Goal: Task Accomplishment & Management: Manage account settings

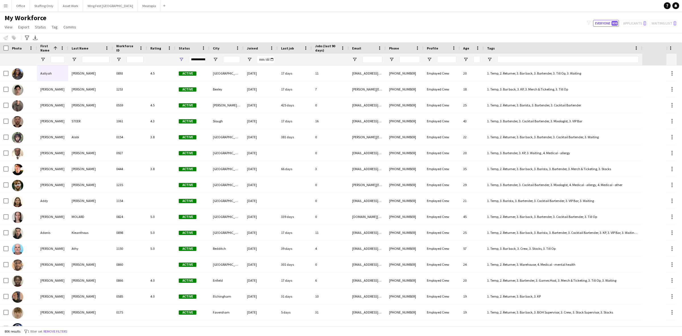
click at [4, 8] on button "Menu" at bounding box center [5, 5] width 11 height 11
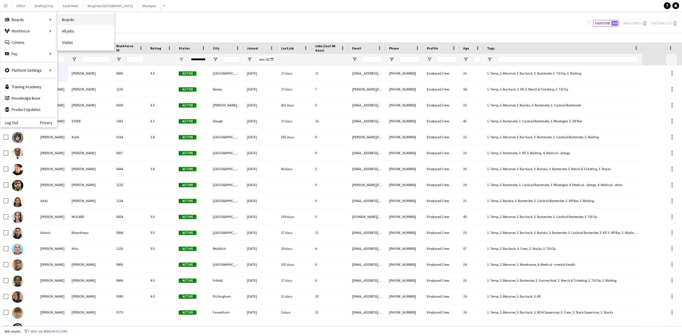
click at [63, 18] on link "Boards" at bounding box center [85, 19] width 57 height 11
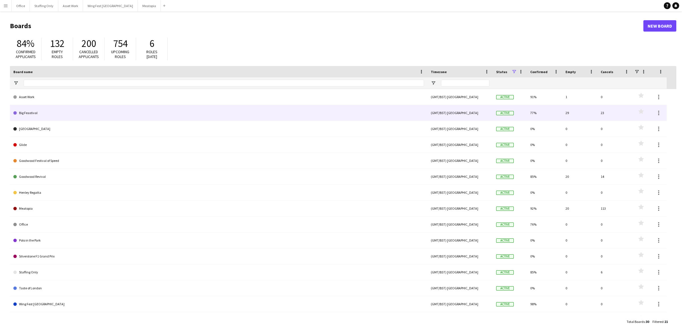
click at [51, 115] on link "Big Feastival" at bounding box center [218, 113] width 411 height 16
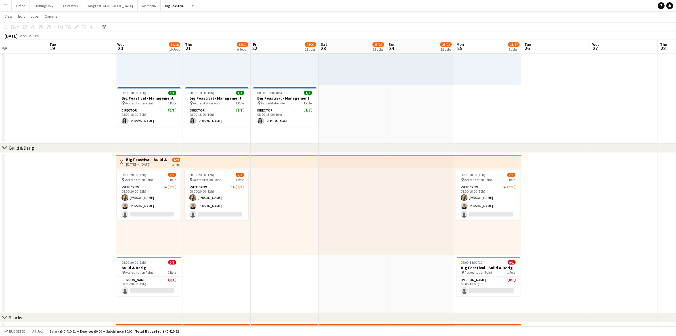
scroll to position [0, 156]
drag, startPoint x: 198, startPoint y: 230, endPoint x: 270, endPoint y: 227, distance: 71.7
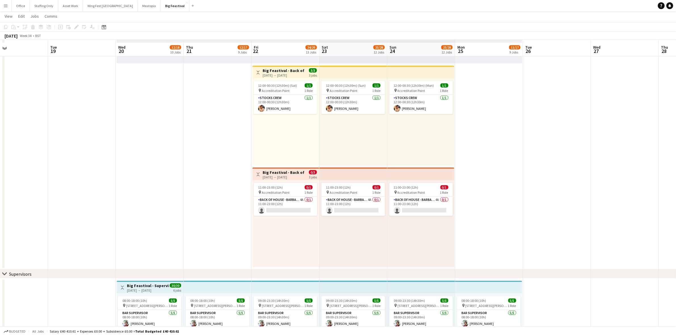
scroll to position [675, 0]
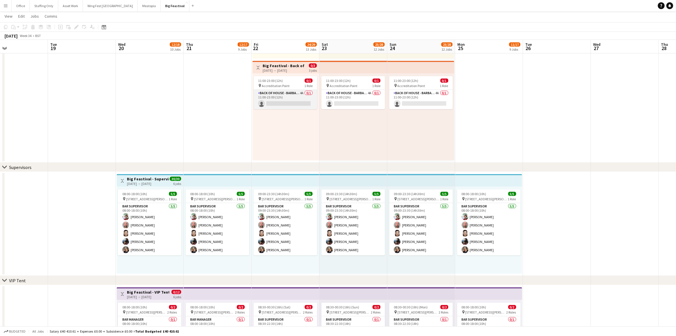
click at [289, 92] on app-card-role "Back of House - Barback 4A 0/1 11:00-23:00 (12h) single-neutral-actions" at bounding box center [286, 99] width 64 height 19
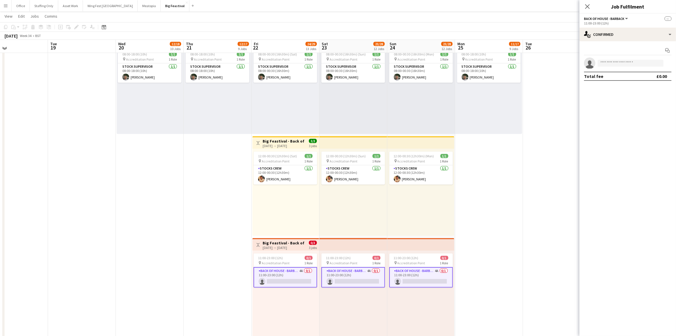
scroll to position [497, 0]
click at [625, 30] on div "single-neutral-actions-check-2 Confirmed" at bounding box center [628, 35] width 97 height 14
click at [640, 95] on div "single-neutral-actions-information Applicants" at bounding box center [647, 92] width 56 height 11
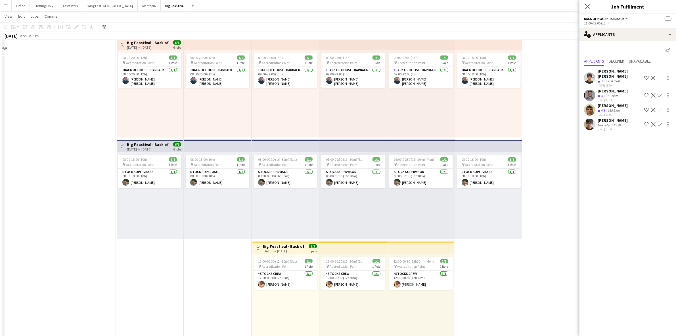
scroll to position [355, 0]
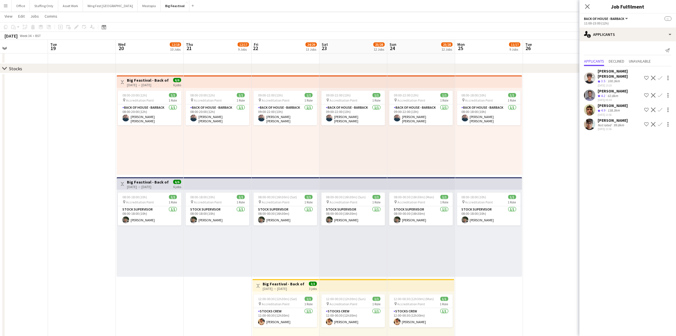
click at [661, 107] on app-icon "Confirm" at bounding box center [660, 109] width 5 height 5
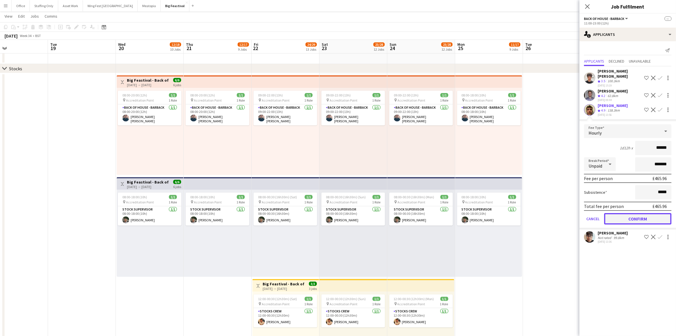
click at [621, 214] on button "Confirm" at bounding box center [638, 218] width 67 height 11
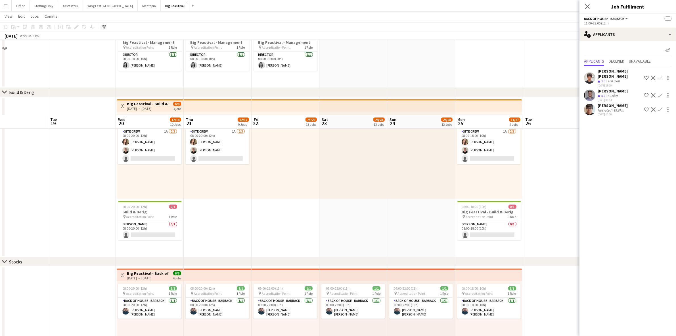
scroll to position [142, 0]
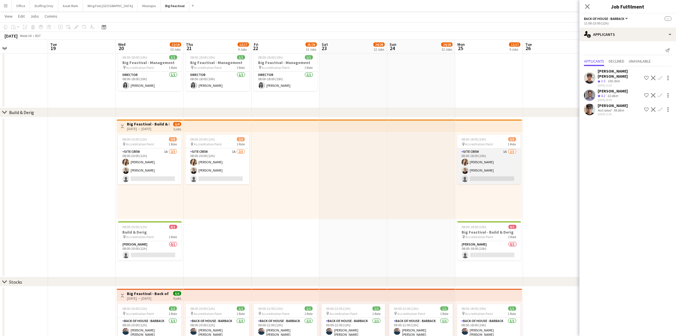
click at [500, 164] on app-card-role "Site Crew 1A [DATE] 08:00-18:00 (10h) [PERSON_NAME] [PERSON_NAME] single-neutra…" at bounding box center [489, 166] width 64 height 36
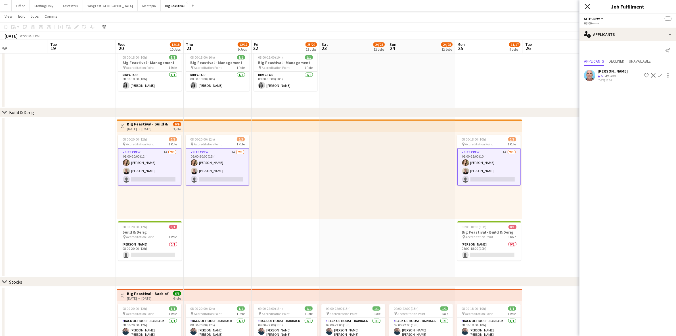
click at [588, 7] on icon at bounding box center [587, 6] width 5 height 5
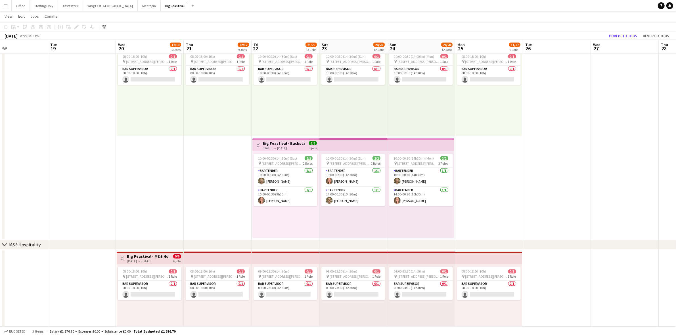
scroll to position [1091, 0]
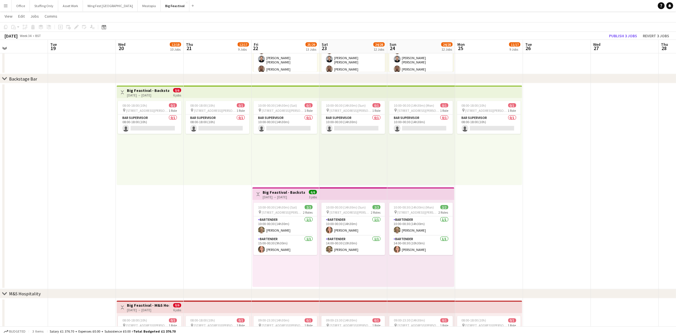
click at [605, 122] on app-date-cell at bounding box center [625, 186] width 68 height 206
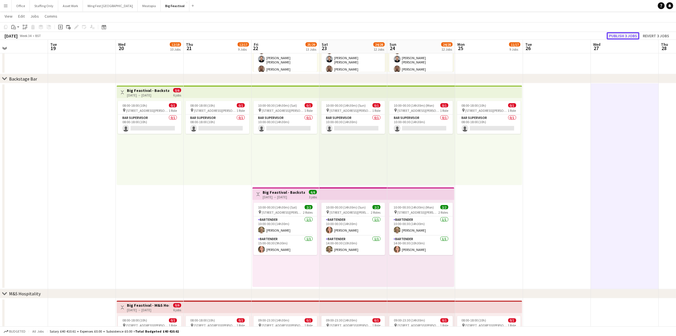
click at [623, 36] on button "Publish 3 jobs" at bounding box center [623, 35] width 33 height 7
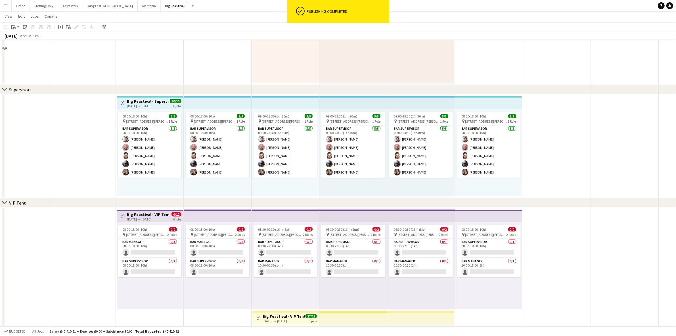
scroll to position [736, 0]
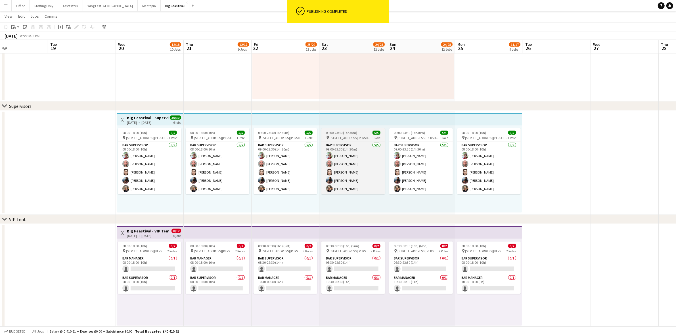
click at [352, 134] on span "09:00-23:30 (14h30m)" at bounding box center [341, 132] width 31 height 4
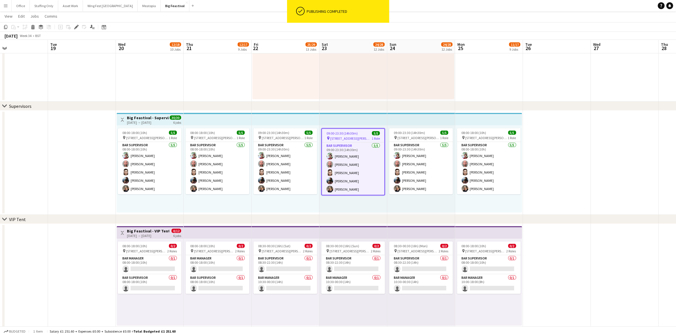
click at [140, 119] on h3 "Big Feastival - Supervisor Team" at bounding box center [148, 117] width 42 height 5
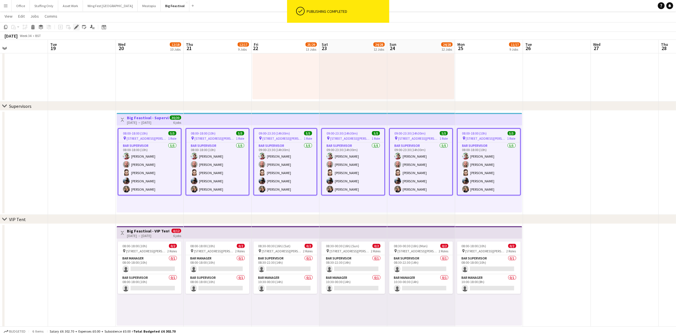
click at [77, 27] on icon at bounding box center [76, 27] width 3 height 3
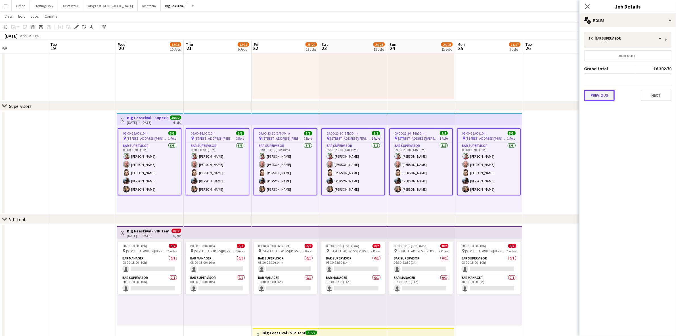
click at [601, 94] on button "Previous" at bounding box center [599, 94] width 31 height 11
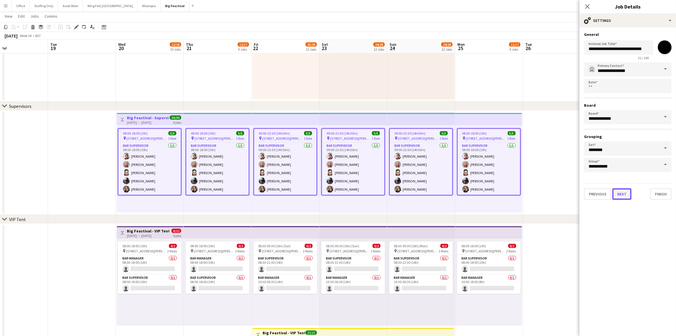
click at [620, 191] on button "Next" at bounding box center [622, 193] width 19 height 11
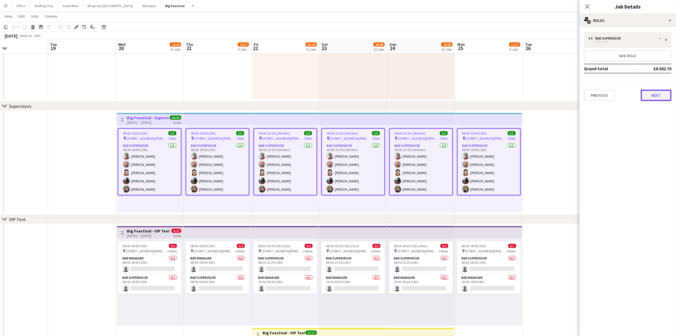
click at [656, 95] on button "Next" at bounding box center [656, 94] width 31 height 11
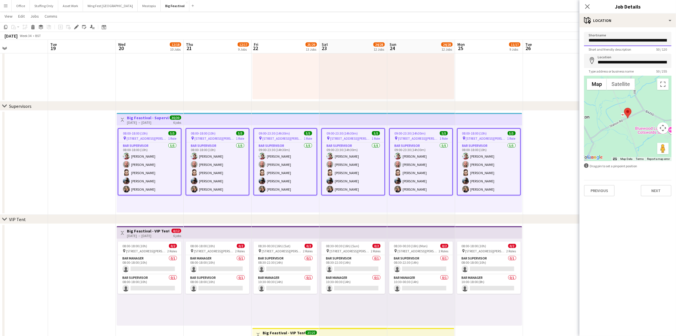
click at [619, 41] on input "**********" at bounding box center [628, 39] width 88 height 14
click at [66, 9] on button "Asset Work Close" at bounding box center [70, 5] width 25 height 11
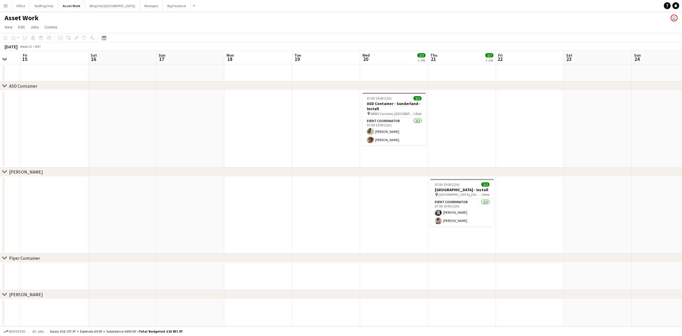
scroll to position [0, 209]
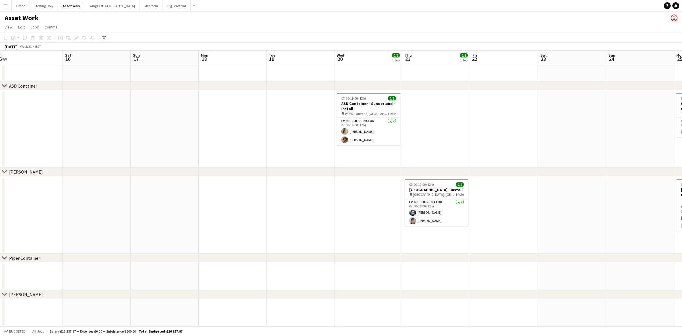
drag, startPoint x: 495, startPoint y: 228, endPoint x: 286, endPoint y: 221, distance: 208.9
click at [286, 221] on app-calendar-viewport "Tue 12 Wed 13 Thu 14 Fri 15 Sat 16 Sun 17 Mon 18 Tue 19 Wed 20 2/2 1 Job Thu 21…" at bounding box center [341, 188] width 682 height 275
drag, startPoint x: 506, startPoint y: 108, endPoint x: 509, endPoint y: 110, distance: 3.2
click at [506, 108] on app-date-cell at bounding box center [504, 128] width 68 height 77
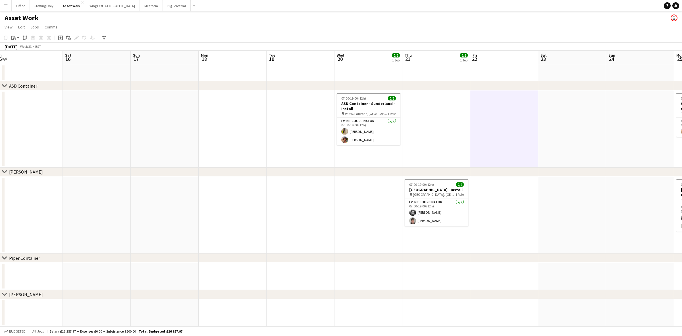
drag, startPoint x: 564, startPoint y: 113, endPoint x: 455, endPoint y: 115, distance: 108.8
click at [399, 114] on app-calendar-viewport "Tue 12 Wed 13 Thu 14 Fri 15 Sat 16 Sun 17 Mon 18 Tue 19 Wed 20 2/2 1 Job Thu 21…" at bounding box center [341, 188] width 682 height 275
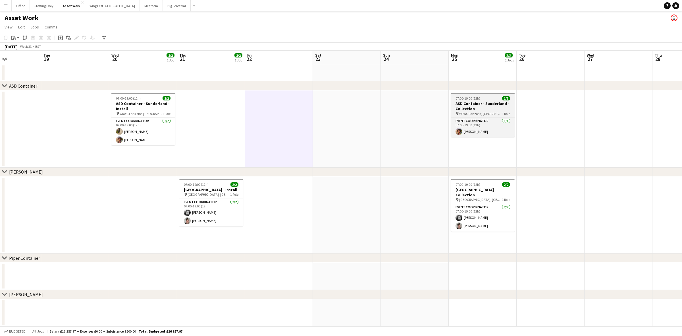
drag, startPoint x: 475, startPoint y: 116, endPoint x: 334, endPoint y: 116, distance: 141.2
click at [253, 115] on app-calendar-viewport "Fri 15 Sat 16 Sun 17 Mon 18 Tue 19 Wed 20 2/2 1 Job Thu 21 2/2 1 Job Fri 22 Sat…" at bounding box center [341, 188] width 682 height 275
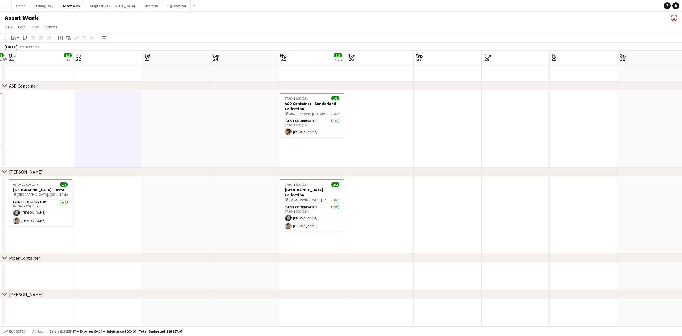
drag, startPoint x: 478, startPoint y: 124, endPoint x: 480, endPoint y: 127, distance: 4.3
click at [388, 126] on app-calendar-viewport "Mon 18 Tue 19 Wed 20 2/2 1 Job Thu 21 2/2 1 Job Fri 22 Sat 23 Sun 24 Mon 25 3/3…" at bounding box center [341, 188] width 682 height 275
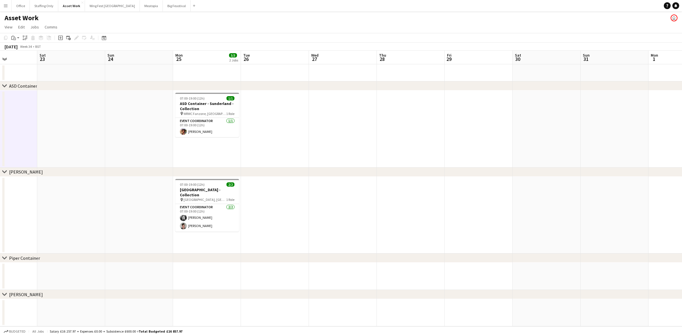
drag, startPoint x: 480, startPoint y: 127, endPoint x: 440, endPoint y: 125, distance: 39.8
click at [334, 125] on app-calendar-viewport "Wed 20 2/2 1 Job Thu 21 2/2 1 Job Fri 22 Sat 23 Sun 24 Mon 25 3/3 2 Jobs Tue 26…" at bounding box center [341, 188] width 682 height 275
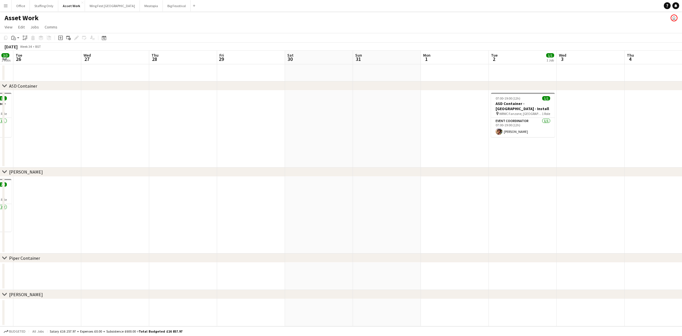
drag, startPoint x: 465, startPoint y: 124, endPoint x: 235, endPoint y: 119, distance: 229.9
click at [236, 120] on app-calendar-viewport "Sat 23 Sun 24 Mon 25 3/3 2 Jobs Tue 26 Wed 27 Thu 28 Fri 29 Sat 30 Sun 31 Mon 1…" at bounding box center [341, 188] width 682 height 275
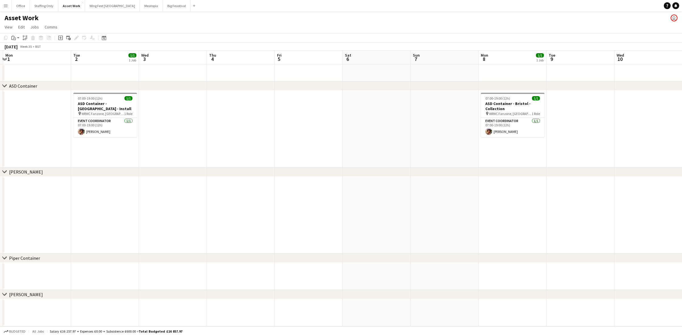
drag, startPoint x: 511, startPoint y: 141, endPoint x: 308, endPoint y: 134, distance: 203.3
click at [308, 134] on app-calendar-viewport "Fri 29 Sat 30 Sun 31 Mon 1 Tue 2 1/1 1 Job Wed 3 Thu 4 Fri 5 Sat 6 Sun 7 Mon 8 …" at bounding box center [341, 188] width 682 height 275
click at [467, 145] on app-calendar-viewport "Fri 29 Sat 30 Sun 31 Mon 1 Tue 2 1/1 1 Job Wed 3 Thu 4 Fri 5 Sat 6 Sun 7 Mon 8 …" at bounding box center [341, 188] width 682 height 275
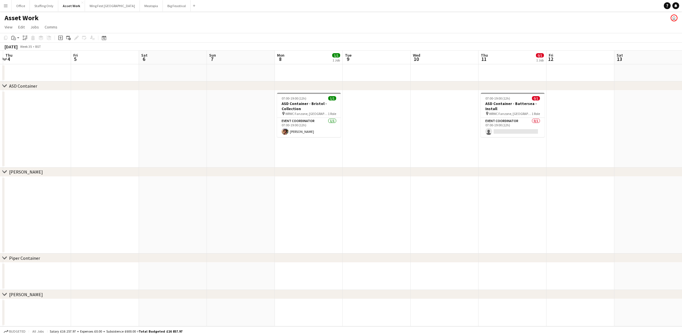
scroll to position [0, 149]
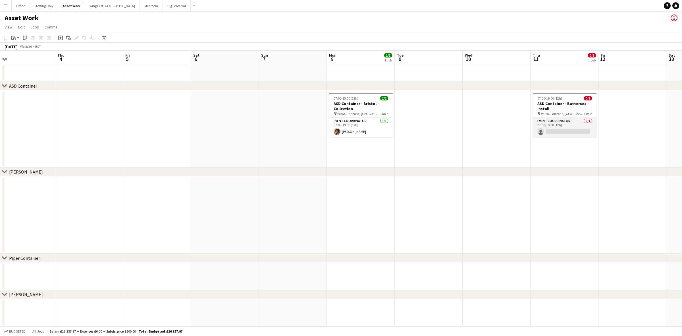
click at [561, 130] on app-card-role "Event Coordinator 0/1 07:00-19:00 (12h) single-neutral-actions" at bounding box center [565, 127] width 64 height 19
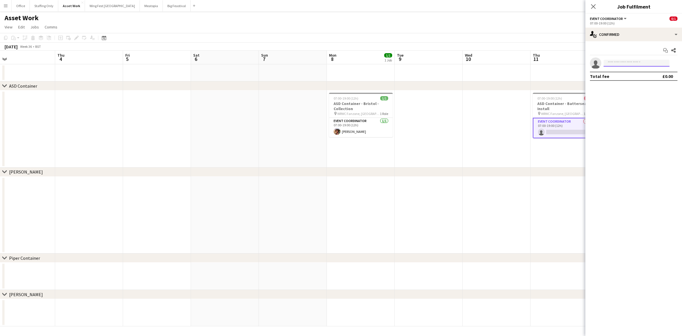
click at [610, 65] on input at bounding box center [636, 63] width 66 height 7
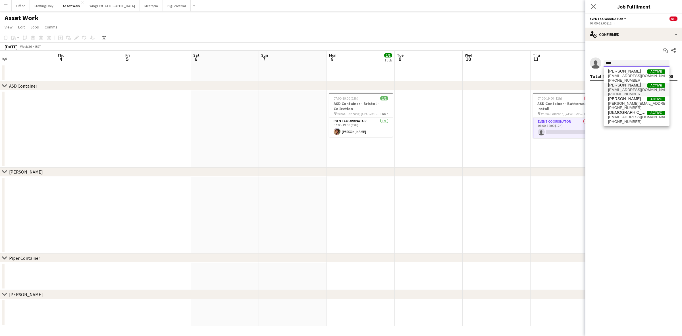
type input "****"
click at [631, 88] on span "[EMAIL_ADDRESS][DOMAIN_NAME]" at bounding box center [636, 90] width 57 height 5
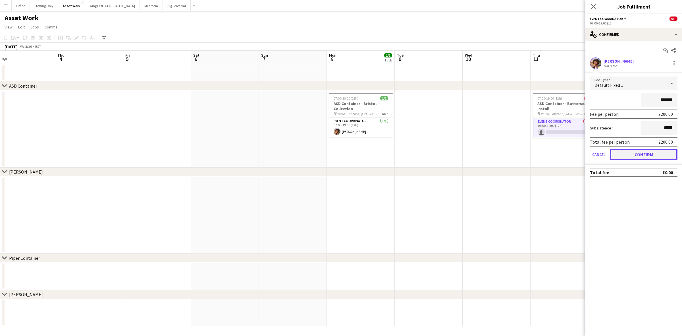
click at [649, 157] on button "Confirm" at bounding box center [643, 154] width 67 height 11
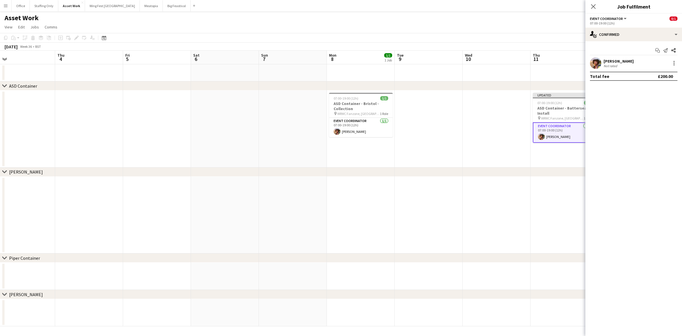
click at [552, 158] on app-date-cell "Updated 07:00-19:00 (12h) 1/1 ASD Container - Battersea - Install pin WRWC Fanz…" at bounding box center [564, 128] width 68 height 77
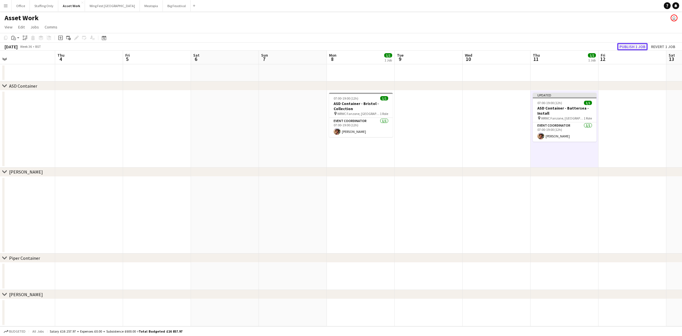
click at [637, 44] on button "Publish 1 job" at bounding box center [632, 46] width 30 height 7
click at [140, 8] on button "Meatopia Close" at bounding box center [151, 5] width 23 height 11
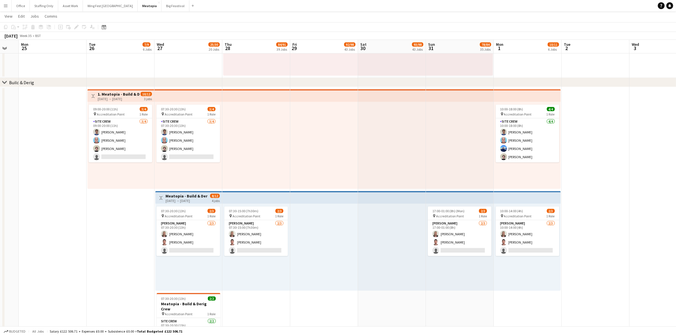
scroll to position [0, 148]
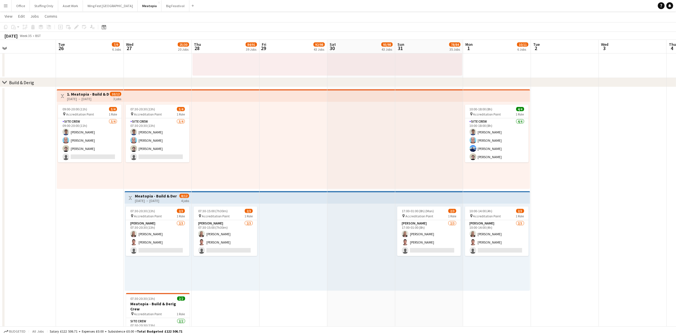
drag, startPoint x: 502, startPoint y: 197, endPoint x: 594, endPoint y: 185, distance: 92.5
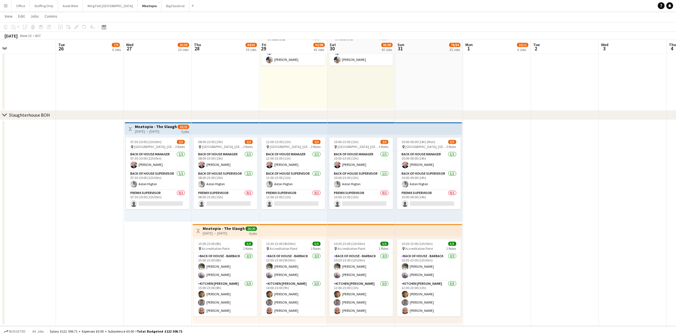
scroll to position [1527, 0]
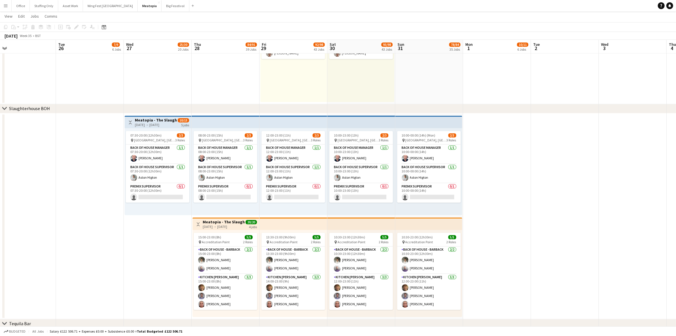
click at [141, 120] on h3 "Meatopia - The Slaughterhouse BOH" at bounding box center [156, 119] width 42 height 5
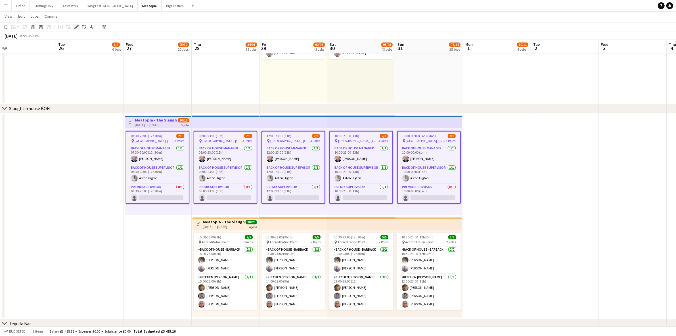
click at [77, 27] on icon at bounding box center [76, 27] width 3 height 3
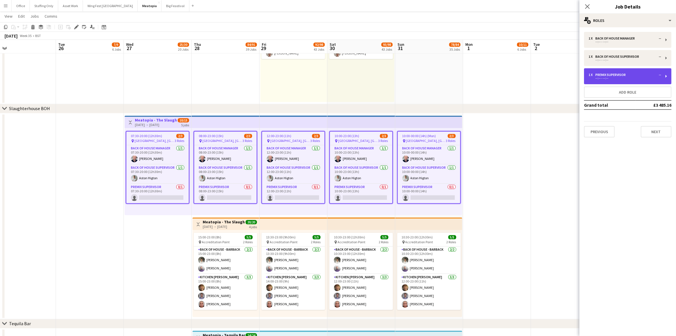
click at [596, 83] on div "1 x Premix Supervisor -- --:-- - --:--" at bounding box center [628, 76] width 88 height 16
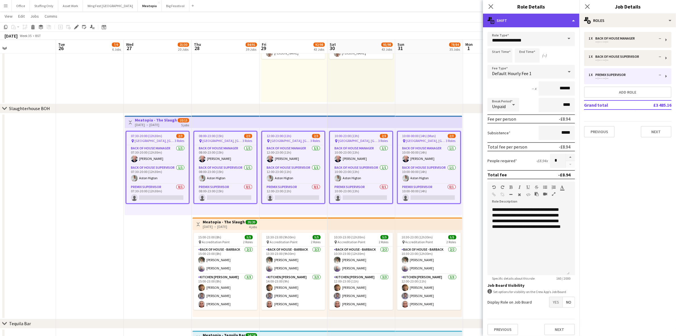
click at [506, 20] on div "multiple-actions-text Shift" at bounding box center [531, 21] width 97 height 14
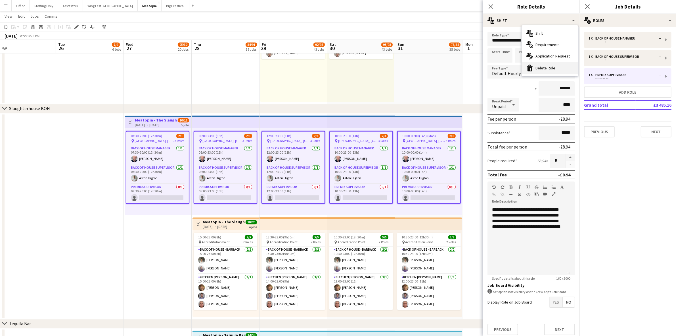
click at [540, 67] on div "bin-2 Delete Role" at bounding box center [550, 67] width 56 height 11
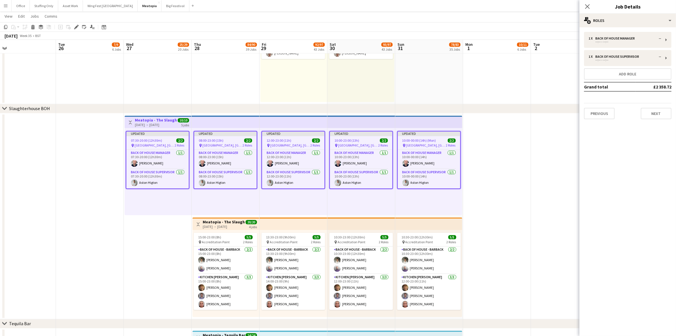
click at [490, 162] on app-date-cell at bounding box center [497, 216] width 68 height 206
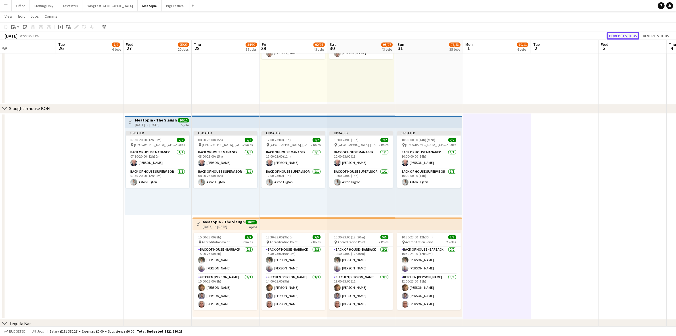
click at [626, 35] on button "Publish 5 jobs" at bounding box center [623, 35] width 33 height 7
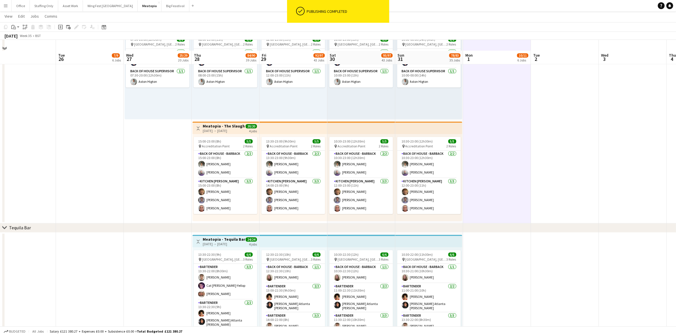
scroll to position [1634, 0]
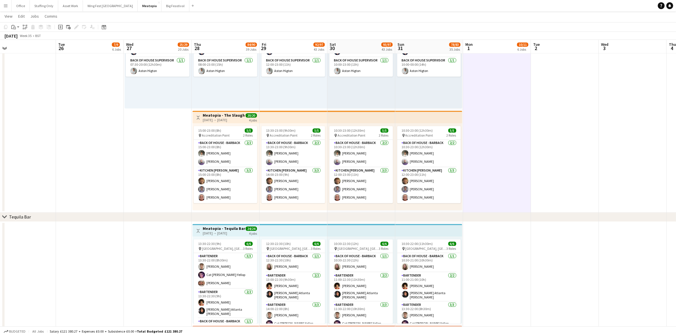
click at [215, 117] on h3 "Meatopia - The Slaughterhouse BOH" at bounding box center [224, 115] width 42 height 5
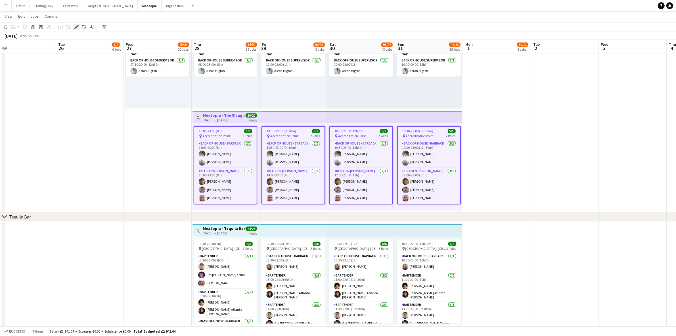
click at [76, 27] on icon at bounding box center [76, 27] width 3 height 3
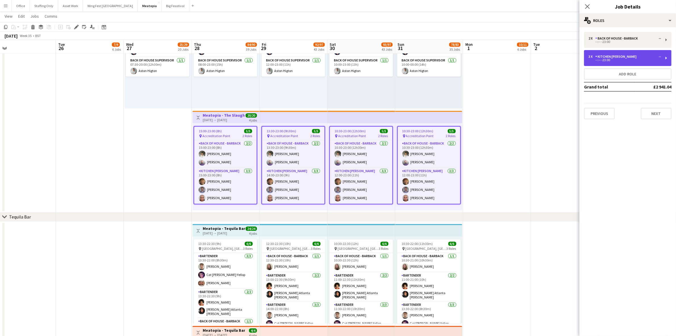
click at [598, 64] on div "3 x Kitchen [PERSON_NAME] -- --:-- -23:00" at bounding box center [628, 58] width 88 height 16
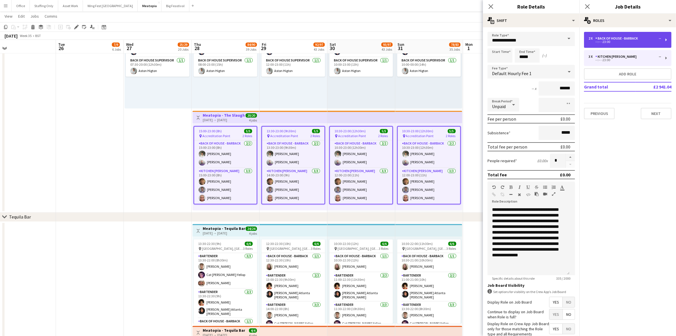
click at [602, 36] on div "Back of House - Barback" at bounding box center [618, 38] width 45 height 4
type input "**********"
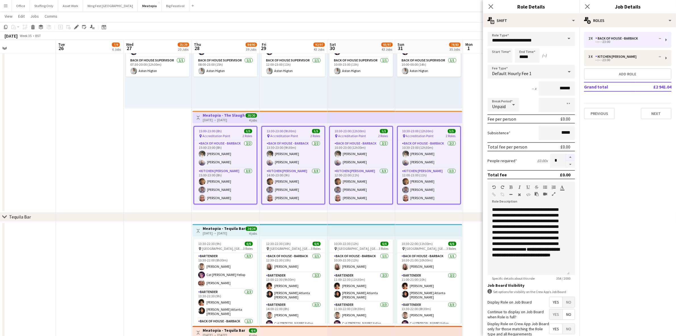
click at [568, 153] on button "button" at bounding box center [570, 156] width 9 height 7
type input "*"
click at [589, 3] on app-icon "Close pop-in" at bounding box center [588, 7] width 8 height 8
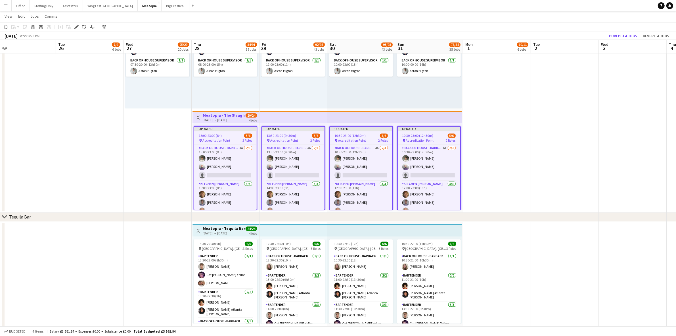
click at [496, 171] on app-date-cell at bounding box center [497, 110] width 68 height 206
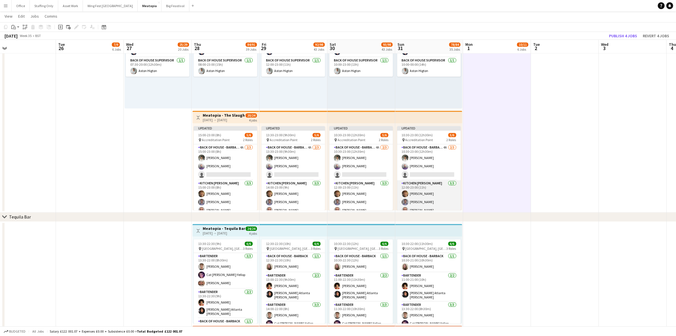
click at [437, 193] on app-card-role "Kitchen [PERSON_NAME] [DATE] 12:00-23:00 (11h) [PERSON_NAME] [PERSON_NAME] [PER…" at bounding box center [429, 198] width 64 height 36
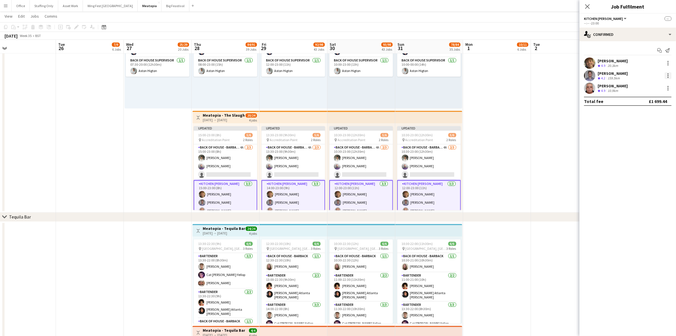
click at [669, 74] on div at bounding box center [668, 75] width 7 height 7
click at [644, 126] on span "Remove" at bounding box center [640, 126] width 17 height 5
click at [588, 4] on icon "Close pop-in" at bounding box center [588, 6] width 5 height 5
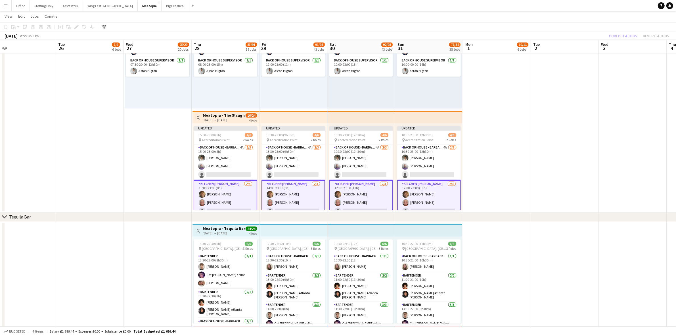
click at [520, 105] on app-date-cell at bounding box center [497, 110] width 68 height 206
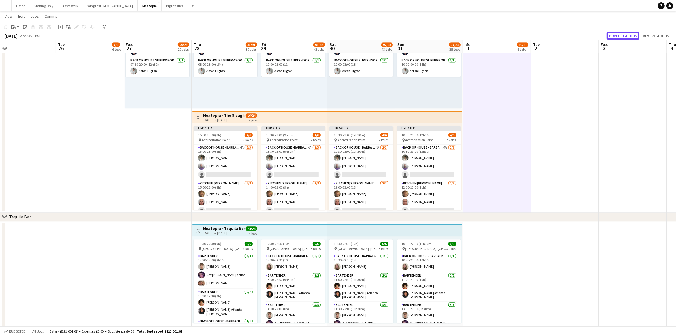
drag, startPoint x: 613, startPoint y: 37, endPoint x: 593, endPoint y: 52, distance: 25.0
click at [613, 36] on button "Publish 4 jobs" at bounding box center [623, 35] width 33 height 7
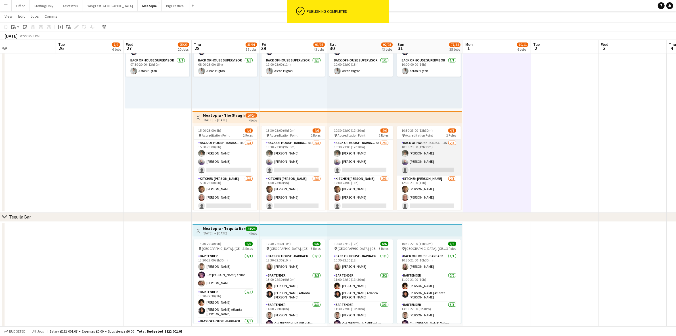
click at [426, 170] on app-card-role "Back of House - Barback 4A [DATE] 10:30-23:00 (12h30m) [PERSON_NAME] [PERSON_NA…" at bounding box center [429, 158] width 64 height 36
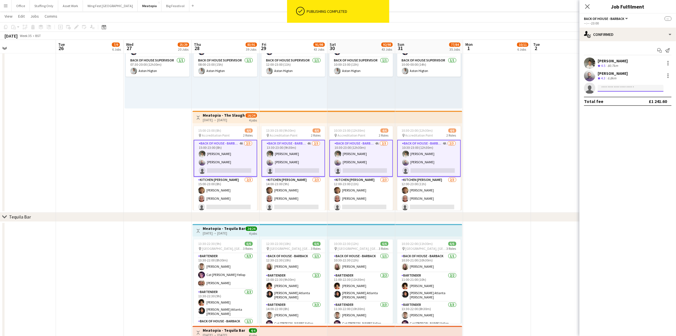
click at [608, 87] on input at bounding box center [631, 88] width 66 height 7
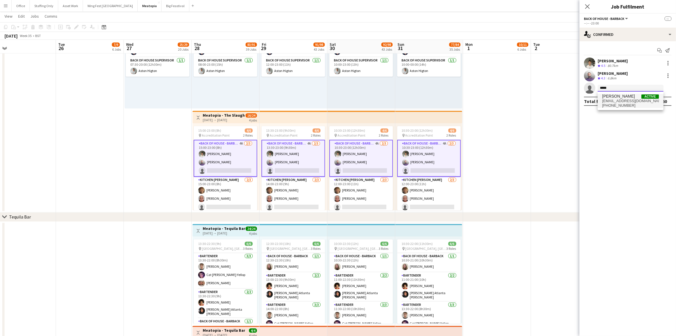
type input "*****"
click at [615, 96] on span "[PERSON_NAME]" at bounding box center [619, 96] width 33 height 5
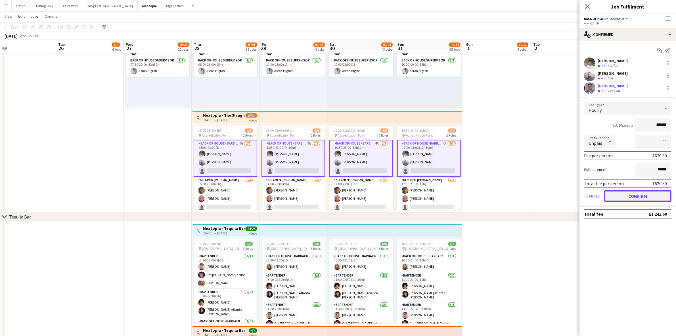
click at [627, 195] on button "Confirm" at bounding box center [638, 195] width 67 height 11
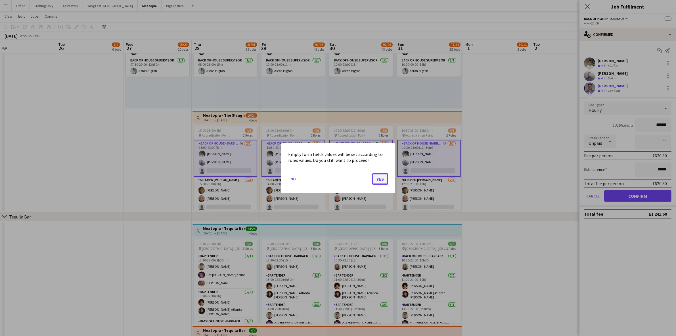
click at [378, 175] on button "Yes" at bounding box center [380, 178] width 16 height 11
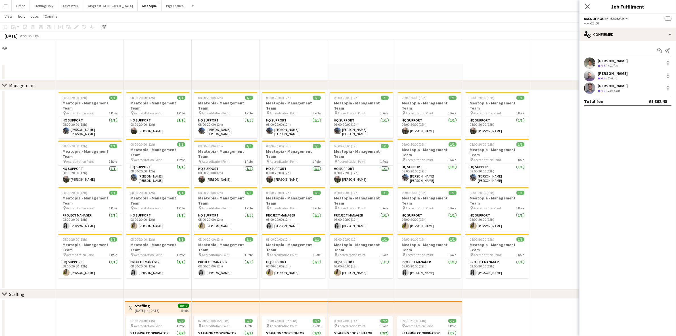
scroll to position [1634, 0]
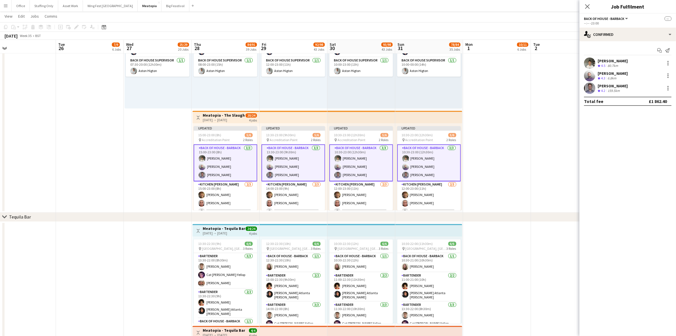
click at [497, 129] on app-date-cell at bounding box center [497, 110] width 68 height 206
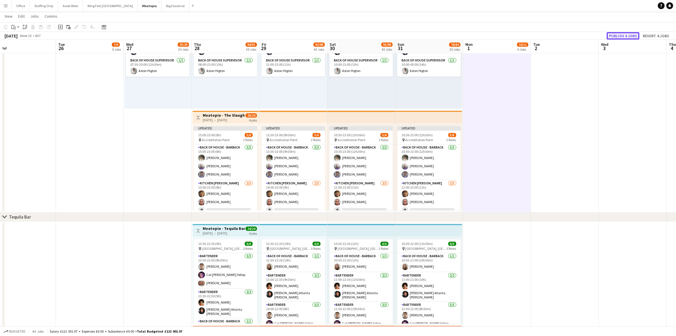
click at [617, 33] on button "Publish 4 jobs" at bounding box center [623, 35] width 33 height 7
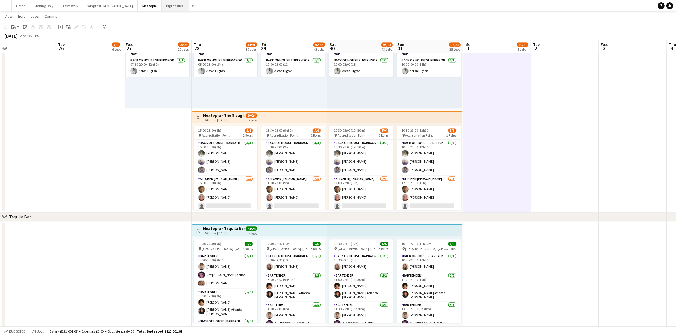
click at [162, 7] on button "Big Feastival Close" at bounding box center [176, 5] width 28 height 11
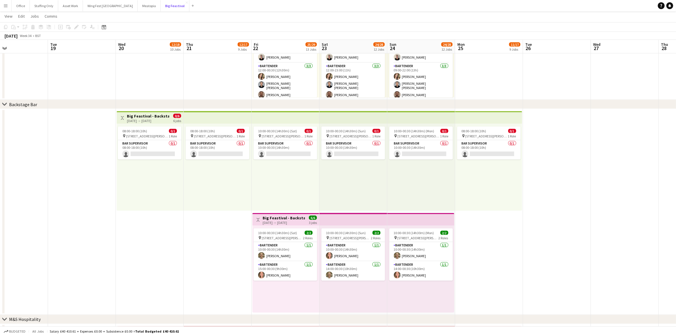
scroll to position [1269, 0]
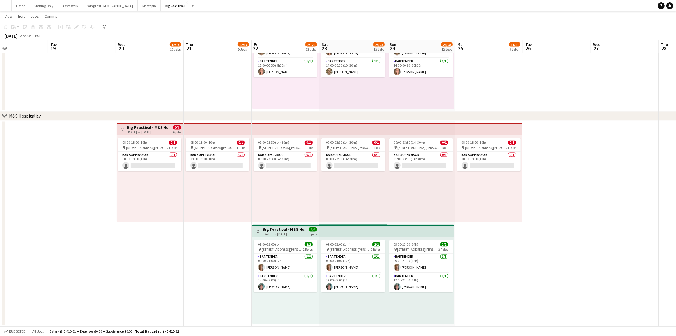
click at [4, 5] on app-icon "Menu" at bounding box center [5, 5] width 5 height 5
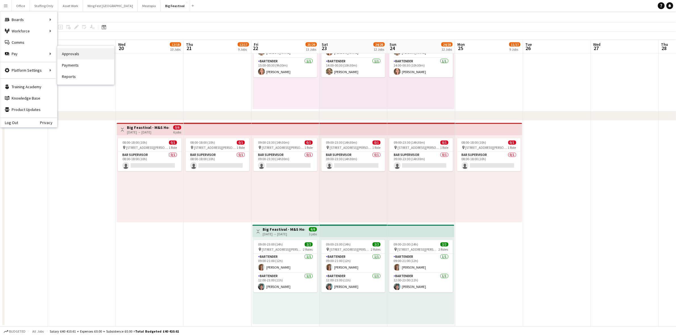
click at [87, 56] on link "Approvals" at bounding box center [85, 53] width 57 height 11
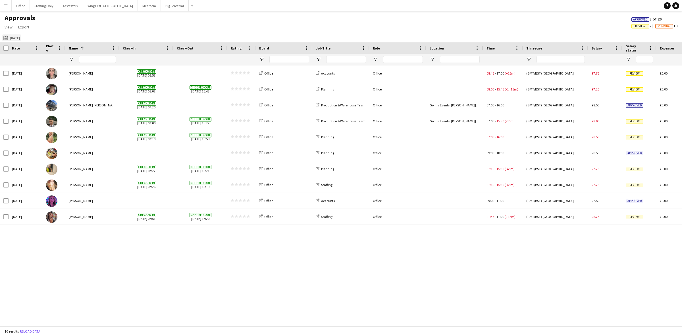
click at [16, 38] on button "[DATE] [DATE]" at bounding box center [11, 37] width 19 height 7
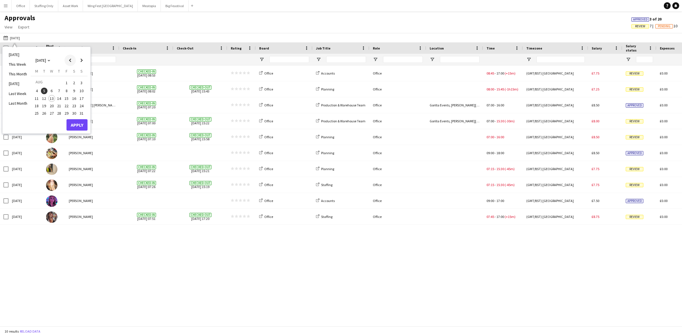
click at [70, 59] on span "Previous month" at bounding box center [69, 60] width 11 height 11
click at [65, 111] on span "25" at bounding box center [66, 112] width 7 height 7
click at [84, 113] on span "27" at bounding box center [81, 112] width 7 height 7
click at [78, 130] on button "Apply" at bounding box center [76, 130] width 21 height 11
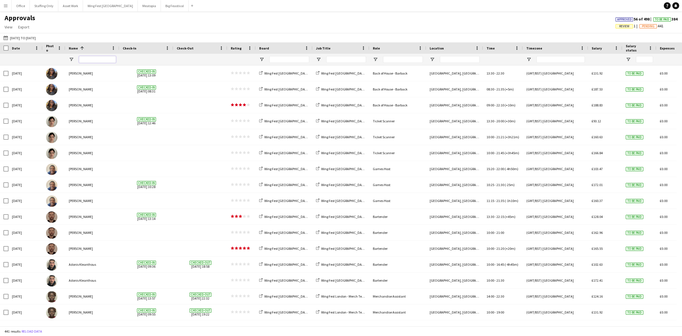
click at [103, 61] on input "Name Filter Input" at bounding box center [97, 59] width 37 height 7
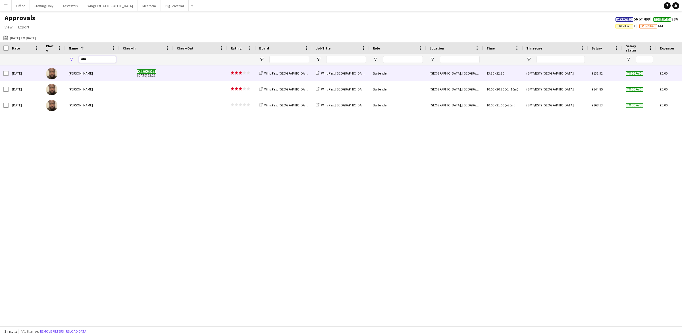
type input "****"
click at [183, 73] on span at bounding box center [200, 73] width 47 height 16
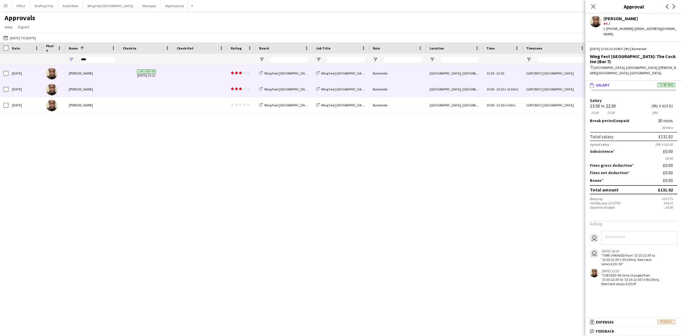
click at [182, 88] on span at bounding box center [200, 89] width 47 height 16
click at [192, 75] on span at bounding box center [200, 73] width 47 height 16
click at [193, 89] on span at bounding box center [200, 89] width 47 height 16
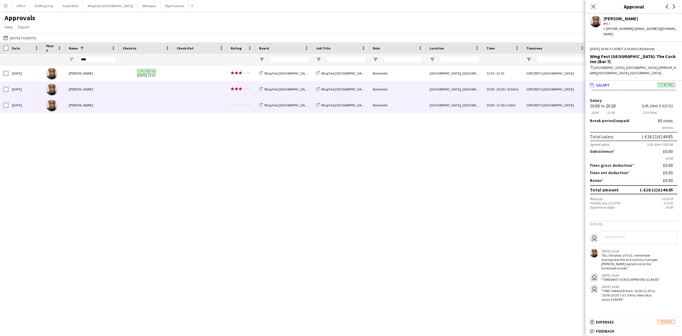
click at [192, 106] on span at bounding box center [200, 105] width 47 height 16
click at [182, 91] on span at bounding box center [200, 89] width 47 height 16
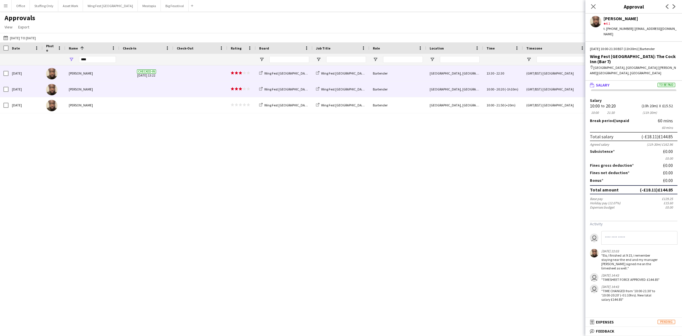
click at [185, 76] on span at bounding box center [200, 73] width 47 height 16
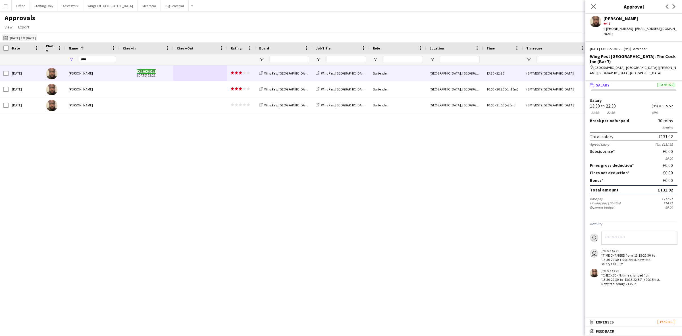
click at [29, 36] on button "[DATE] [DATE] to [DATE]" at bounding box center [19, 37] width 35 height 7
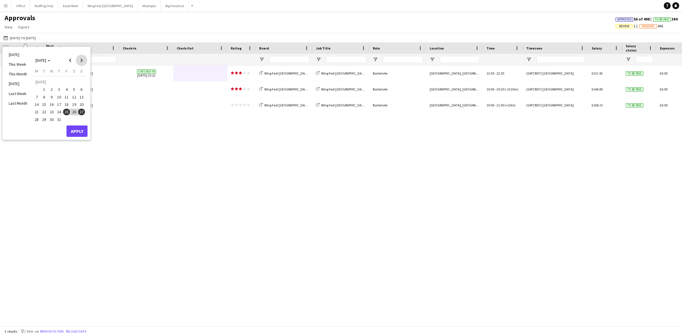
click at [83, 61] on span "Next month" at bounding box center [81, 60] width 11 height 11
click at [37, 89] on span "4" at bounding box center [36, 91] width 7 height 7
click at [78, 97] on span "17" at bounding box center [81, 98] width 7 height 7
click at [80, 130] on button "Apply" at bounding box center [76, 124] width 21 height 11
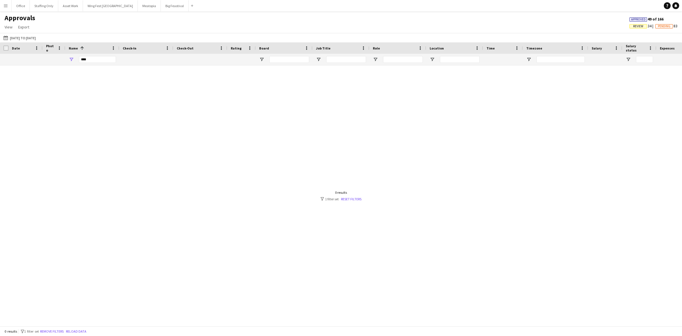
click at [360, 202] on div at bounding box center [341, 192] width 682 height 255
click at [355, 198] on link "Reset filters" at bounding box center [351, 199] width 20 height 4
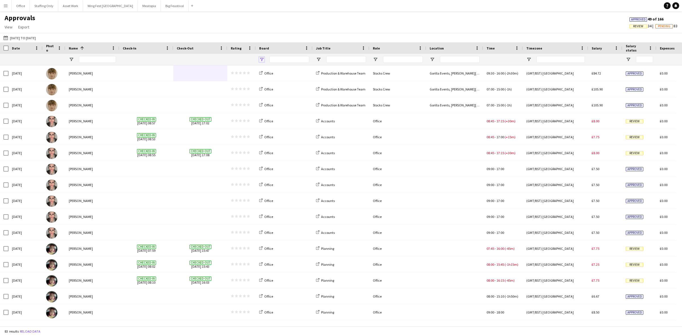
click at [262, 59] on span "Open Filter Menu" at bounding box center [261, 59] width 5 height 5
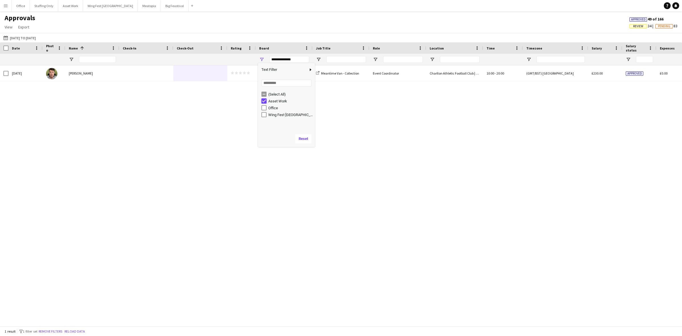
type input "***"
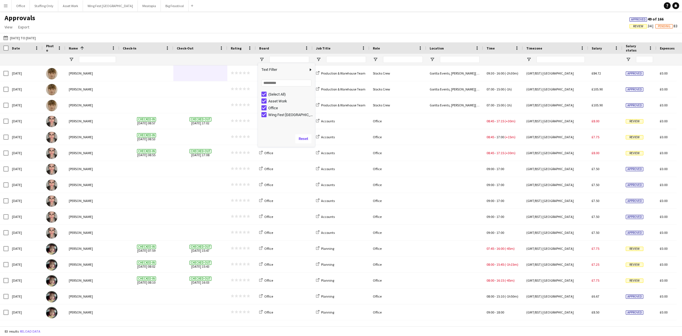
click at [254, 24] on div "Approvals View Customise view Customise filters Reset Filters Reset View Reset …" at bounding box center [341, 23] width 682 height 19
click at [138, 9] on button "Meatopia Close" at bounding box center [149, 5] width 23 height 11
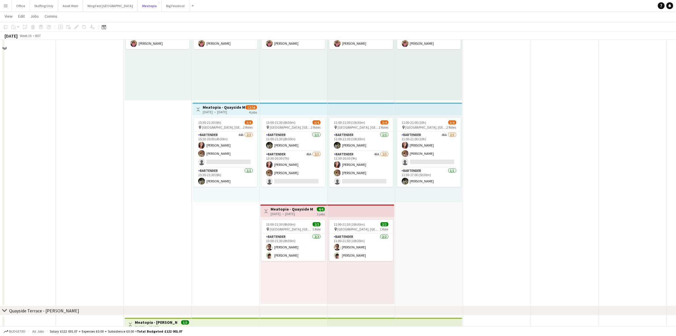
scroll to position [3300, 0]
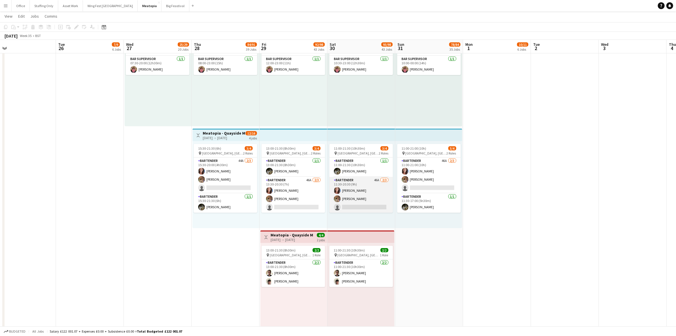
click at [374, 182] on app-card-role "Bartender 46A [DATE] 11:30-20:30 (9h) [PERSON_NAME] [PERSON_NAME] single-neutra…" at bounding box center [362, 195] width 64 height 36
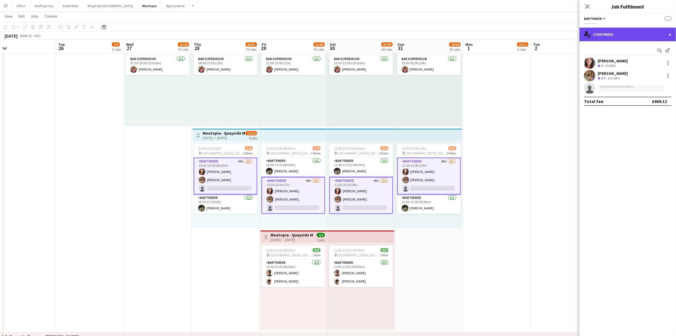
click at [620, 29] on div "single-neutral-actions-check-2 Confirmed" at bounding box center [628, 35] width 97 height 14
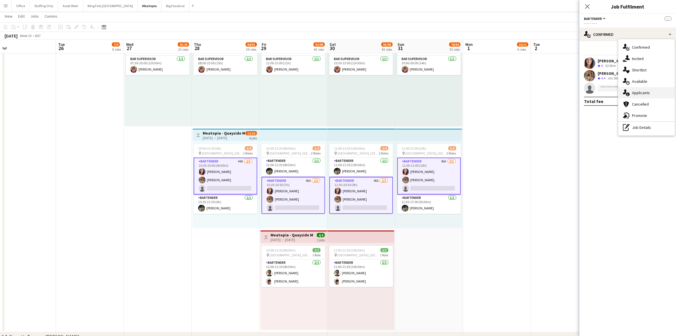
click at [640, 93] on div "single-neutral-actions-information Applicants" at bounding box center [647, 92] width 56 height 11
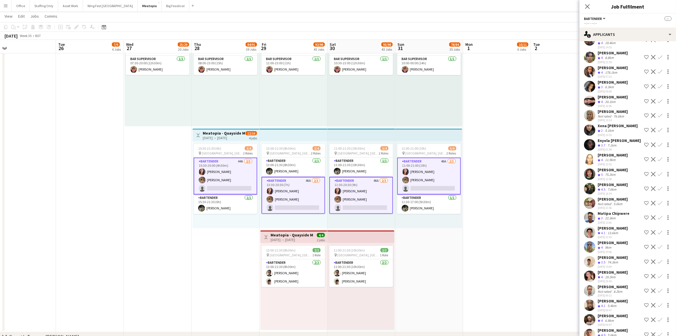
click at [590, 241] on app-user-avatar at bounding box center [589, 246] width 11 height 11
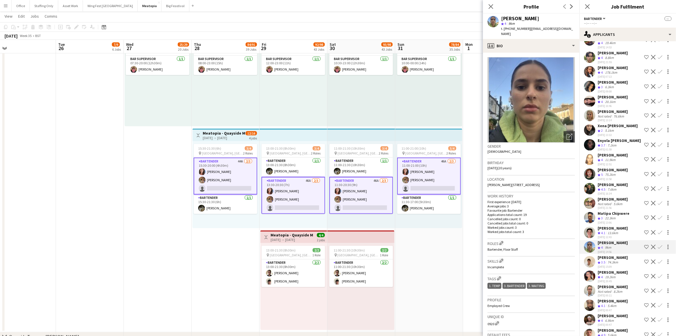
click at [590, 226] on app-user-avatar at bounding box center [589, 231] width 11 height 11
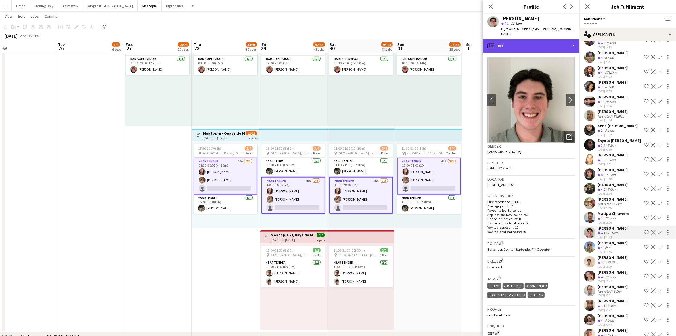
click at [530, 39] on div "profile Bio" at bounding box center [531, 46] width 97 height 14
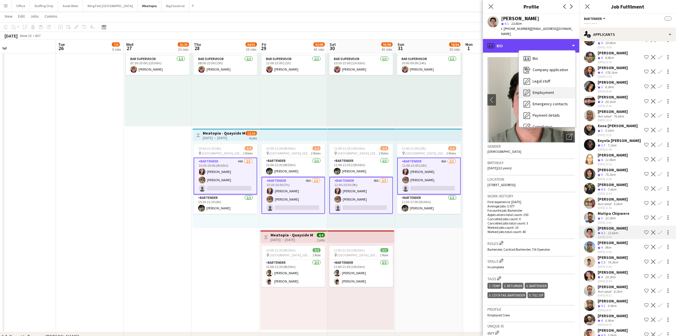
scroll to position [42, 0]
click at [548, 105] on span "Feedback" at bounding box center [541, 107] width 17 height 5
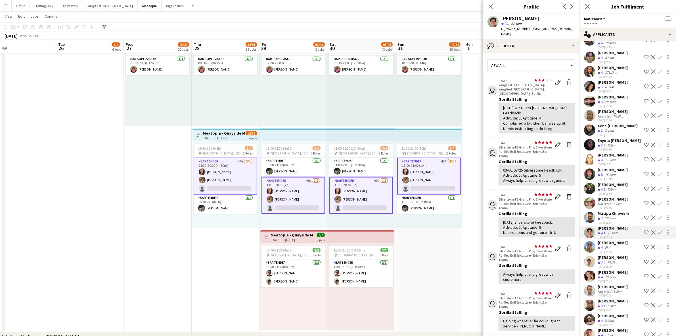
click at [588, 183] on app-user-avatar at bounding box center [589, 188] width 11 height 11
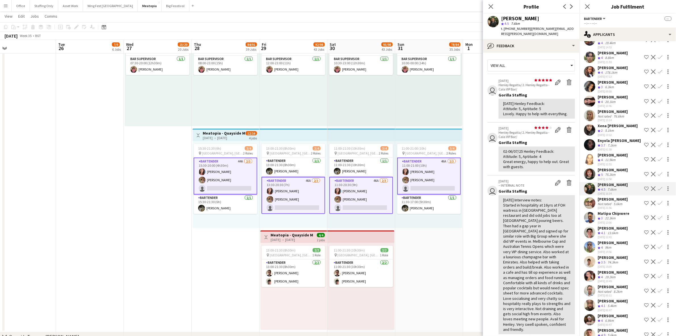
click at [658, 186] on app-icon "Confirm" at bounding box center [660, 188] width 5 height 5
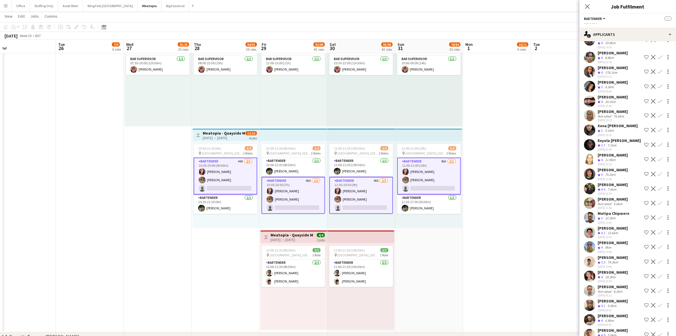
click at [658, 186] on app-icon "Confirm" at bounding box center [660, 188] width 5 height 5
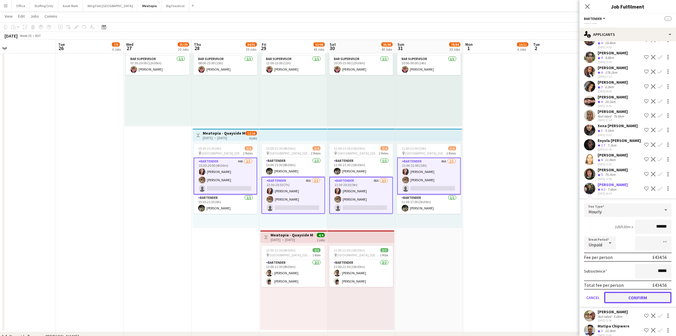
click at [626, 292] on button "Confirm" at bounding box center [638, 297] width 67 height 11
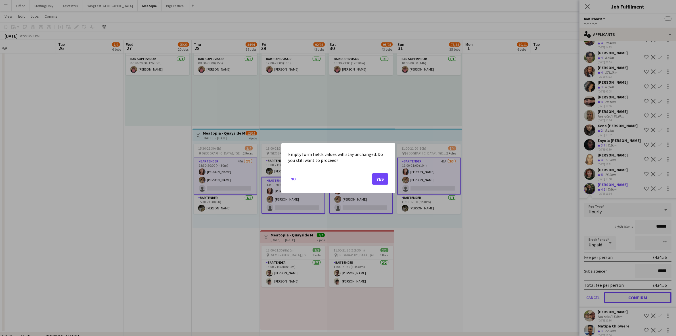
scroll to position [0, 0]
click at [380, 173] on button "Yes" at bounding box center [380, 178] width 16 height 11
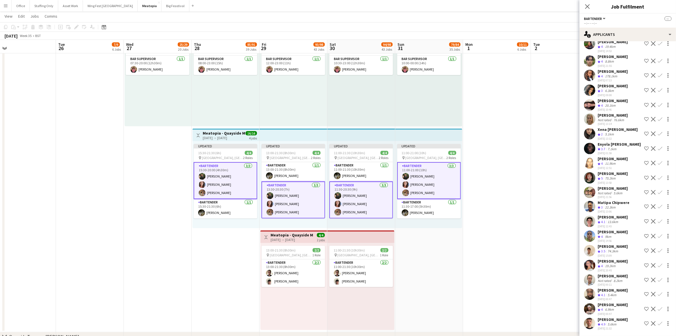
scroll to position [198, 0]
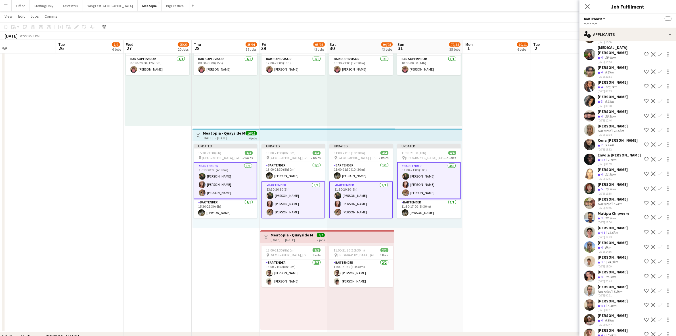
click at [521, 234] on app-date-cell at bounding box center [497, 177] width 68 height 307
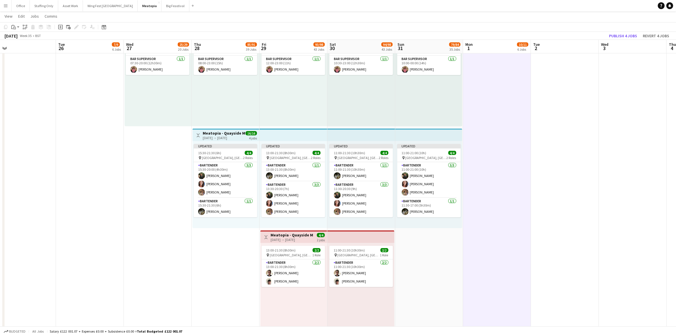
scroll to position [0, 148]
click at [630, 35] on button "Publish 4 jobs" at bounding box center [623, 35] width 33 height 7
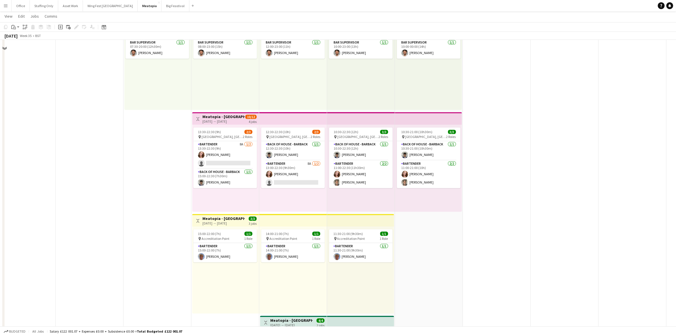
scroll to position [2128, 0]
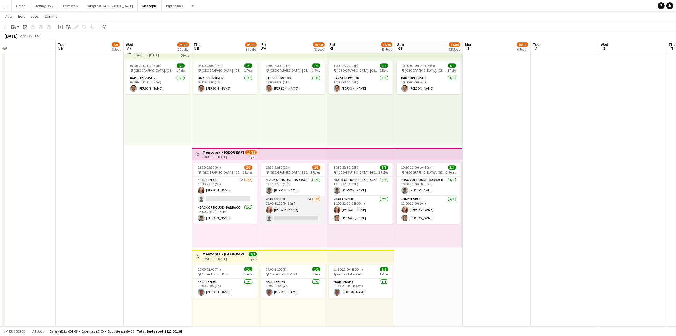
click at [296, 209] on app-card-role "Bartender 8A [DATE] 13:00-22:30 (9h30m) [PERSON_NAME] single-neutral-actions" at bounding box center [293, 210] width 64 height 28
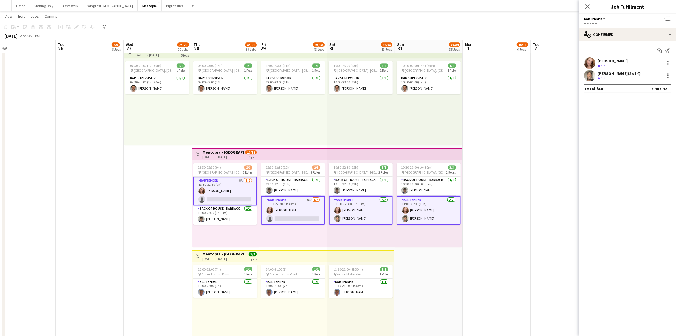
click at [357, 218] on app-card-role "Bartender [DATE] 11:00-22:30 (11h30m) [PERSON_NAME] [PERSON_NAME]" at bounding box center [361, 210] width 64 height 29
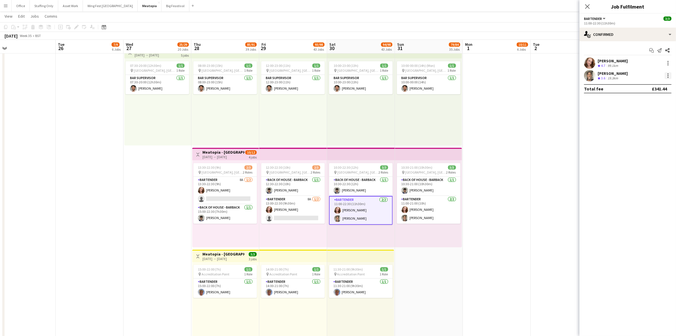
click at [669, 76] on div at bounding box center [668, 75] width 7 height 7
click at [637, 130] on button "Remove" at bounding box center [650, 127] width 44 height 14
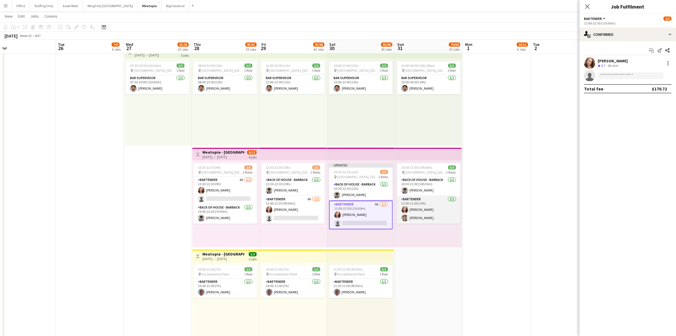
click at [431, 219] on app-card-role "Bartender [DATE] 11:00-21:00 (10h) [PERSON_NAME] [PERSON_NAME]" at bounding box center [429, 210] width 64 height 28
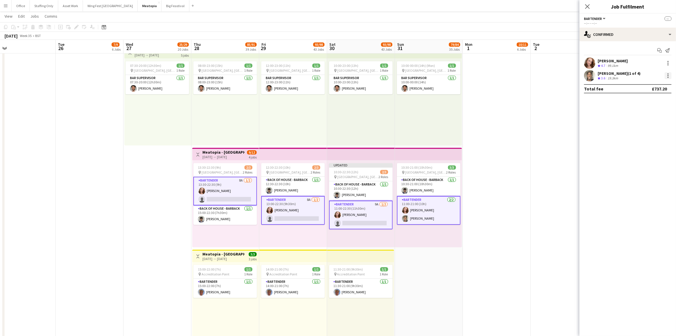
click at [670, 73] on div at bounding box center [668, 75] width 7 height 7
click at [591, 74] on div at bounding box center [338, 168] width 676 height 336
click at [590, 76] on app-user-avatar at bounding box center [589, 75] width 11 height 11
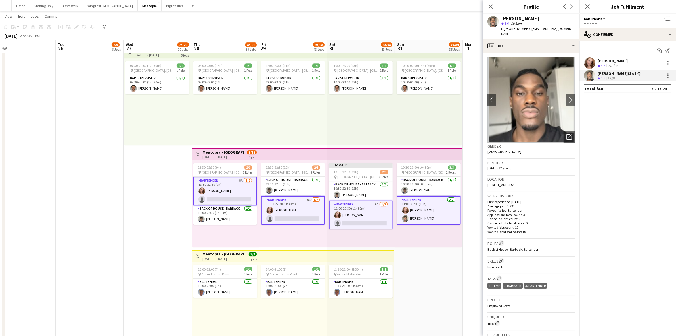
drag, startPoint x: 557, startPoint y: 28, endPoint x: 529, endPoint y: 29, distance: 28.2
click at [529, 29] on span "| [EMAIL_ADDRESS][DOMAIN_NAME]" at bounding box center [537, 30] width 72 height 9
drag, startPoint x: 560, startPoint y: 27, endPoint x: 528, endPoint y: 26, distance: 31.3
click at [528, 26] on div "[PERSON_NAME] star 3.6 19.3km t. [PHONE_NUMBER] | [EMAIL_ADDRESS][DOMAIN_NAME]" at bounding box center [531, 26] width 97 height 25
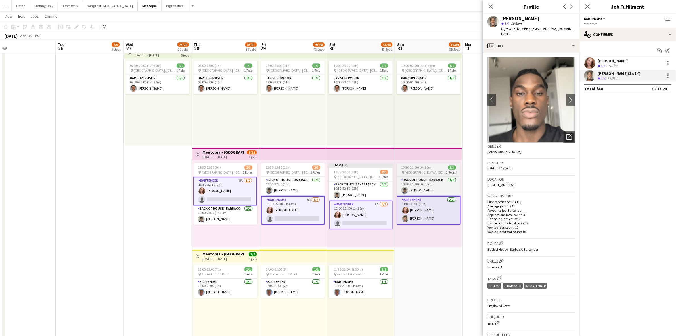
copy span "[EMAIL_ADDRESS][DOMAIN_NAME]"
click at [669, 77] on div at bounding box center [668, 75] width 7 height 7
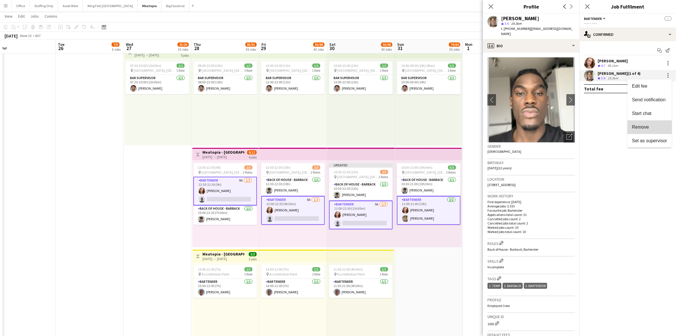
click at [647, 125] on span "Remove" at bounding box center [640, 126] width 17 height 5
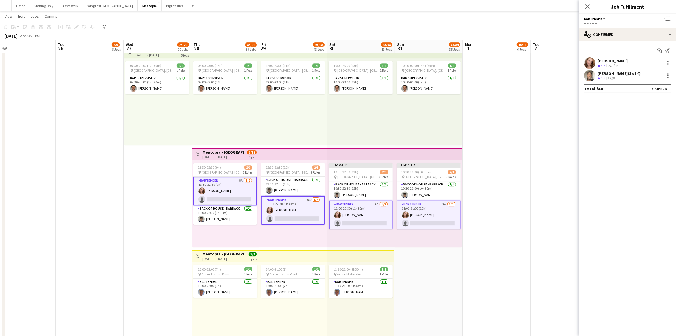
click at [516, 205] on app-date-cell at bounding box center [497, 247] width 68 height 409
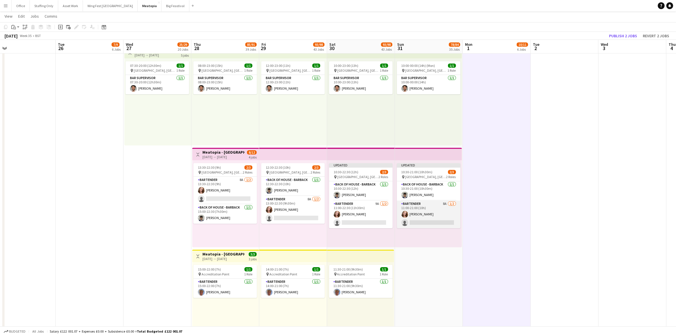
click at [437, 208] on app-card-role "Bartender 8A [DATE] 11:00-21:00 (10h) [PERSON_NAME] single-neutral-actions" at bounding box center [429, 214] width 64 height 28
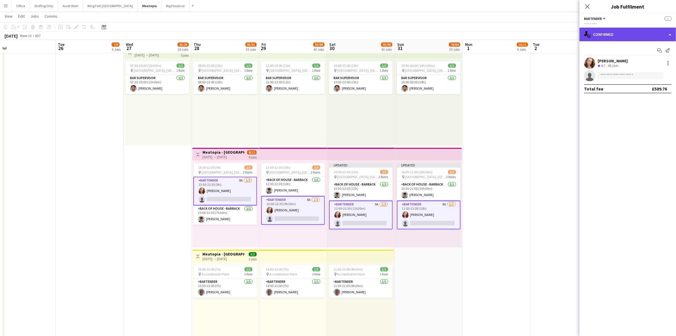
click at [626, 36] on div "single-neutral-actions-check-2 Confirmed" at bounding box center [628, 35] width 97 height 14
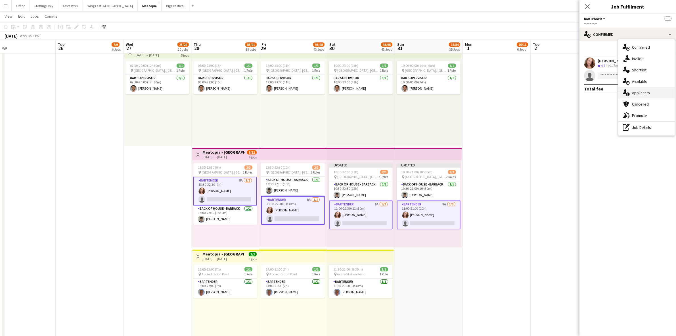
click at [649, 92] on div "single-neutral-actions-information Applicants" at bounding box center [647, 92] width 56 height 11
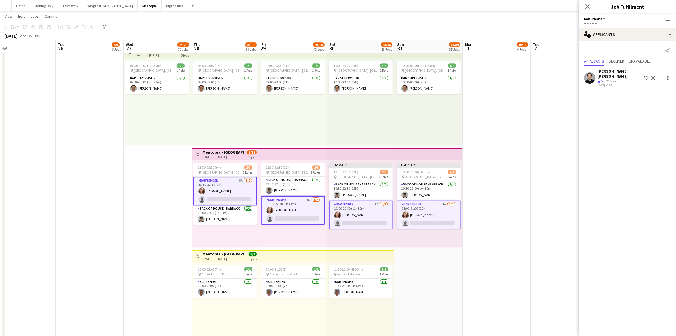
click at [591, 74] on app-user-avatar at bounding box center [589, 77] width 11 height 11
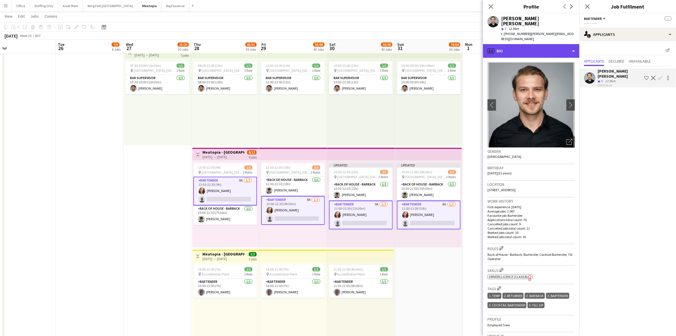
click at [516, 44] on div "profile Bio" at bounding box center [531, 51] width 97 height 14
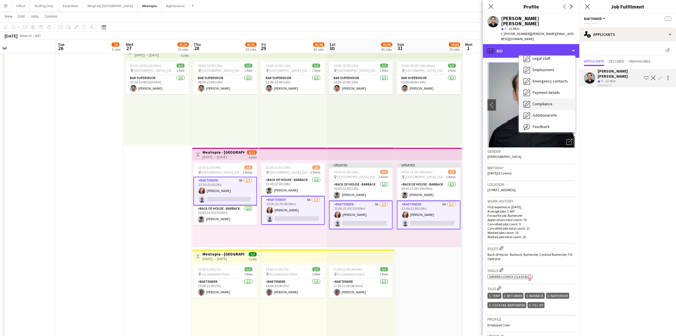
scroll to position [42, 0]
click at [547, 121] on span "Calendar" at bounding box center [540, 123] width 15 height 5
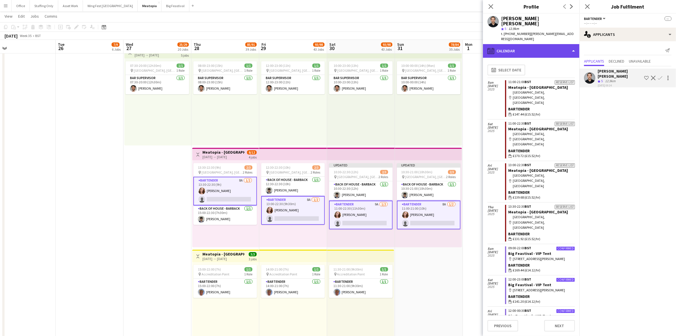
click at [542, 44] on div "calendar-full Calendar" at bounding box center [531, 51] width 97 height 14
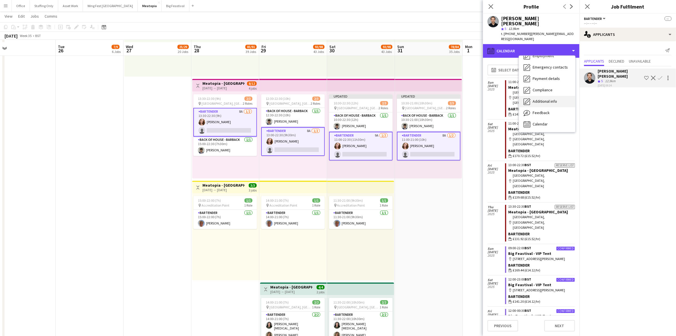
scroll to position [2199, 0]
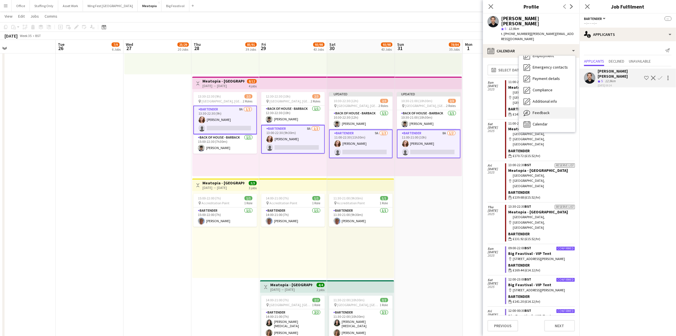
click at [550, 107] on div "Feedback Feedback" at bounding box center [547, 112] width 56 height 11
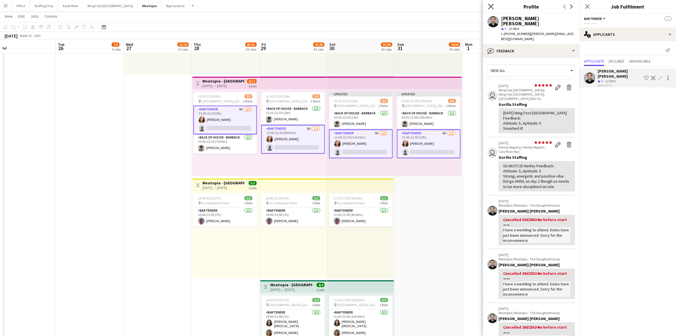
click at [491, 8] on icon "Close pop-in" at bounding box center [490, 6] width 5 height 5
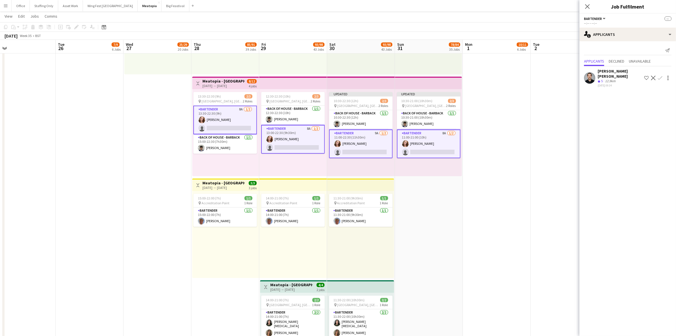
click at [655, 76] on app-icon "Decline" at bounding box center [653, 78] width 5 height 5
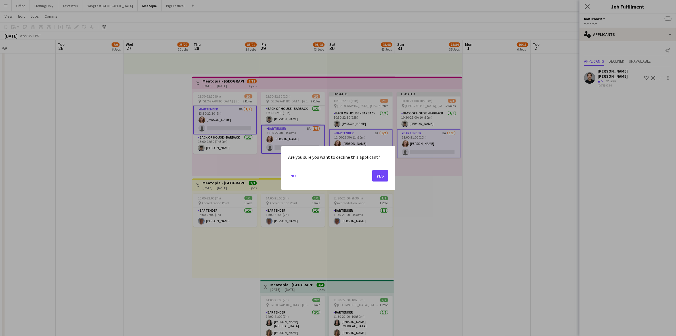
scroll to position [0, 0]
click at [382, 175] on button "Yes" at bounding box center [380, 175] width 16 height 11
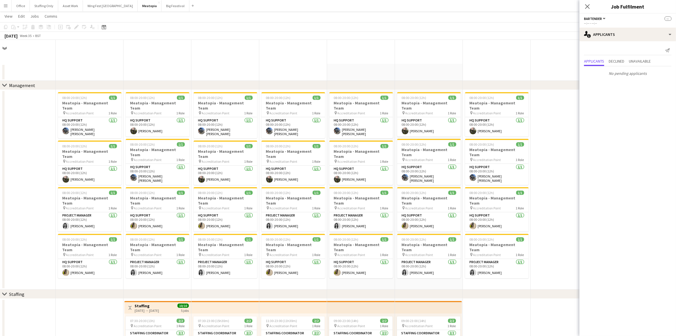
scroll to position [2199, 0]
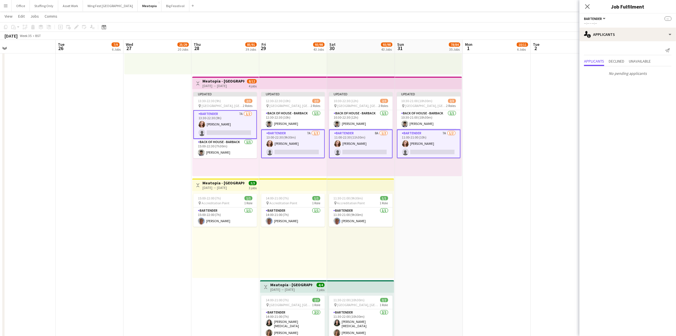
click at [497, 98] on app-date-cell at bounding box center [497, 176] width 68 height 409
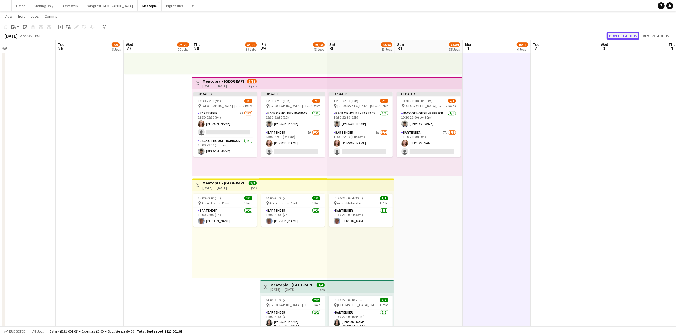
click at [626, 33] on button "Publish 4 jobs" at bounding box center [623, 35] width 33 height 7
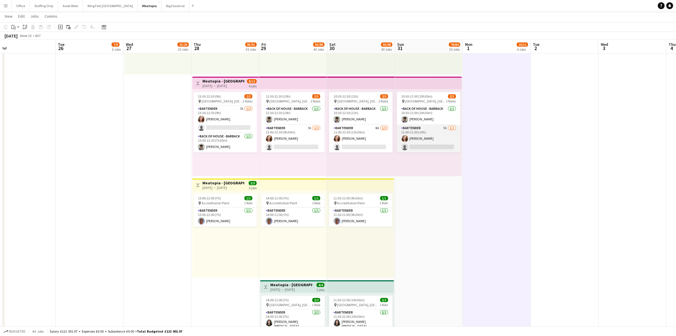
click at [436, 143] on app-card-role "Bartender 7A [DATE] 11:00-21:00 (10h) [PERSON_NAME] single-neutral-actions" at bounding box center [429, 139] width 64 height 28
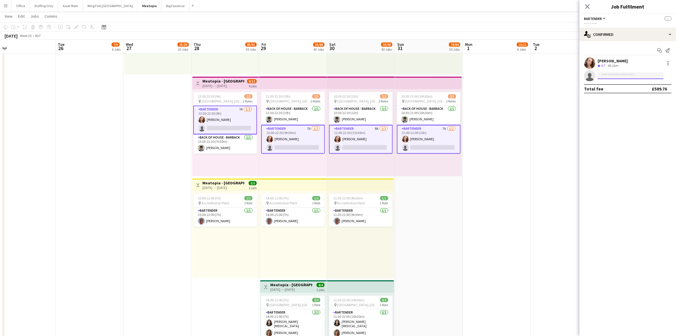
click at [620, 78] on input at bounding box center [631, 75] width 66 height 7
type input "******"
click at [624, 88] on span "[EMAIL_ADDRESS][DOMAIN_NAME]" at bounding box center [631, 88] width 57 height 5
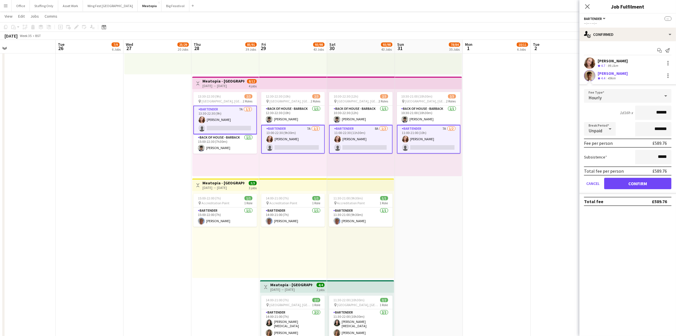
click at [592, 76] on app-user-avatar at bounding box center [589, 75] width 11 height 11
click at [591, 77] on app-user-avatar at bounding box center [589, 75] width 11 height 11
click at [6, 6] on app-icon "Menu" at bounding box center [5, 5] width 5 height 5
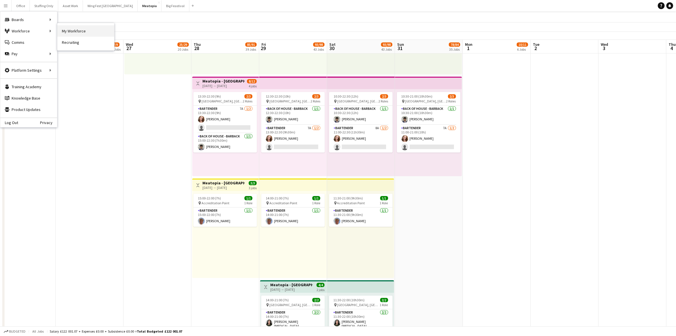
click at [80, 30] on link "My Workforce" at bounding box center [85, 30] width 57 height 11
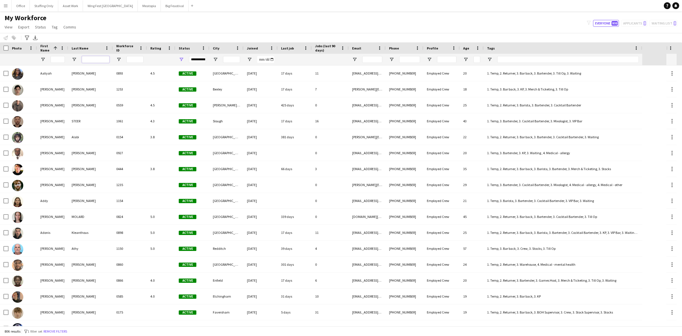
click at [97, 60] on input "Last Name Filter Input" at bounding box center [96, 59] width 28 height 7
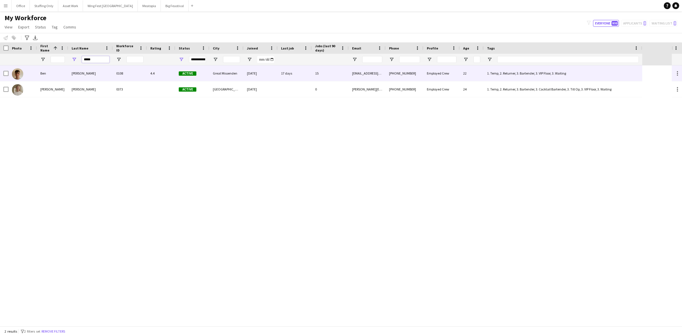
type input "*****"
click at [94, 73] on div "[PERSON_NAME]" at bounding box center [90, 73] width 45 height 16
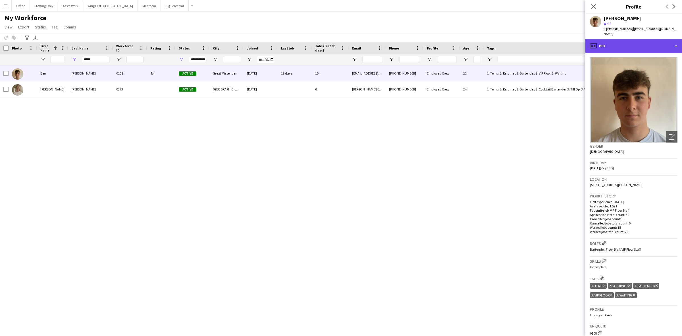
click at [616, 39] on div "profile Bio" at bounding box center [633, 46] width 97 height 14
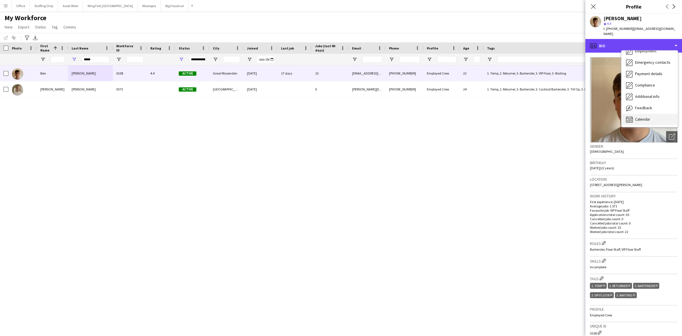
scroll to position [42, 0]
click at [644, 116] on span "Calendar" at bounding box center [642, 118] width 15 height 5
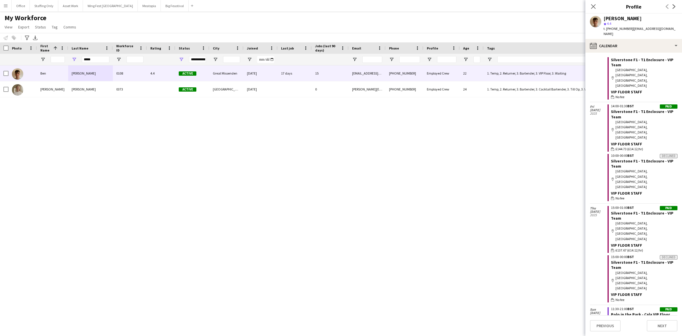
scroll to position [700, 0]
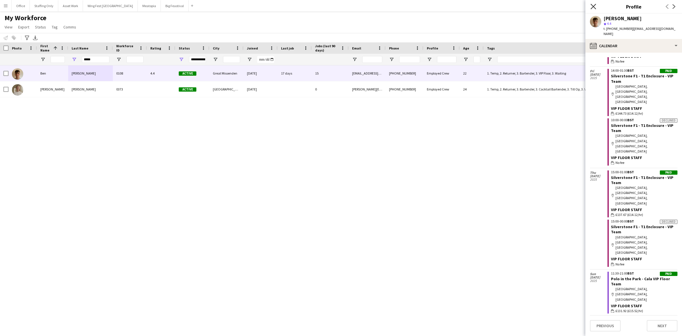
click at [593, 7] on icon at bounding box center [592, 6] width 5 height 5
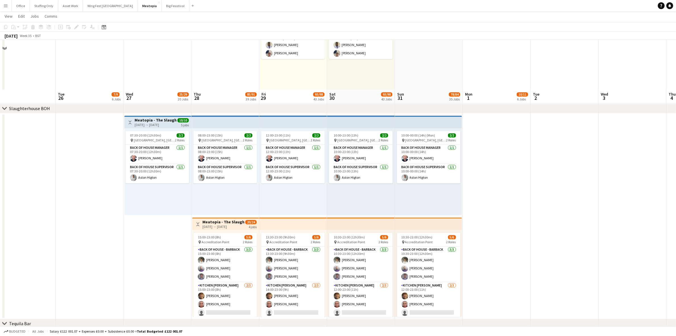
scroll to position [1634, 0]
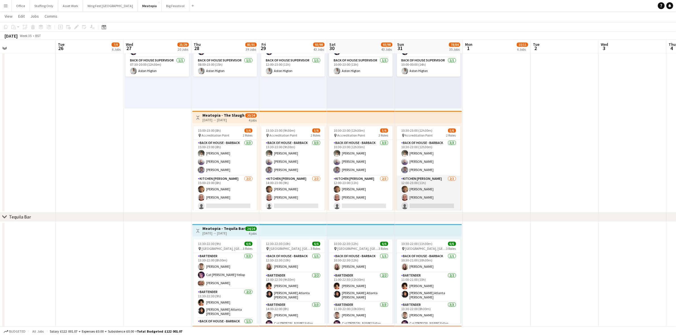
click at [420, 203] on app-card-role "Kitchen [PERSON_NAME] [DATE] 12:00-23:00 (11h) [PERSON_NAME] [PERSON_NAME] sing…" at bounding box center [429, 193] width 64 height 36
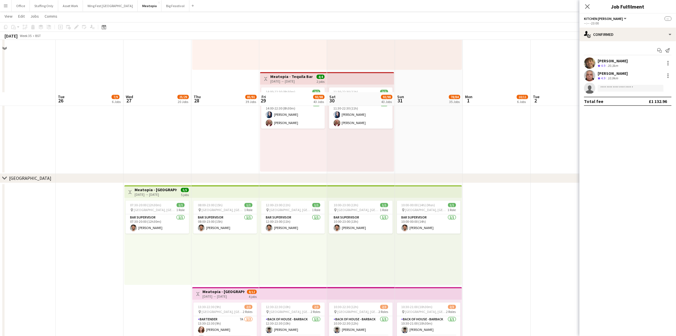
scroll to position [2095, 0]
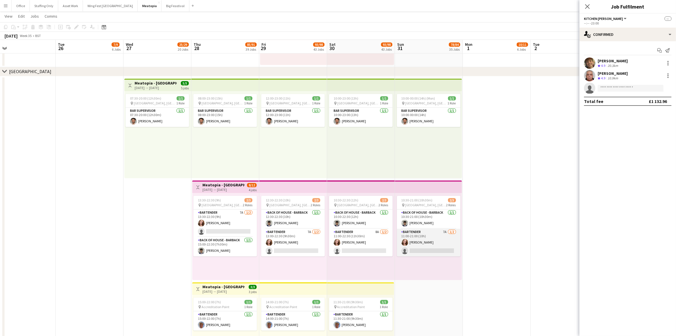
click at [431, 232] on app-card-role "Bartender 7A [DATE] 11:00-21:00 (10h) [PERSON_NAME] single-neutral-actions" at bounding box center [429, 242] width 64 height 28
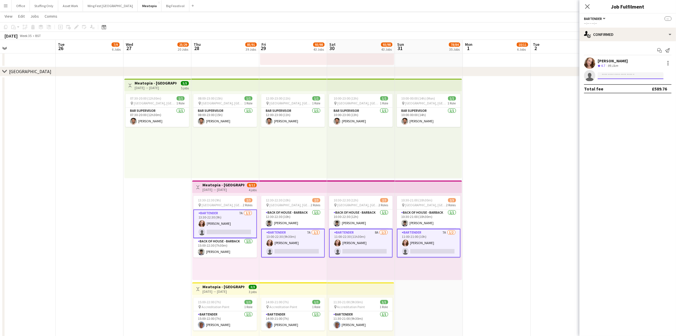
click at [606, 76] on input at bounding box center [631, 75] width 66 height 7
type input "******"
click at [624, 86] on span "[EMAIL_ADDRESS][DOMAIN_NAME]" at bounding box center [631, 88] width 57 height 5
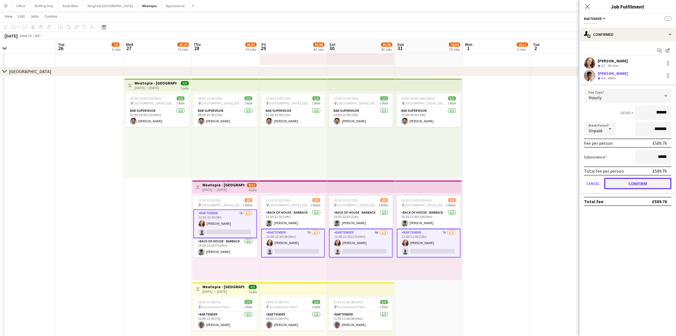
click at [636, 182] on button "Confirm" at bounding box center [638, 183] width 67 height 11
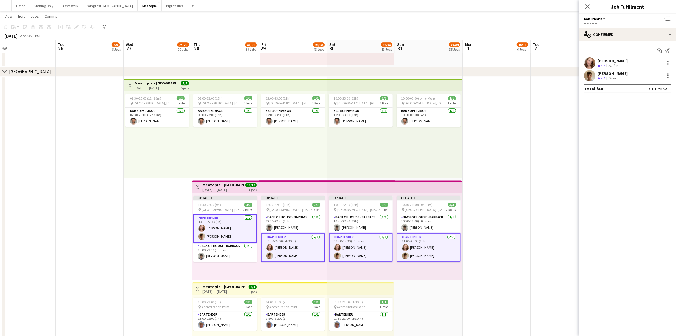
click at [470, 292] on app-date-cell at bounding box center [497, 280] width 68 height 409
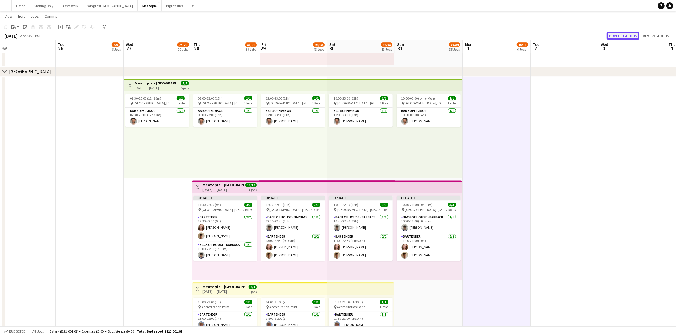
click at [617, 32] on button "Publish 4 jobs" at bounding box center [623, 35] width 33 height 7
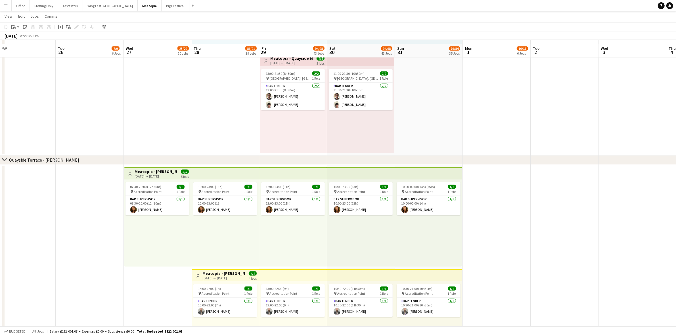
scroll to position [3480, 0]
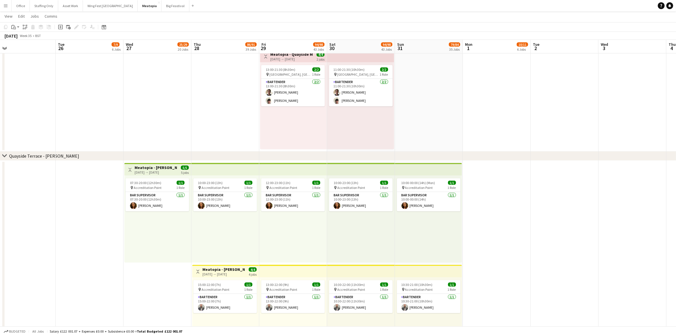
click at [30, 155] on div "Quayside Terrace - [PERSON_NAME]" at bounding box center [44, 156] width 70 height 6
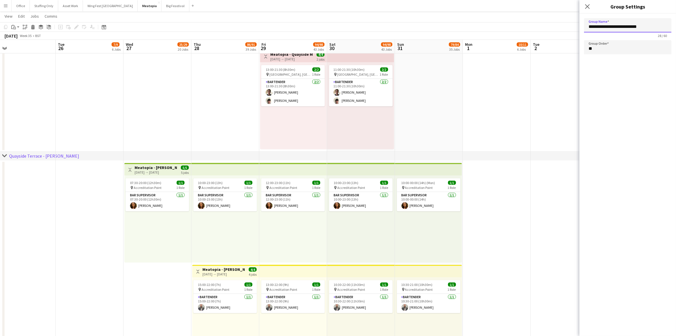
drag, startPoint x: 624, startPoint y: 26, endPoint x: 563, endPoint y: 26, distance: 61.4
click at [626, 28] on input "*********" at bounding box center [628, 25] width 88 height 14
type input "**********"
click at [590, 5] on icon at bounding box center [587, 6] width 5 height 5
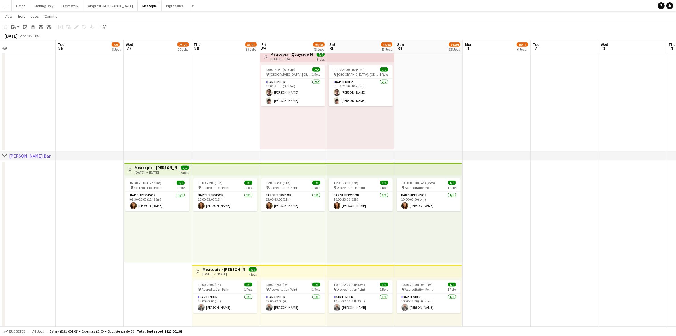
click at [496, 188] on app-date-cell at bounding box center [497, 314] width 68 height 307
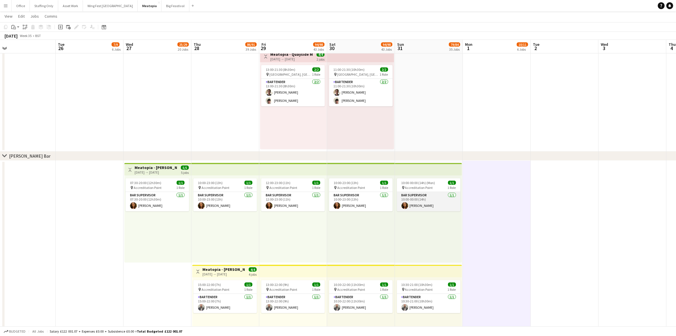
click at [416, 203] on app-card-role "Bar Supervisor [DATE] 10:00-00:00 (14h) [PERSON_NAME]" at bounding box center [429, 201] width 64 height 19
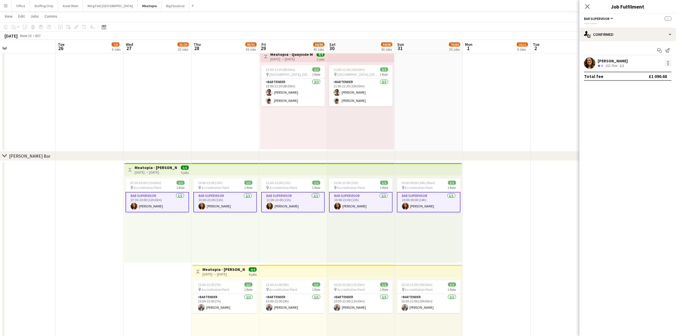
click at [668, 63] on div at bounding box center [668, 63] width 1 height 1
drag, startPoint x: 640, startPoint y: 114, endPoint x: 571, endPoint y: 132, distance: 71.2
click at [640, 114] on span "Remove" at bounding box center [640, 114] width 17 height 5
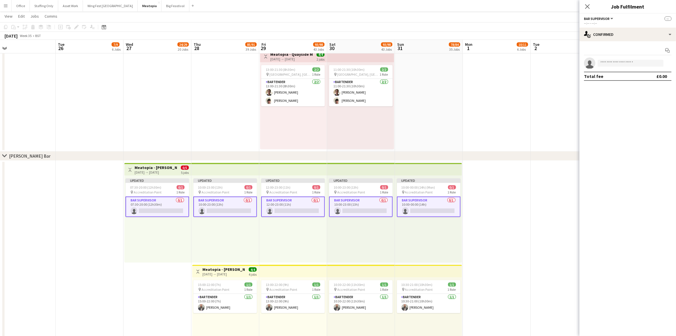
click at [519, 206] on app-date-cell at bounding box center [497, 314] width 68 height 307
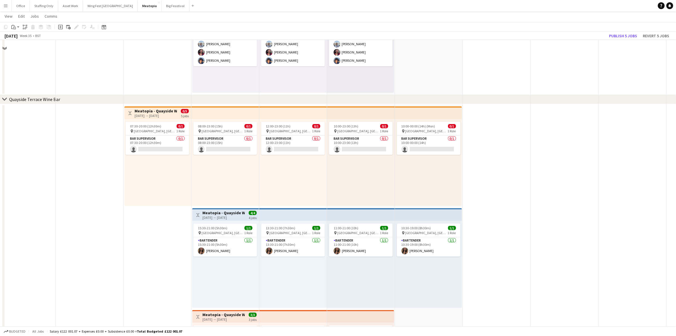
scroll to position [2877, 0]
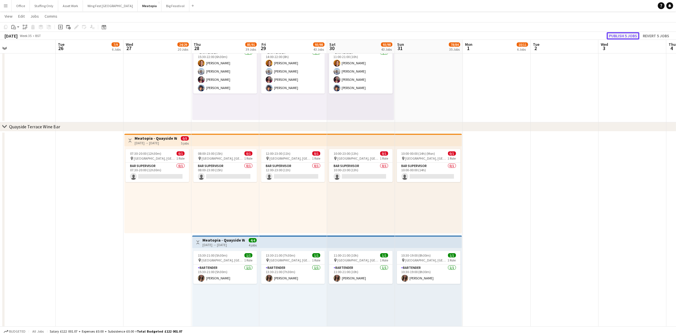
click at [630, 35] on button "Publish 5 jobs" at bounding box center [623, 35] width 33 height 7
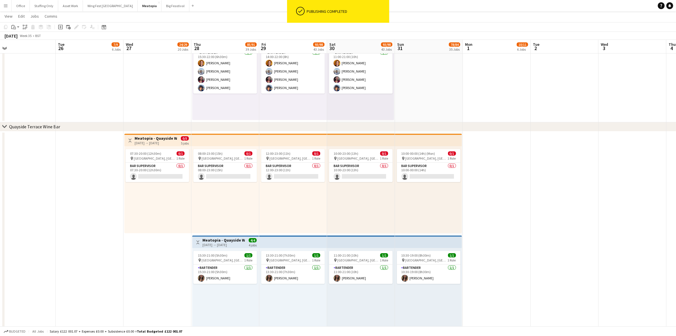
click at [165, 176] on app-card-role "Bar Supervisor 0/1 07:30-20:00 (12h30m) single-neutral-actions" at bounding box center [158, 172] width 64 height 19
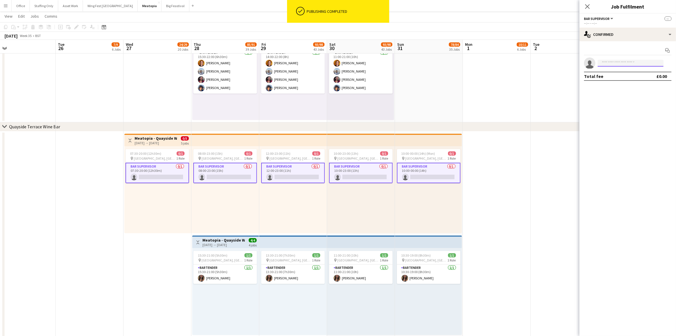
click at [613, 62] on input at bounding box center [631, 63] width 66 height 7
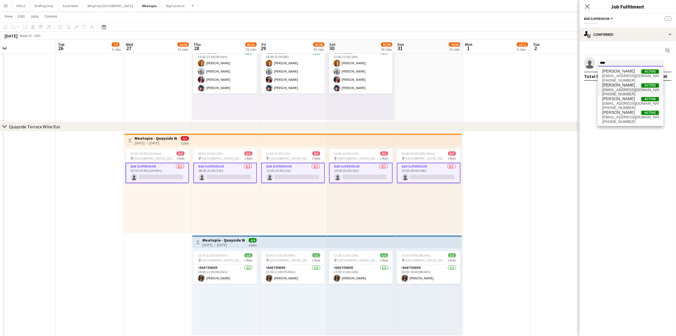
type input "****"
click at [624, 88] on span "[EMAIL_ADDRESS][DOMAIN_NAME]" at bounding box center [631, 90] width 57 height 5
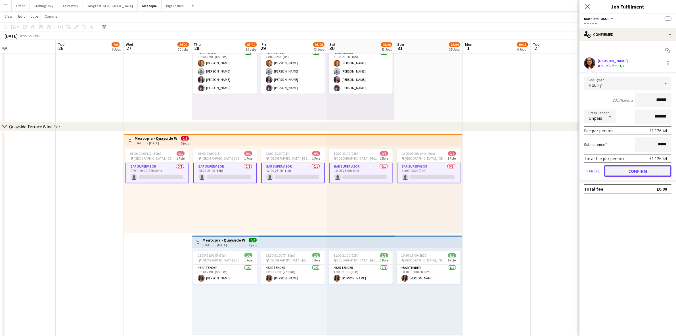
click at [643, 169] on button "Confirm" at bounding box center [638, 170] width 67 height 11
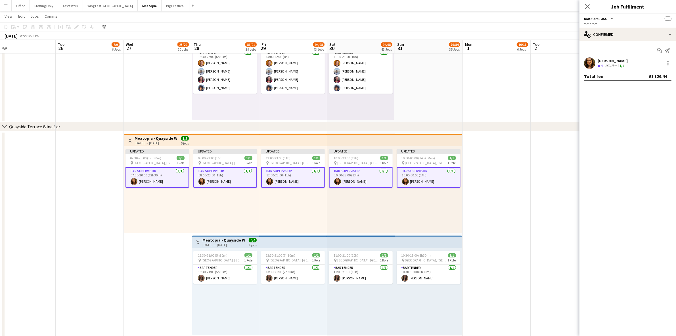
click at [492, 158] on app-date-cell at bounding box center [497, 284] width 68 height 307
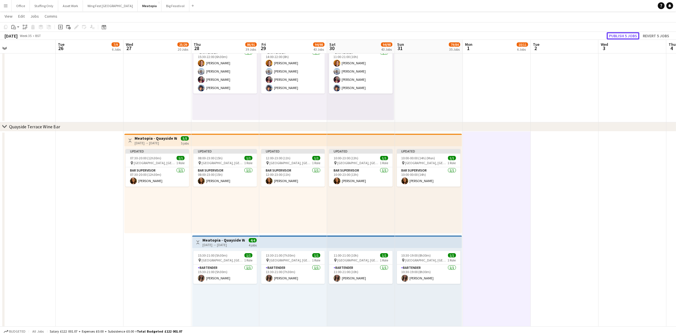
click at [623, 34] on button "Publish 5 jobs" at bounding box center [623, 35] width 33 height 7
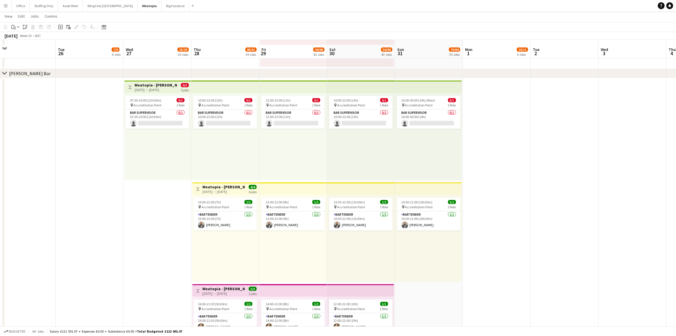
scroll to position [3598, 0]
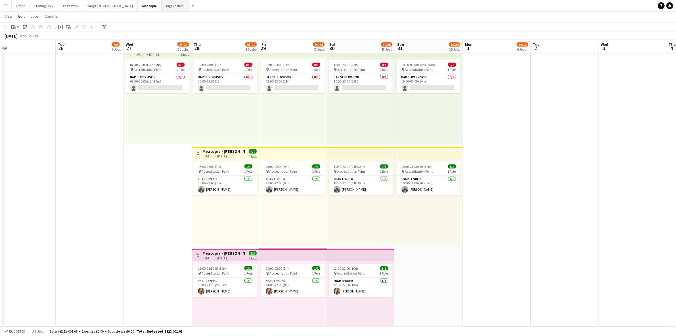
click at [162, 9] on button "Big Feastival Close" at bounding box center [176, 5] width 28 height 11
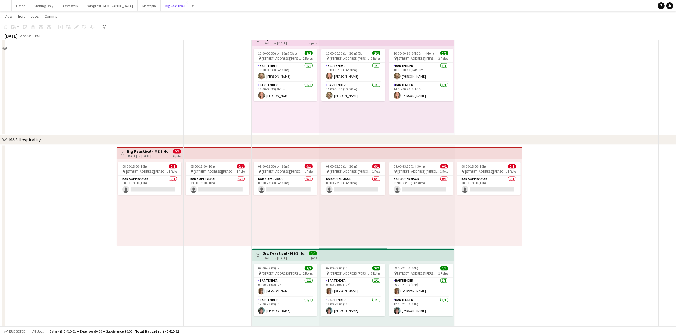
scroll to position [1269, 0]
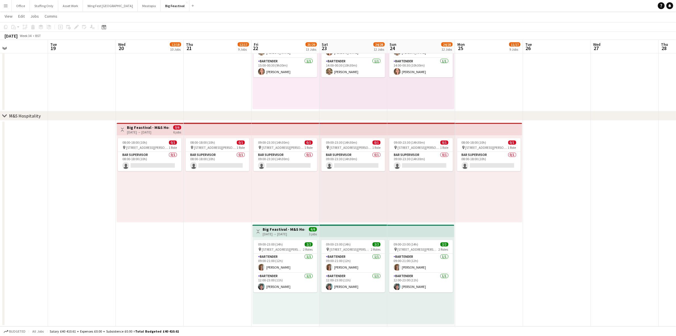
click at [20, 116] on div "M&S Hospitality" at bounding box center [25, 116] width 32 height 6
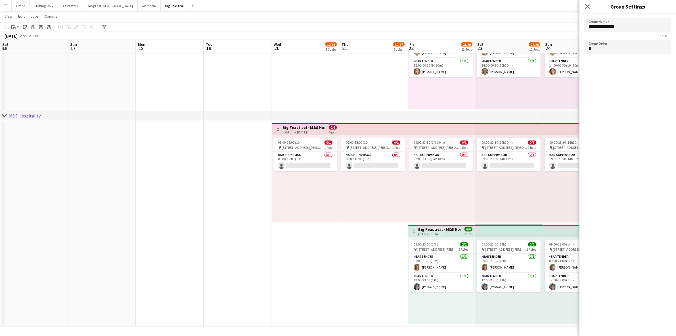
scroll to position [37, 0]
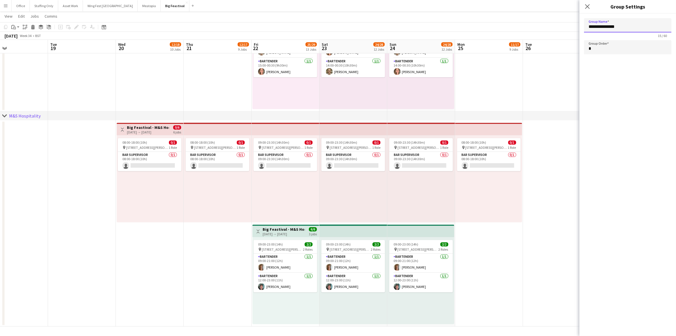
drag, startPoint x: 626, startPoint y: 27, endPoint x: 563, endPoint y: 18, distance: 63.8
type input "*"
type input "**********"
click at [589, 5] on icon at bounding box center [588, 6] width 5 height 5
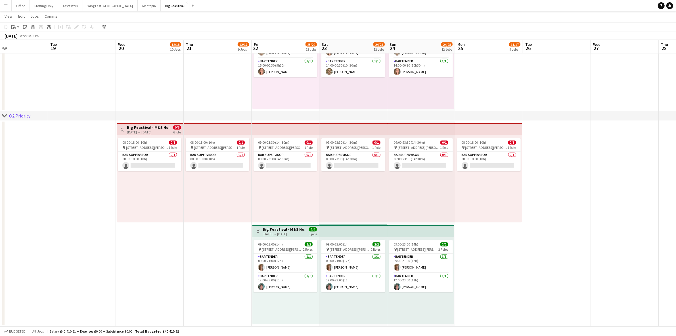
click at [187, 194] on div "08:00-18:00 (10h) 0/1 pin 6 Station Rd, Kingham, Chipping Norton OX7 6UP, UK 1 …" at bounding box center [218, 178] width 68 height 87
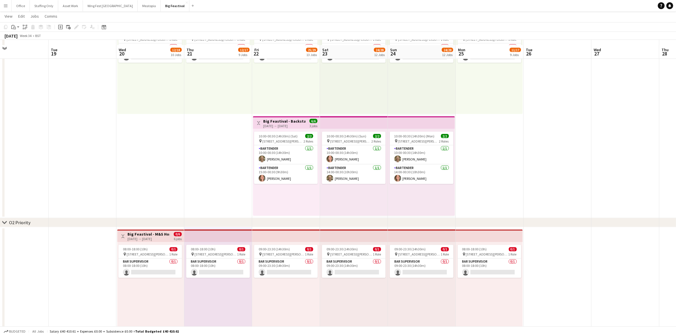
scroll to position [1233, 0]
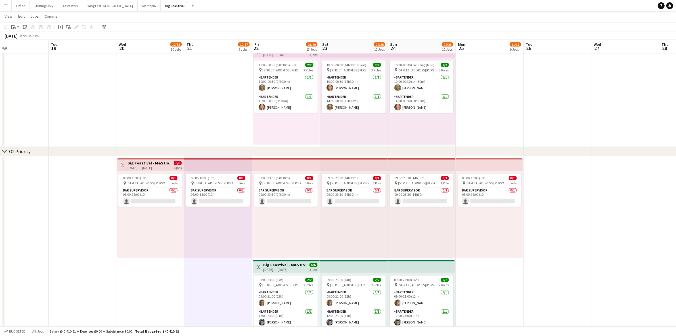
click at [291, 268] on div "[DATE] → [DATE]" at bounding box center [284, 269] width 42 height 4
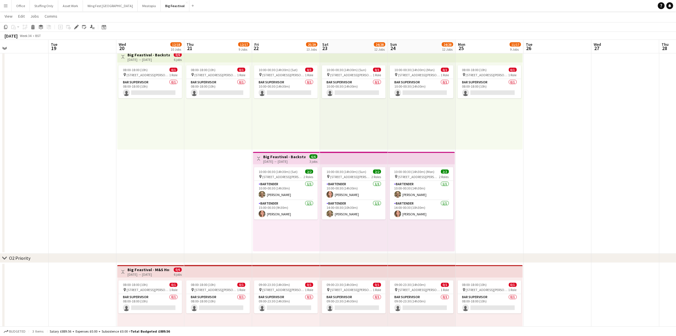
click at [225, 182] on app-date-cell "08:00-18:00 (10h) 0/1 pin 6 Station Rd, Kingham, Chipping Norton OX7 6UP, UK 1 …" at bounding box center [218, 151] width 68 height 206
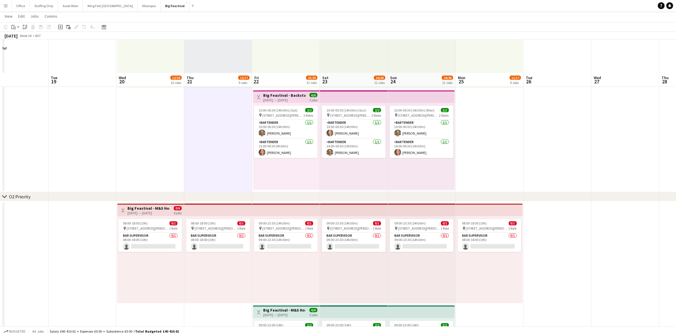
scroll to position [1243, 0]
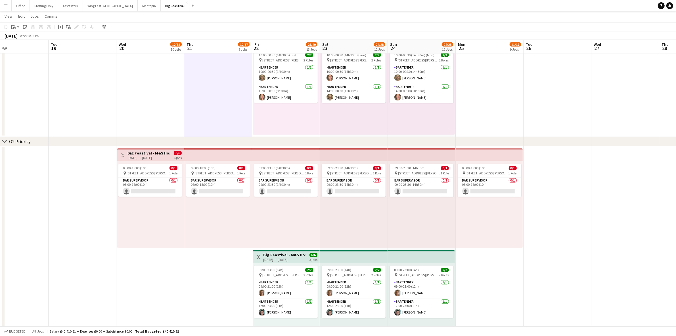
click at [148, 157] on div "[DATE] → [DATE]" at bounding box center [149, 158] width 42 height 4
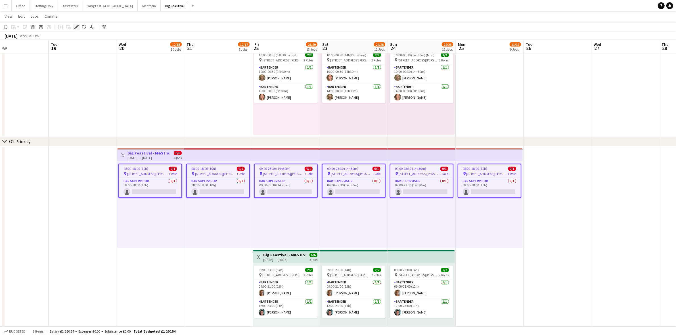
click at [75, 26] on icon "Edit" at bounding box center [76, 27] width 5 height 5
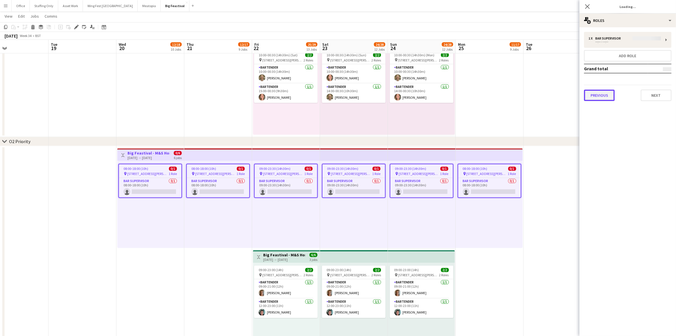
click at [596, 93] on button "Previous" at bounding box center [599, 94] width 31 height 11
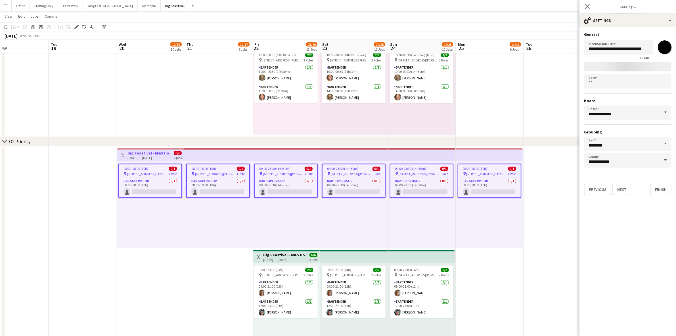
type input "*******"
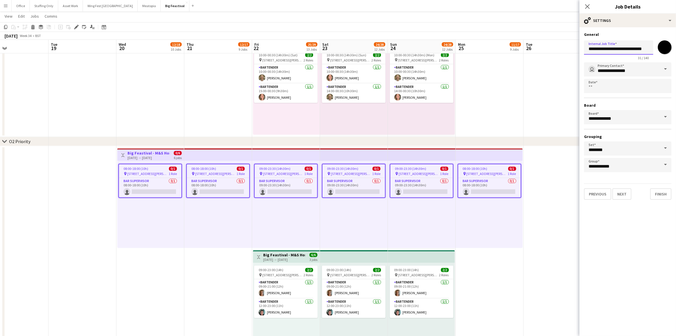
drag, startPoint x: 615, startPoint y: 48, endPoint x: 655, endPoint y: 50, distance: 39.8
click at [655, 50] on div "**********" at bounding box center [628, 49] width 88 height 22
drag, startPoint x: 641, startPoint y: 50, endPoint x: 616, endPoint y: 50, distance: 25.6
click at [616, 50] on input "**********" at bounding box center [618, 47] width 69 height 14
click at [284, 255] on h3 "Big Feastival - M&S Hospitality" at bounding box center [284, 254] width 42 height 5
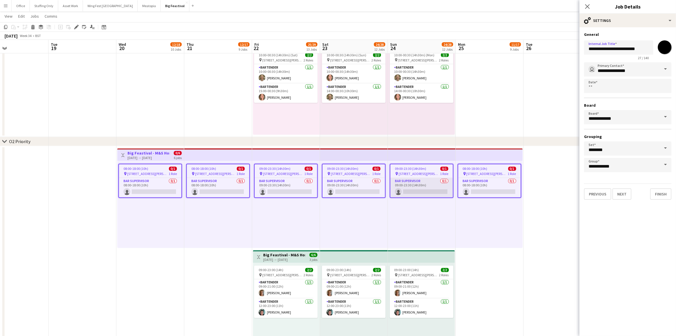
type input "**********"
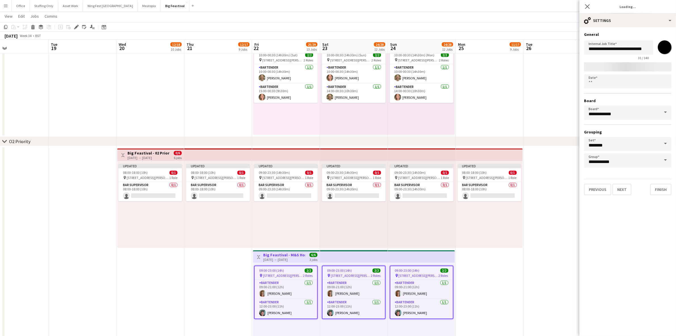
type input "*******"
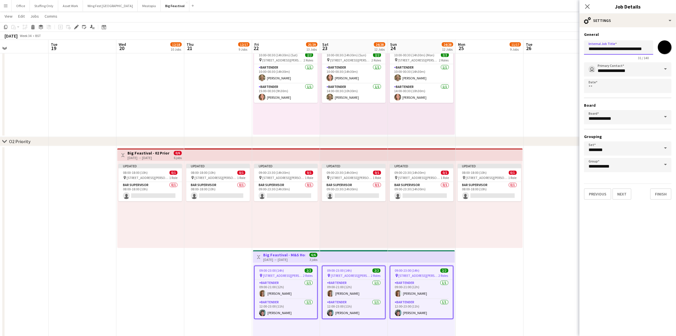
drag, startPoint x: 647, startPoint y: 49, endPoint x: 616, endPoint y: 47, distance: 30.7
click at [616, 47] on input "**********" at bounding box center [618, 47] width 69 height 14
paste input "text"
type input "**********"
click at [620, 195] on button "Next" at bounding box center [622, 193] width 19 height 11
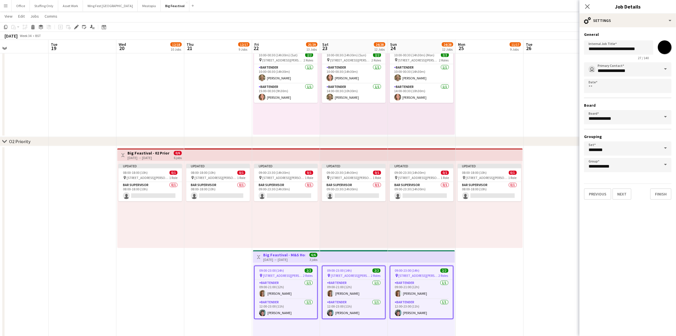
type input "**********"
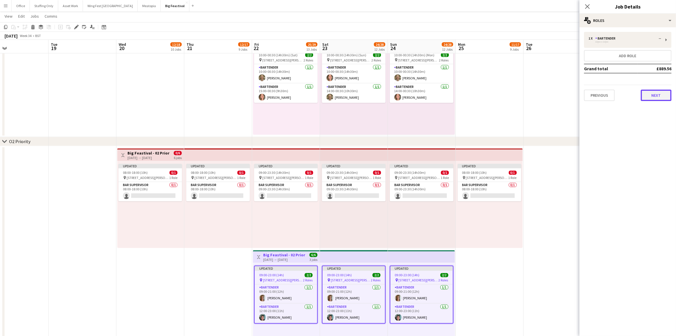
click at [655, 94] on button "Next" at bounding box center [656, 94] width 31 height 11
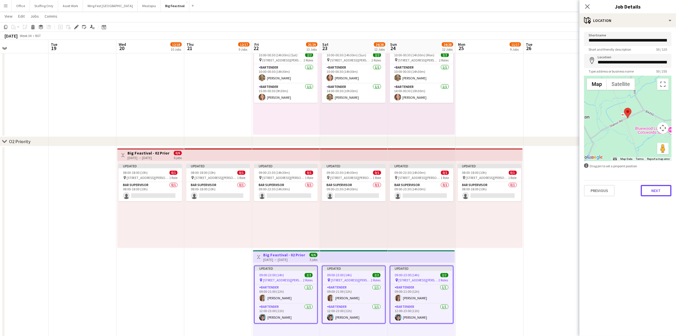
click at [648, 191] on button "Next" at bounding box center [656, 190] width 31 height 11
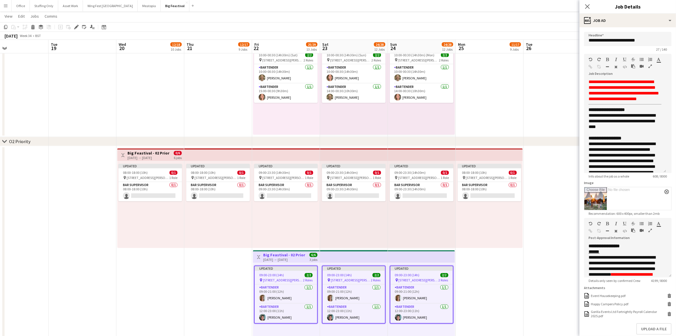
drag, startPoint x: 668, startPoint y: 111, endPoint x: 671, endPoint y: 171, distance: 59.7
click at [671, 171] on mat-expansion-panel "**********" at bounding box center [628, 181] width 97 height 308
drag, startPoint x: 637, startPoint y: 115, endPoint x: 602, endPoint y: 113, distance: 35.3
click at [602, 113] on p "**********" at bounding box center [625, 110] width 73 height 6
paste div
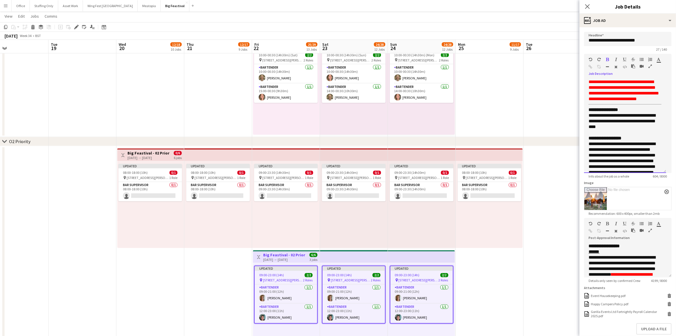
click at [637, 120] on span "**********" at bounding box center [622, 121] width 67 height 16
drag, startPoint x: 612, startPoint y: 128, endPoint x: 634, endPoint y: 120, distance: 23.3
click at [634, 120] on p "**********" at bounding box center [625, 121] width 73 height 17
click at [630, 124] on p "**********" at bounding box center [625, 118] width 73 height 11
drag, startPoint x: 631, startPoint y: 133, endPoint x: 587, endPoint y: 115, distance: 47.4
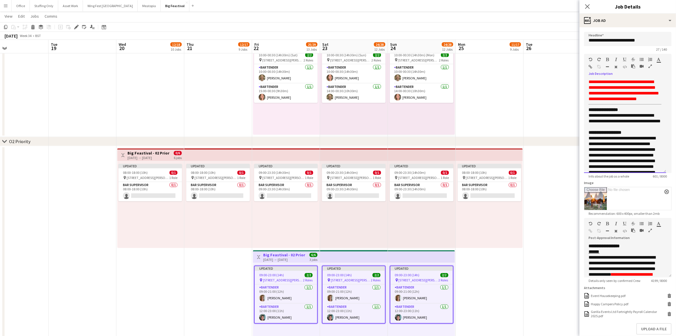
click at [587, 115] on div "**********" at bounding box center [625, 126] width 82 height 94
copy div "**********"
click at [151, 151] on h3 "Big Feastival - 02 Priority" at bounding box center [149, 153] width 42 height 5
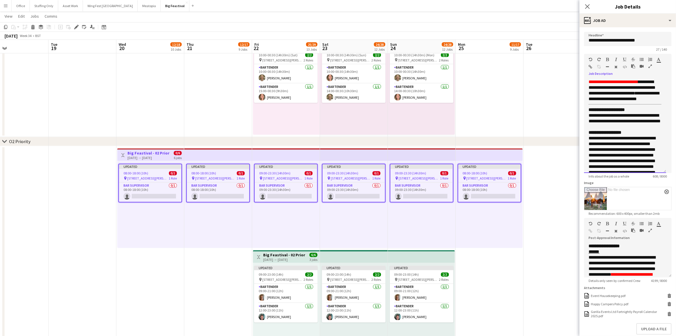
drag, startPoint x: 619, startPoint y: 132, endPoint x: 584, endPoint y: 118, distance: 37.2
click at [584, 118] on form "**********" at bounding box center [628, 197] width 97 height 330
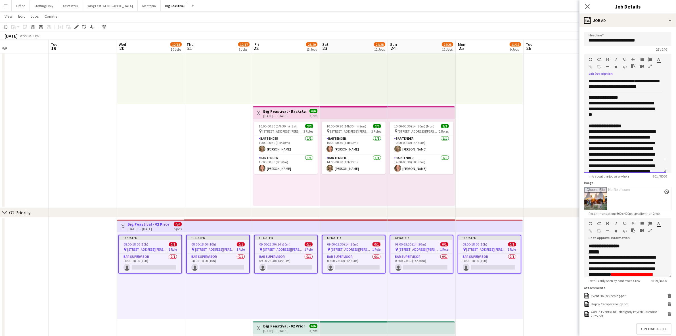
scroll to position [0, 0]
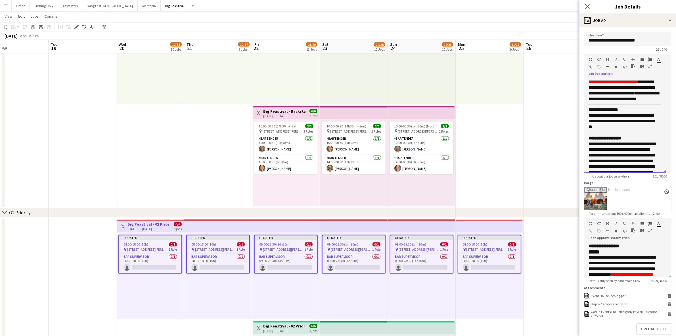
drag, startPoint x: 615, startPoint y: 104, endPoint x: 641, endPoint y: 78, distance: 37.0
click at [641, 78] on div "**********" at bounding box center [628, 124] width 88 height 98
click at [660, 59] on icon "button" at bounding box center [659, 59] width 4 height 4
type input "*******"
click at [614, 140] on span "**********" at bounding box center [605, 138] width 33 height 4
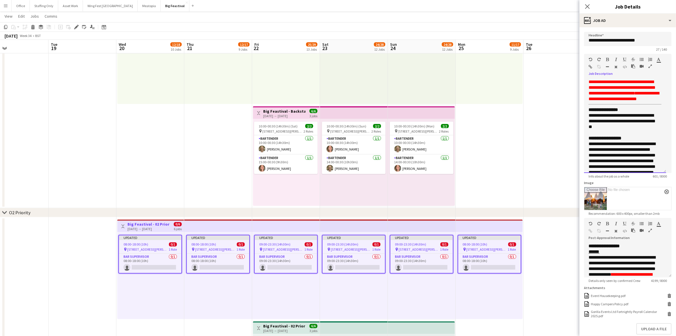
click at [626, 119] on p "**********" at bounding box center [623, 121] width 68 height 17
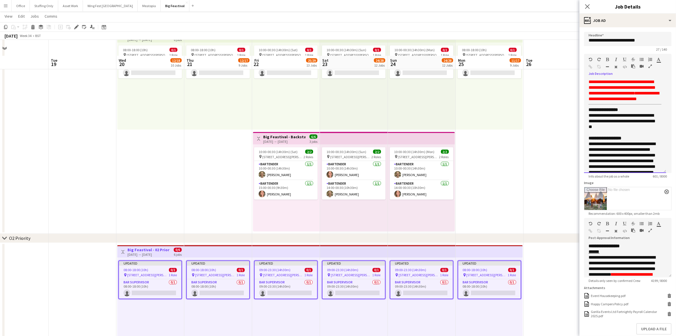
scroll to position [1136, 0]
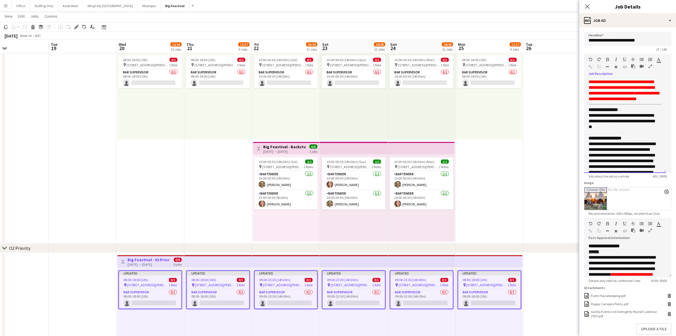
click at [624, 130] on p "**********" at bounding box center [623, 121] width 68 height 17
drag, startPoint x: 615, startPoint y: 127, endPoint x: 637, endPoint y: 121, distance: 22.6
click at [637, 121] on span "**********" at bounding box center [622, 121] width 67 height 16
drag, startPoint x: 621, startPoint y: 134, endPoint x: 570, endPoint y: 120, distance: 53.2
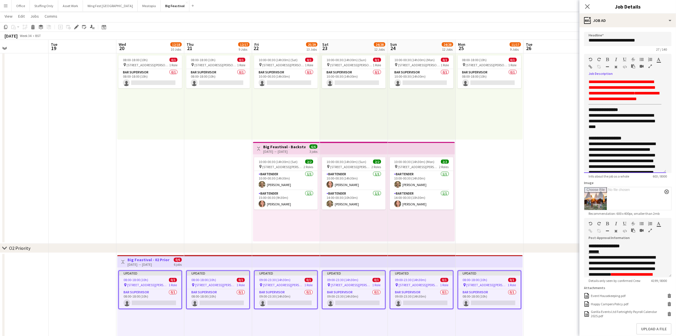
copy p "**********"
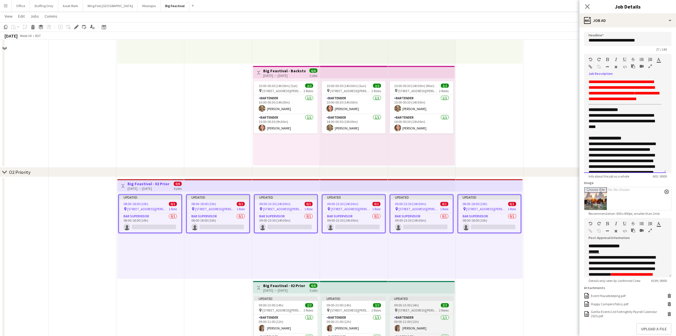
scroll to position [1269, 0]
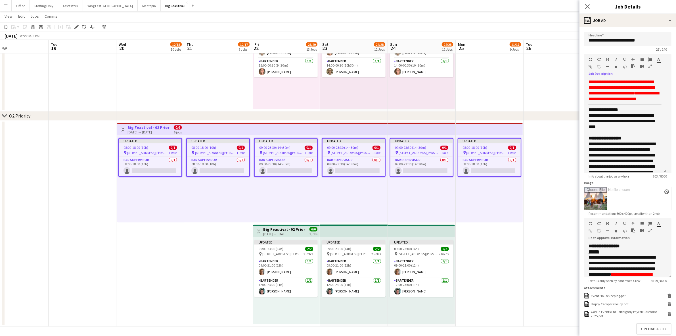
click at [360, 229] on app-top-bar at bounding box center [354, 230] width 68 height 13
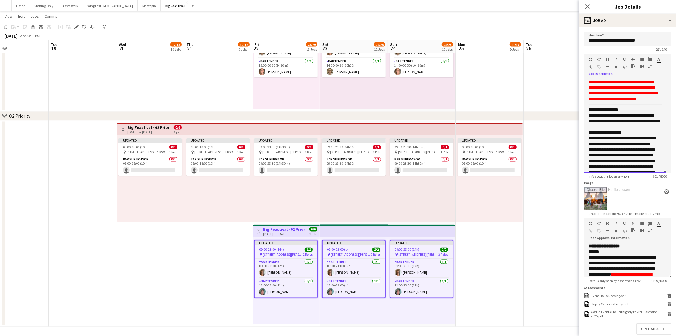
drag, startPoint x: 623, startPoint y: 132, endPoint x: 584, endPoint y: 118, distance: 40.4
click at [584, 118] on div "**********" at bounding box center [625, 126] width 82 height 94
click at [553, 151] on app-date-cell at bounding box center [558, 223] width 68 height 206
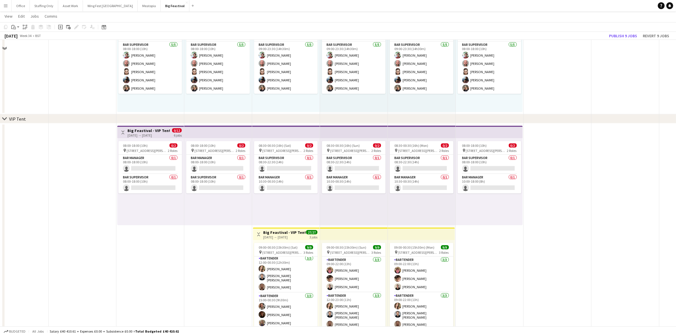
scroll to position [771, 0]
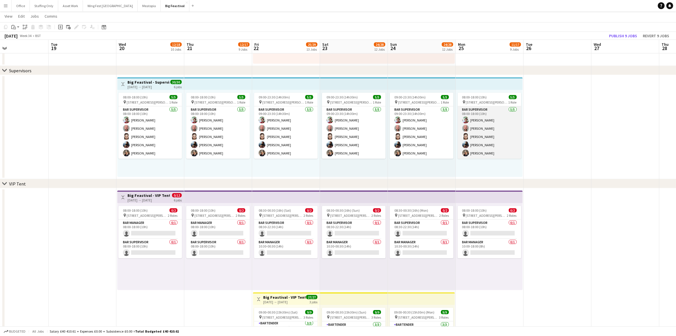
click at [484, 130] on app-card-role "Bar Supervisor 5/5 08:00-18:00 (10h) Benjamin Morris Carl Williams Cindy Jourdi…" at bounding box center [490, 132] width 64 height 52
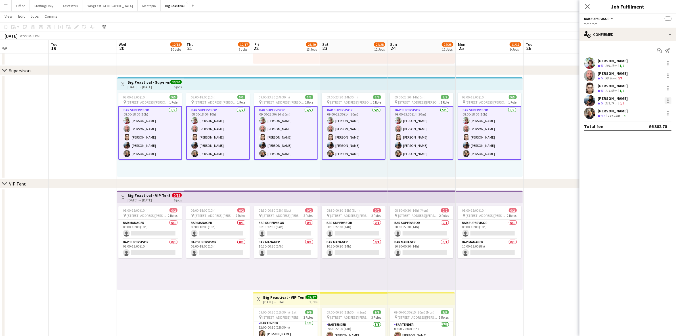
click at [668, 100] on div at bounding box center [668, 100] width 1 height 1
click at [638, 151] on span "Remove" at bounding box center [640, 151] width 17 height 5
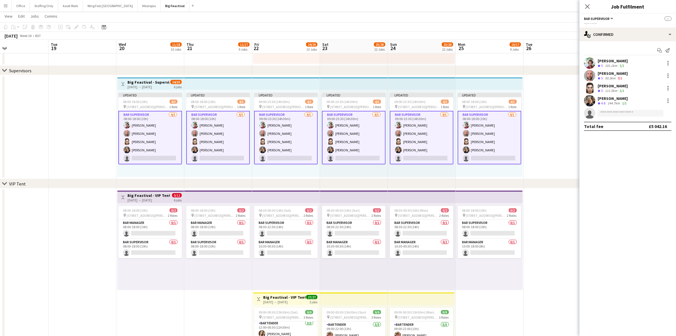
click at [531, 132] on app-date-cell at bounding box center [558, 127] width 68 height 104
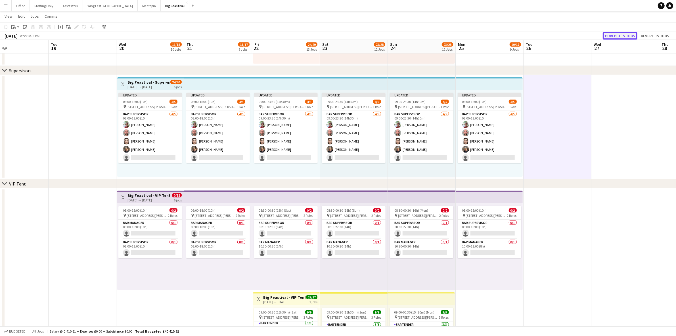
click at [617, 35] on button "Publish 15 jobs" at bounding box center [620, 35] width 35 height 7
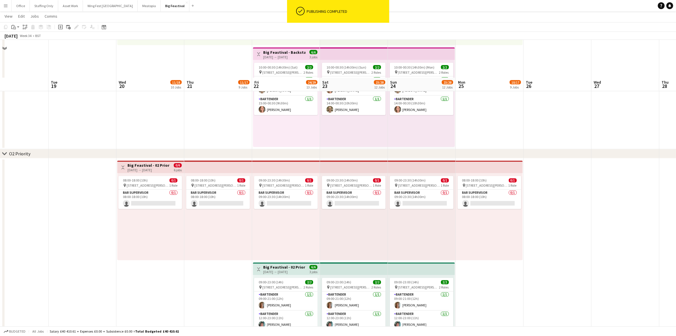
scroll to position [1269, 0]
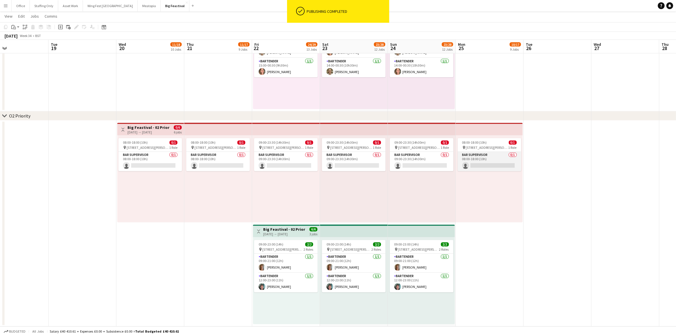
click at [485, 161] on app-card-role "Bar Supervisor 0/1 08:00-18:00 (10h) single-neutral-actions" at bounding box center [490, 161] width 64 height 19
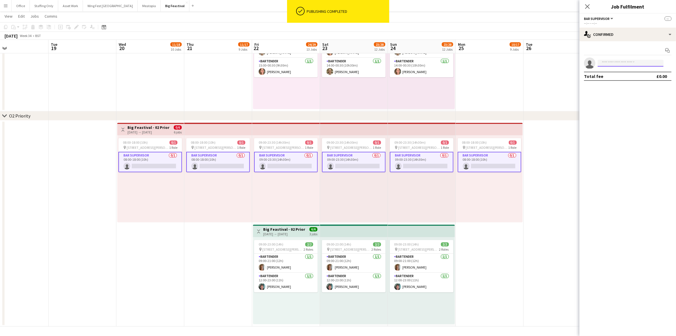
click at [616, 63] on input at bounding box center [631, 63] width 66 height 7
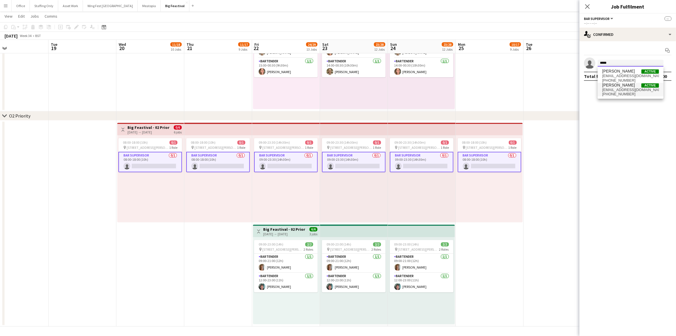
type input "*****"
click at [621, 88] on span "gem.whytock@gmail.com" at bounding box center [631, 90] width 57 height 5
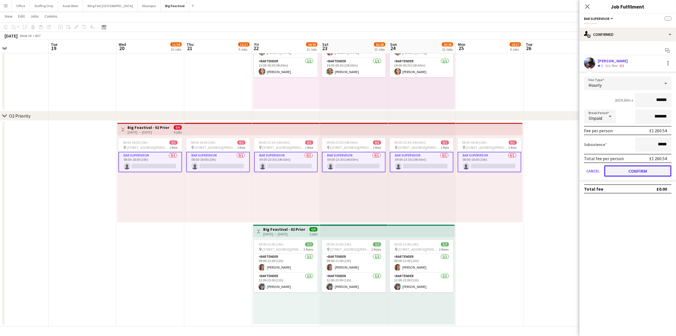
click at [631, 167] on button "Confirm" at bounding box center [638, 170] width 67 height 11
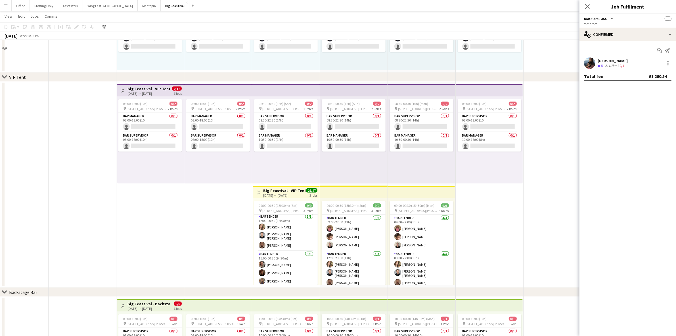
scroll to position [736, 0]
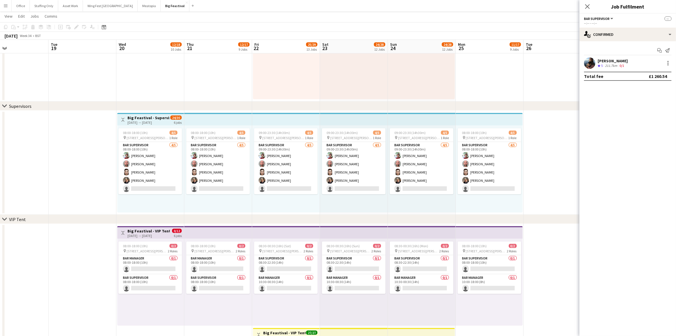
click at [545, 159] on app-date-cell at bounding box center [558, 163] width 68 height 104
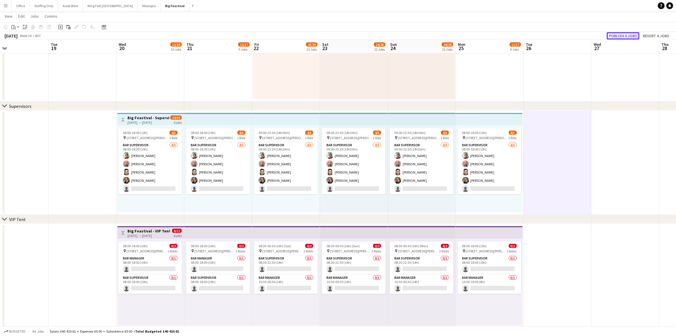
click at [620, 37] on button "Publish 6 jobs" at bounding box center [623, 35] width 33 height 7
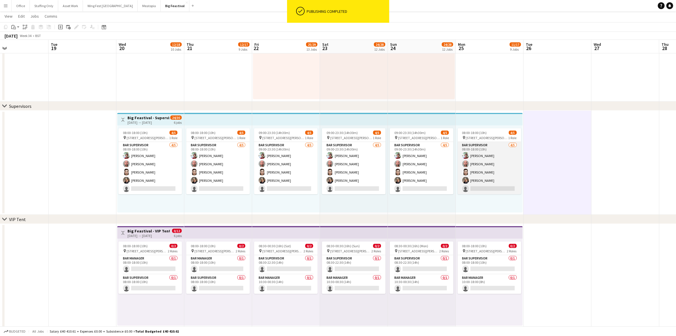
click at [486, 150] on app-card-role "Bar Supervisor 4/5 08:00-18:00 (10h) Benjamin Morris Carl Williams Cindy Jourdi…" at bounding box center [490, 168] width 64 height 52
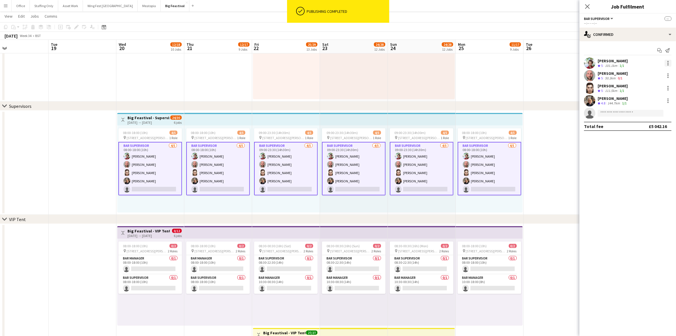
click at [667, 64] on div at bounding box center [668, 63] width 7 height 7
click at [644, 116] on span "Remove" at bounding box center [640, 114] width 17 height 5
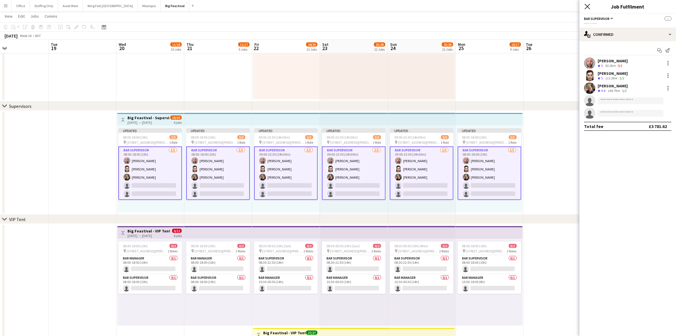
click at [590, 5] on icon at bounding box center [587, 6] width 5 height 5
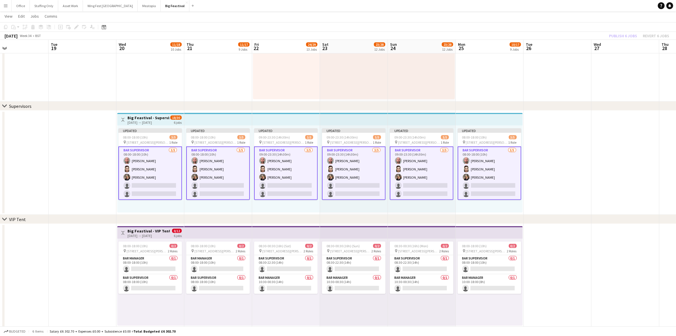
click at [565, 143] on app-date-cell at bounding box center [558, 163] width 68 height 104
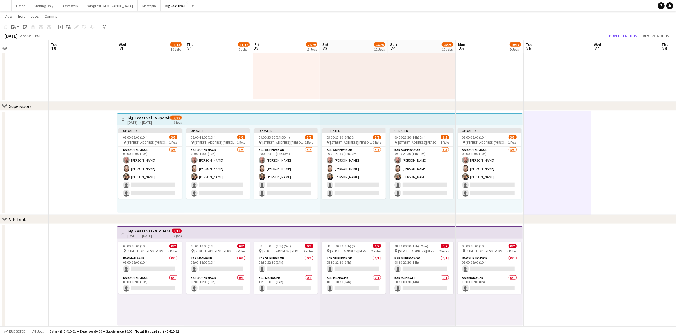
scroll to position [878, 0]
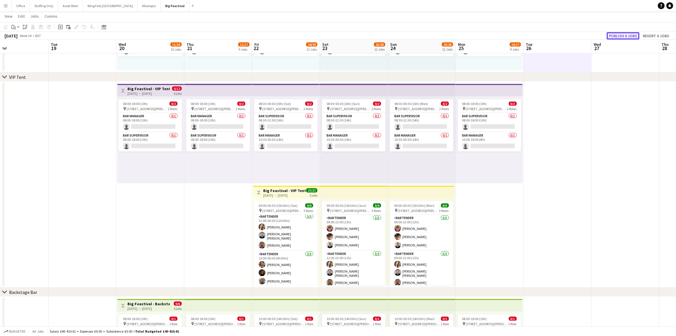
click at [628, 33] on button "Publish 6 jobs" at bounding box center [623, 35] width 33 height 7
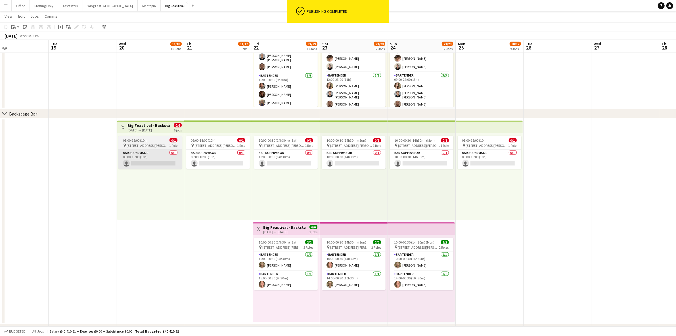
scroll to position [1056, 0]
click at [142, 159] on app-card-role "Bar Supervisor 0/1 08:00-18:00 (10h) single-neutral-actions" at bounding box center [150, 159] width 64 height 19
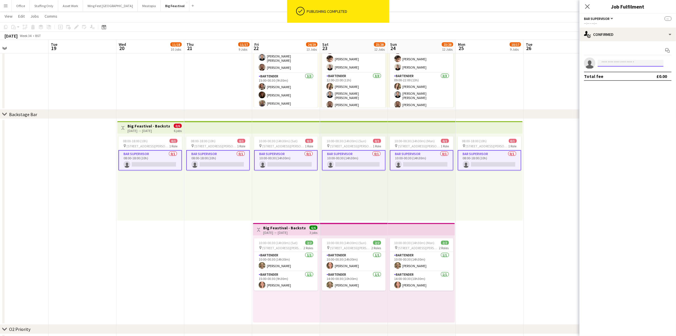
click at [623, 63] on input at bounding box center [631, 63] width 66 height 7
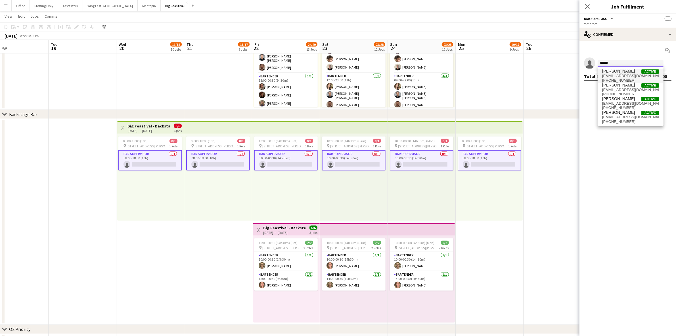
type input "******"
click at [623, 73] on span "[PERSON_NAME]" at bounding box center [619, 71] width 33 height 5
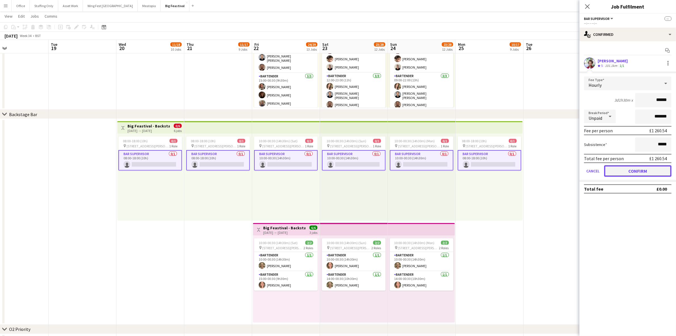
click at [635, 172] on button "Confirm" at bounding box center [638, 170] width 67 height 11
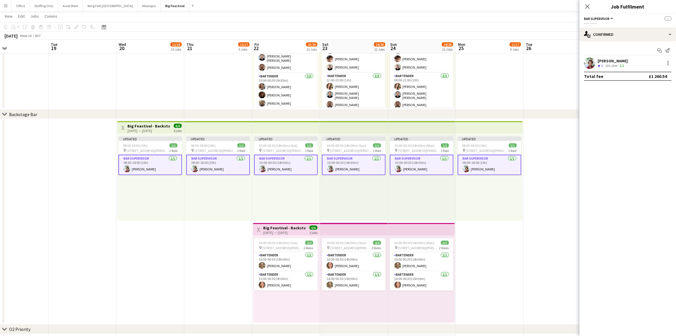
click at [540, 137] on app-date-cell at bounding box center [558, 222] width 68 height 206
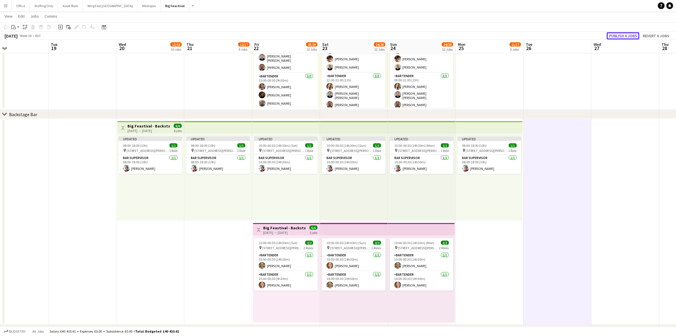
click at [620, 35] on button "Publish 6 jobs" at bounding box center [623, 35] width 33 height 7
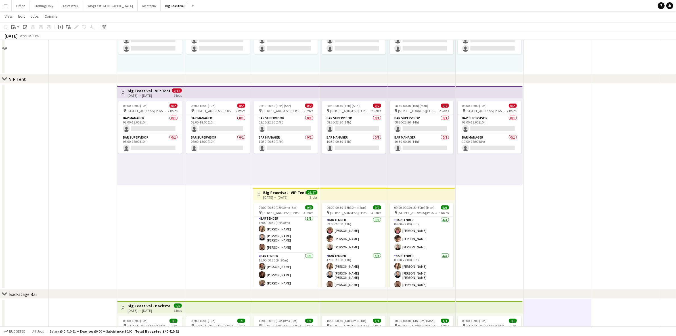
scroll to position [878, 0]
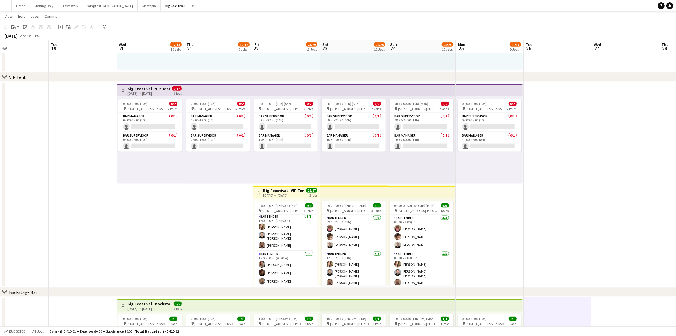
click at [276, 194] on div "[DATE] → [DATE]" at bounding box center [284, 195] width 42 height 4
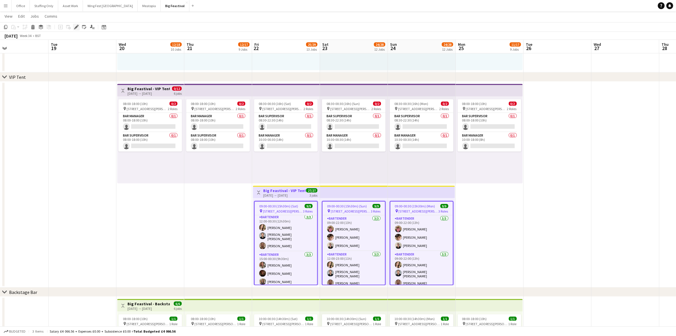
click at [77, 26] on icon at bounding box center [76, 27] width 3 height 3
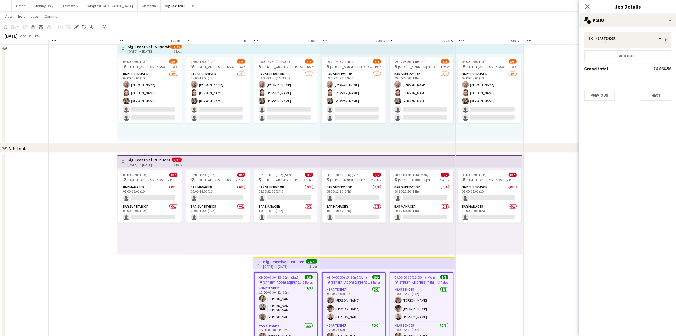
scroll to position [771, 0]
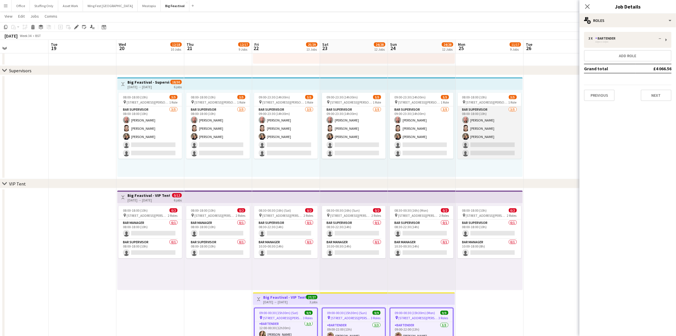
click at [493, 127] on app-card-role "Bar Supervisor 3/5 08:00-18:00 (10h) Carl Williams Cindy Jourdin Klara Dowds si…" at bounding box center [490, 132] width 64 height 52
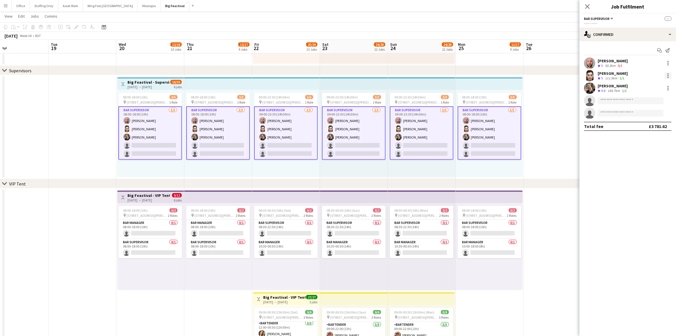
click at [668, 77] on div at bounding box center [668, 75] width 7 height 7
click at [642, 125] on span "Remove" at bounding box center [640, 126] width 17 height 5
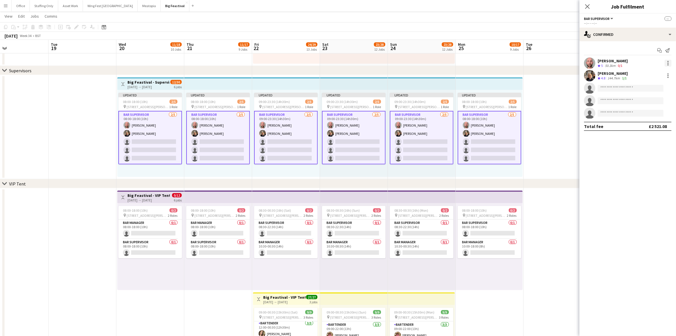
click at [669, 61] on div at bounding box center [668, 63] width 7 height 7
click at [649, 113] on span "Remove" at bounding box center [649, 114] width 35 height 5
click at [553, 139] on app-date-cell at bounding box center [558, 127] width 68 height 104
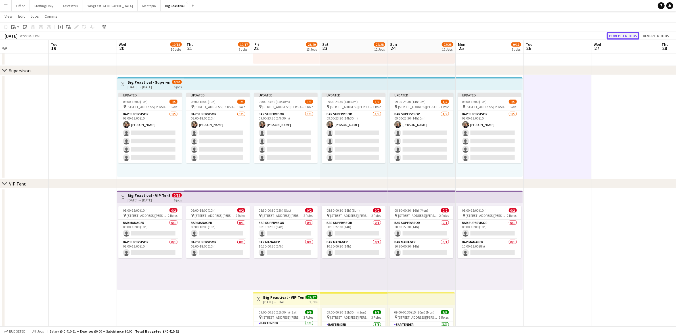
click at [618, 37] on button "Publish 6 jobs" at bounding box center [623, 35] width 33 height 7
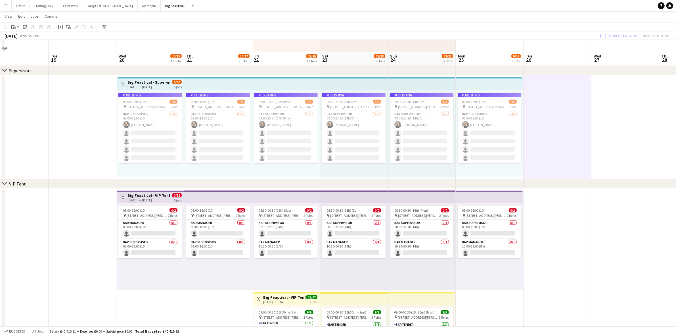
scroll to position [878, 0]
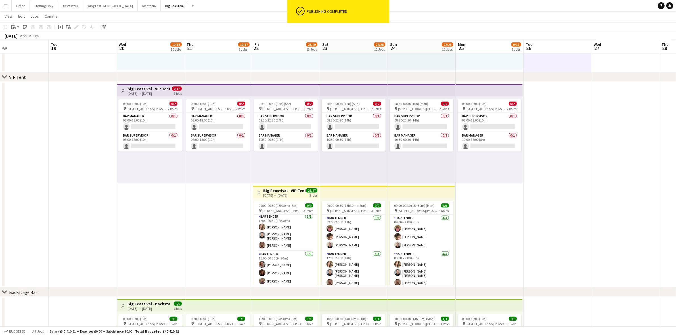
click at [414, 134] on app-card-role "Bar Manager 0/1 10:30-00:30 (14h) single-neutral-actions" at bounding box center [422, 141] width 64 height 19
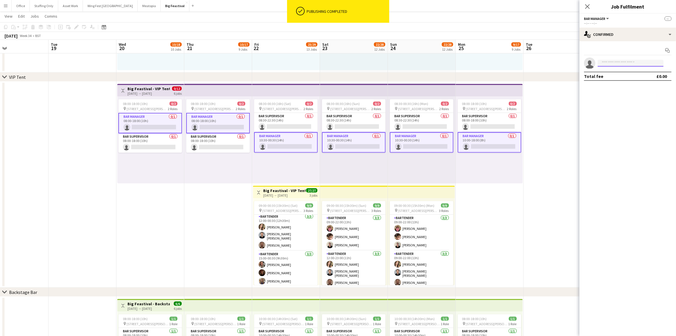
click at [629, 62] on input at bounding box center [631, 63] width 66 height 7
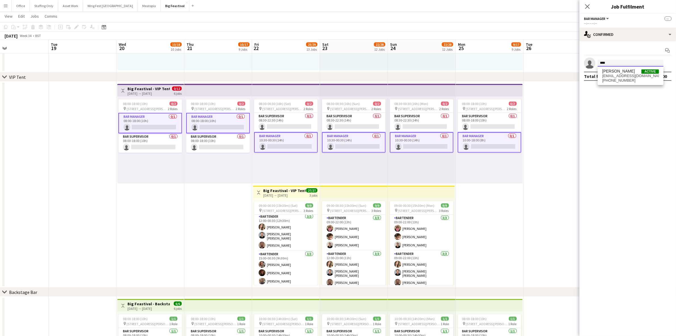
type input "****"
click at [623, 74] on span "tattoosandchalk@gmail.com" at bounding box center [631, 76] width 57 height 5
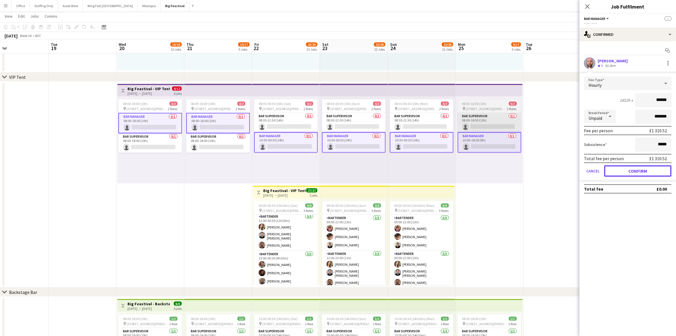
click at [636, 169] on button "Confirm" at bounding box center [638, 170] width 67 height 11
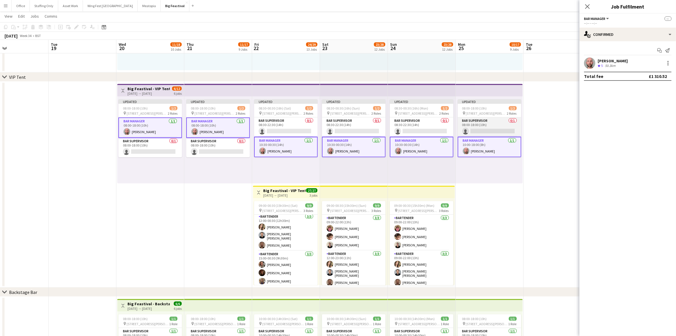
click at [482, 122] on app-card-role "Bar Supervisor 0/1 08:00-18:00 (10h) single-neutral-actions" at bounding box center [490, 126] width 64 height 19
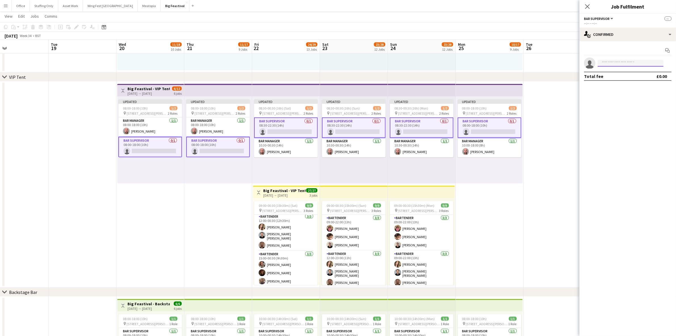
click at [620, 63] on input at bounding box center [631, 63] width 66 height 7
type input "*****"
click at [623, 74] on span "jourdincindyuk@gmail.com" at bounding box center [631, 76] width 57 height 5
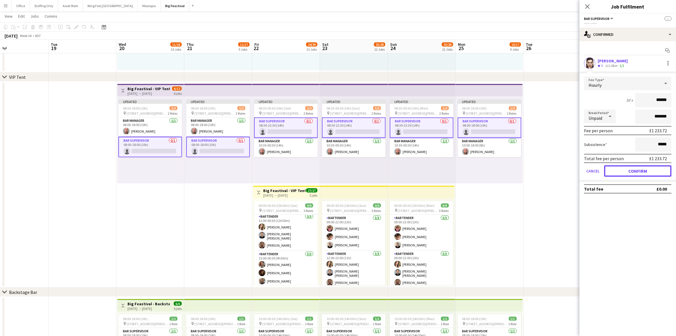
click at [647, 169] on button "Confirm" at bounding box center [638, 170] width 67 height 11
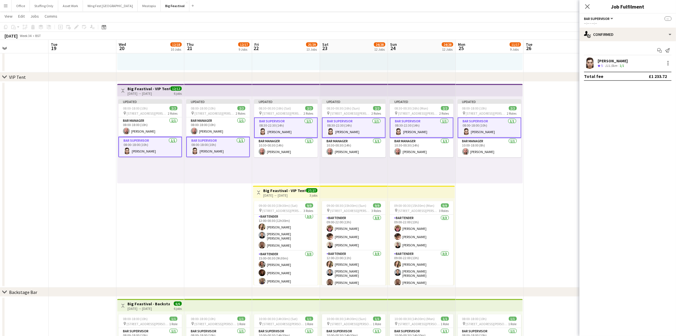
click at [535, 120] on app-date-cell at bounding box center [558, 185] width 68 height 206
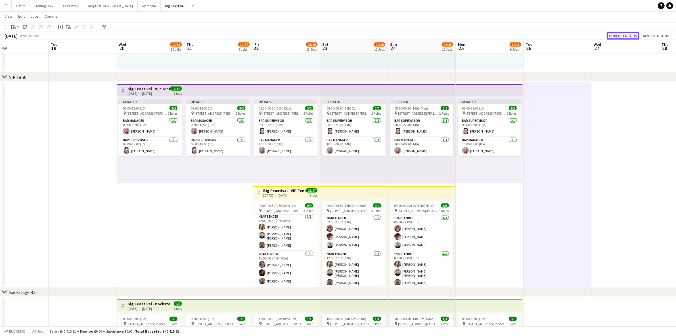
click at [619, 36] on button "Publish 6 jobs" at bounding box center [623, 35] width 33 height 7
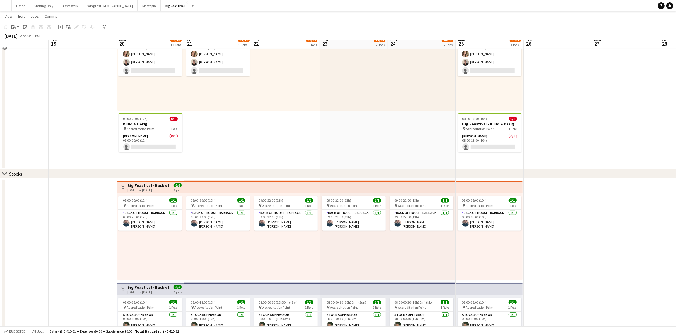
scroll to position [239, 0]
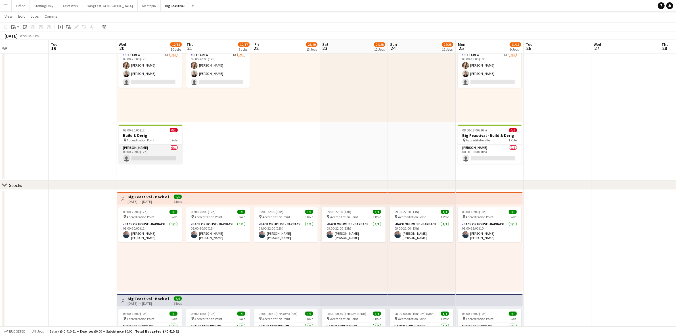
click at [135, 155] on app-card-role "Carpenter 0/1 08:00-20:00 (12h) single-neutral-actions" at bounding box center [151, 153] width 64 height 19
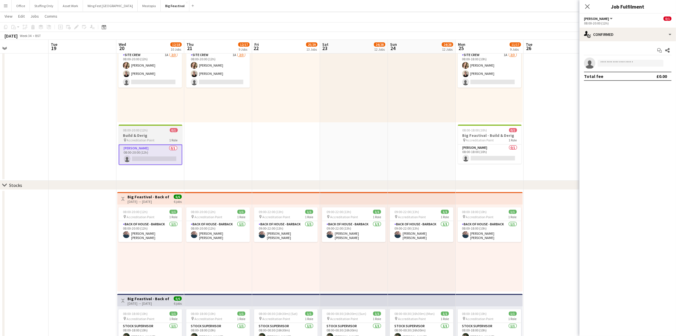
click at [137, 129] on span "08:00-20:00 (12h)" at bounding box center [135, 130] width 25 height 4
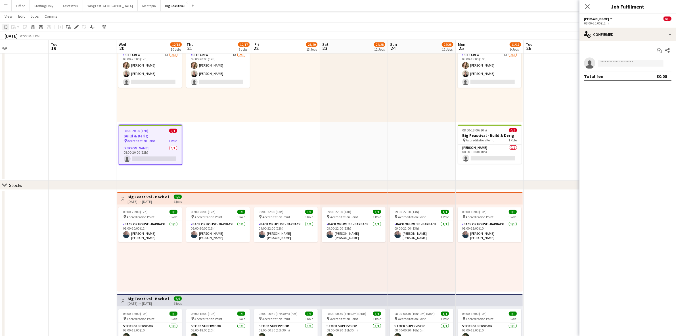
click at [6, 26] on icon "Copy" at bounding box center [5, 27] width 5 height 5
click at [197, 134] on app-date-cell "08:00-20:00 (12h) 2/3 pin Accreditation Point 1 Role Site Crew 1A 2/3 08:00-20:…" at bounding box center [218, 100] width 68 height 160
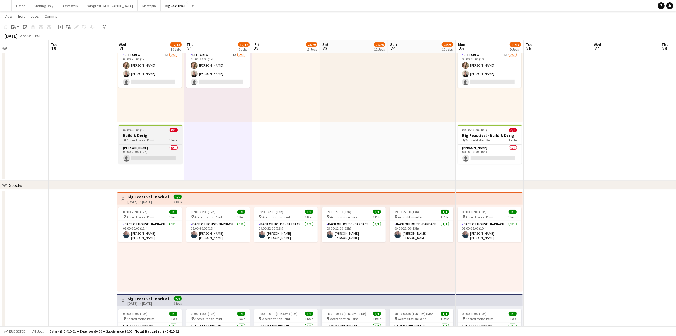
click at [130, 136] on h3 "Build & Derig" at bounding box center [151, 135] width 64 height 5
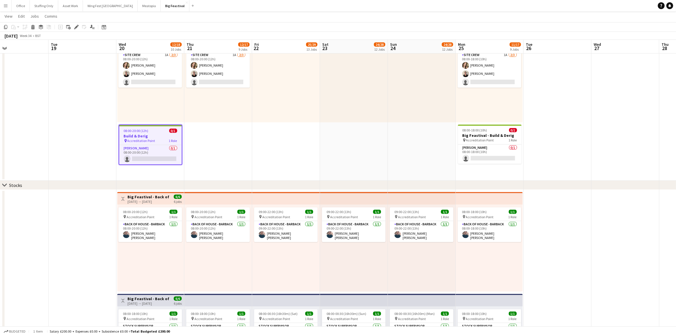
drag, startPoint x: 5, startPoint y: 28, endPoint x: 175, endPoint y: 114, distance: 190.8
click at [6, 28] on icon "Copy" at bounding box center [5, 27] width 5 height 5
click at [209, 133] on app-date-cell "08:00-20:00 (12h) 2/3 pin Accreditation Point 1 Role Site Crew 1A 2/3 08:00-20:…" at bounding box center [218, 100] width 68 height 160
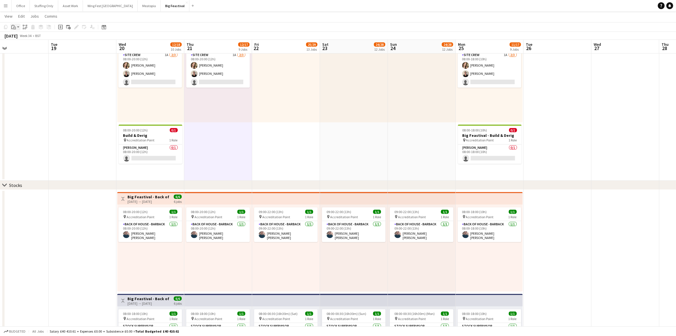
click at [15, 28] on icon at bounding box center [14, 28] width 1 height 0
click at [21, 38] on link "Paste Ctrl+V" at bounding box center [41, 37] width 53 height 5
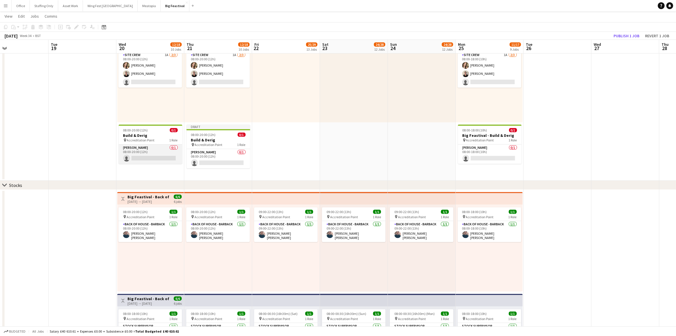
click at [159, 158] on app-card-role "Carpenter 0/1 08:00-20:00 (12h) single-neutral-actions" at bounding box center [151, 153] width 64 height 19
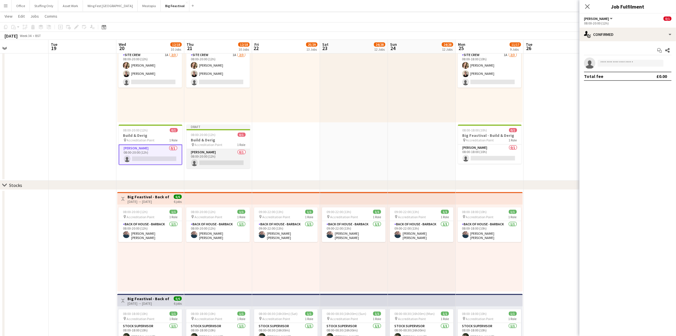
click at [226, 161] on app-card-role "Carpenter 0/1 08:00-20:00 (12h) single-neutral-actions" at bounding box center [219, 158] width 64 height 19
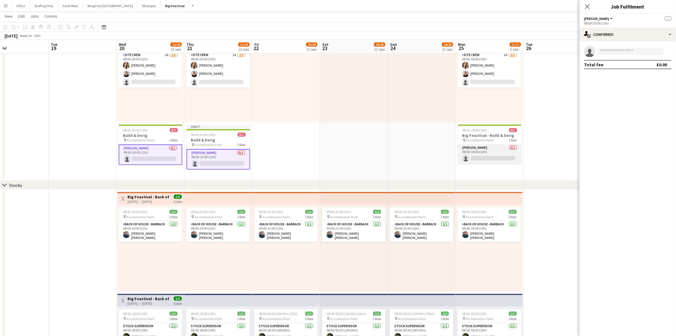
click at [475, 157] on app-card-role "Carpenter 0/1 08:00-18:00 (10h) single-neutral-actions" at bounding box center [490, 153] width 64 height 19
click at [607, 50] on input at bounding box center [631, 51] width 66 height 7
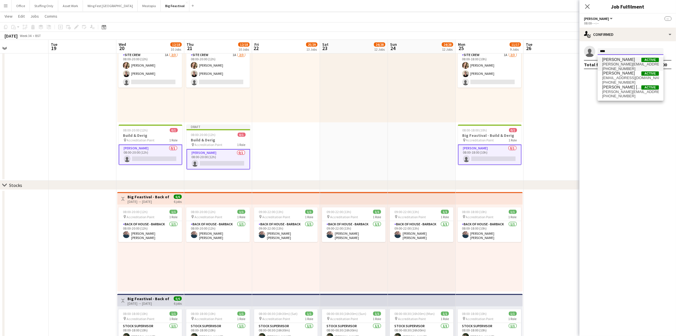
type input "****"
click at [620, 63] on span "neil@insite.is" at bounding box center [631, 64] width 57 height 5
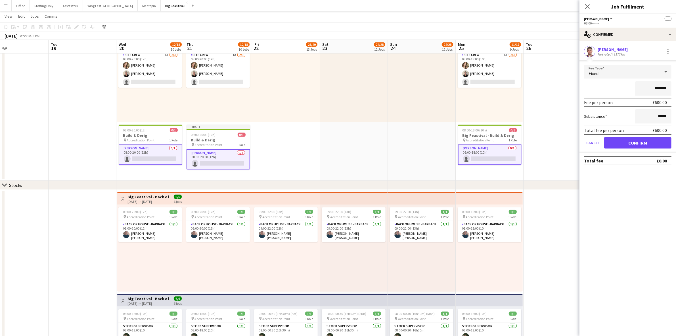
drag, startPoint x: 667, startPoint y: 90, endPoint x: 613, endPoint y: 88, distance: 54.3
click at [613, 88] on div "*******" at bounding box center [628, 88] width 88 height 14
type input "****"
click at [642, 144] on button "Confirm" at bounding box center [638, 142] width 67 height 11
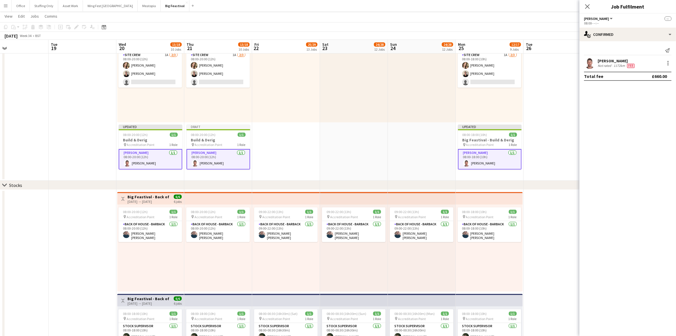
drag, startPoint x: 588, startPoint y: 5, endPoint x: 587, endPoint y: 11, distance: 5.9
click at [588, 5] on icon "Close pop-in" at bounding box center [588, 6] width 5 height 5
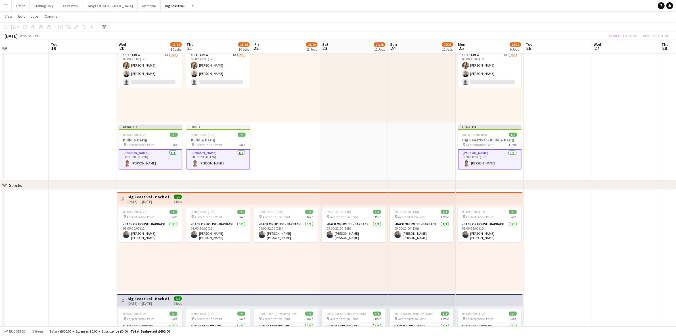
click at [571, 93] on app-date-cell at bounding box center [558, 100] width 68 height 160
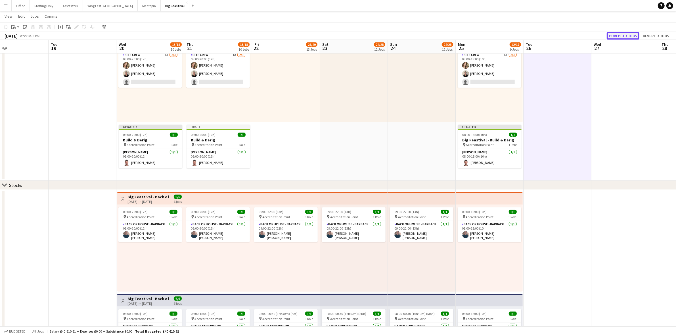
click at [620, 36] on button "Publish 3 jobs" at bounding box center [623, 35] width 33 height 7
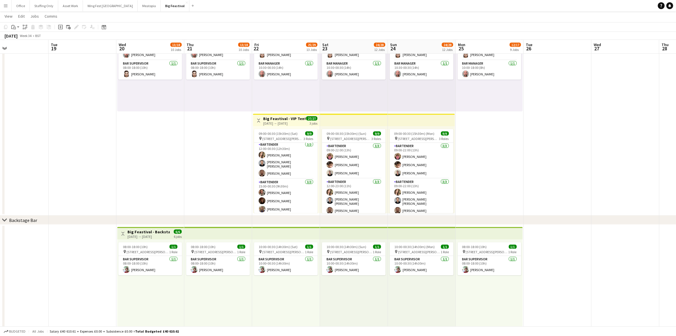
scroll to position [913, 0]
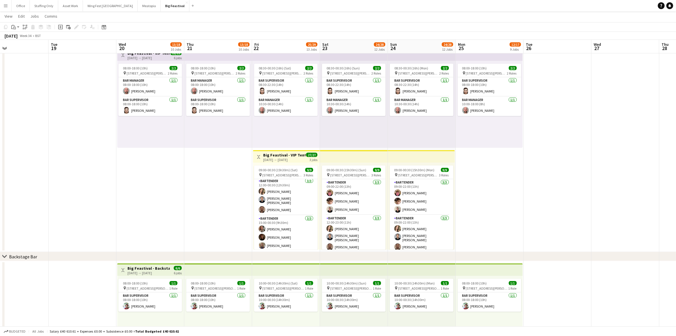
drag, startPoint x: 276, startPoint y: 154, endPoint x: 105, endPoint y: 54, distance: 197.7
click at [276, 154] on h3 "Big Feastival - VIP Tent" at bounding box center [284, 154] width 42 height 5
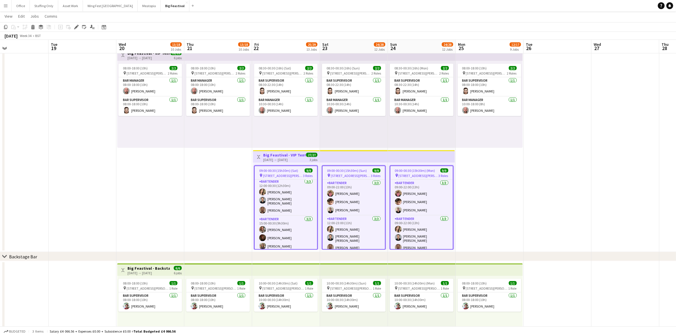
drag, startPoint x: 77, startPoint y: 26, endPoint x: 56, endPoint y: 111, distance: 87.2
click at [77, 26] on icon at bounding box center [76, 27] width 3 height 3
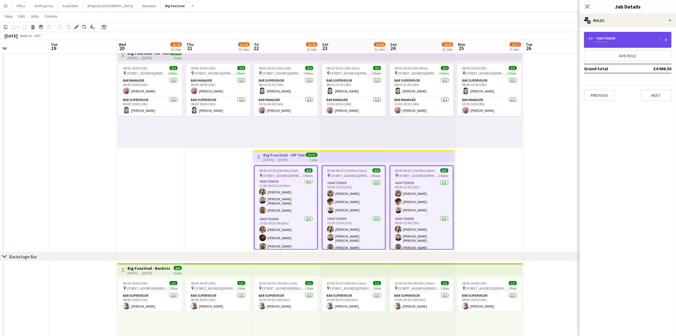
click at [614, 41] on div "--:-- - --:--" at bounding box center [625, 41] width 72 height 3
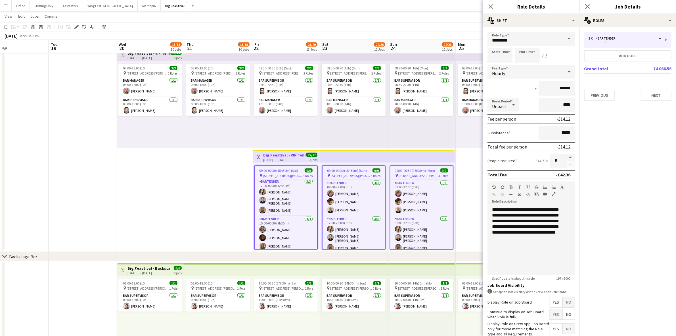
click at [274, 171] on span "09:00-00:30 (15h30m) (Sat)" at bounding box center [278, 170] width 39 height 4
type input "*****"
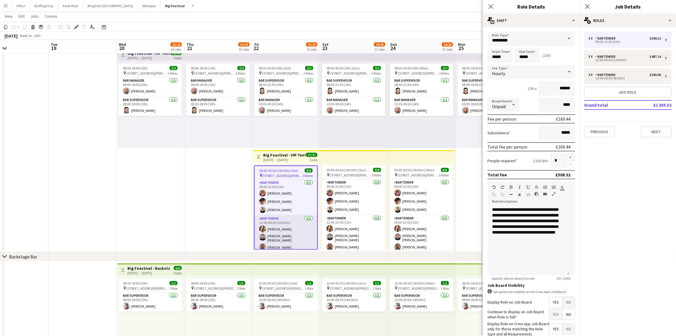
scroll to position [0, 0]
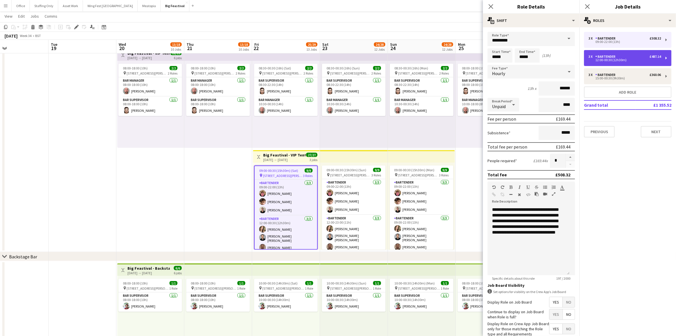
click at [618, 64] on div "3 x Bartender £487.14 12:00-00:30 (12h30m)" at bounding box center [628, 58] width 88 height 16
type input "*****"
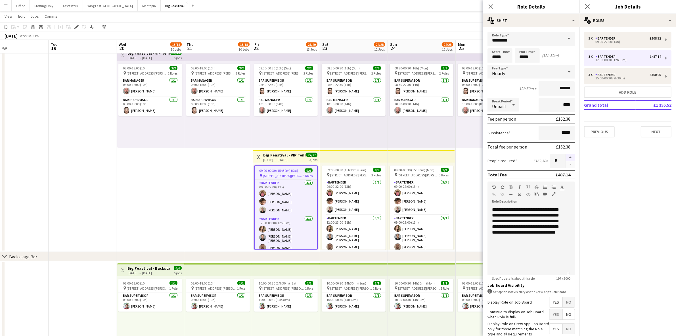
click at [566, 157] on button "button" at bounding box center [570, 156] width 9 height 7
type input "*"
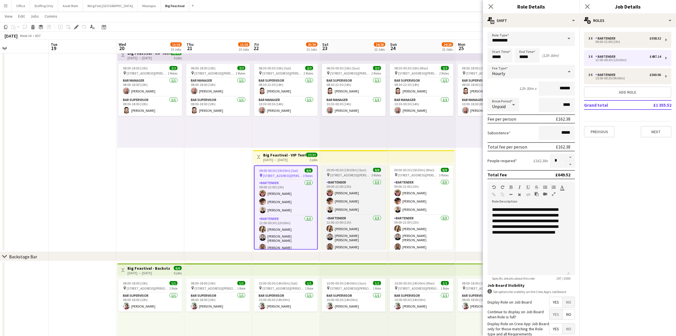
click at [343, 171] on span "09:00-00:30 (15h30m) (Sun)" at bounding box center [347, 170] width 40 height 4
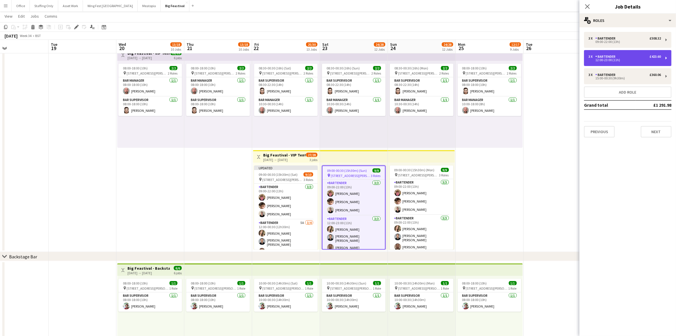
click at [607, 63] on div "3 x Bartender £423.60 12:00-23:00 (11h)" at bounding box center [628, 58] width 88 height 16
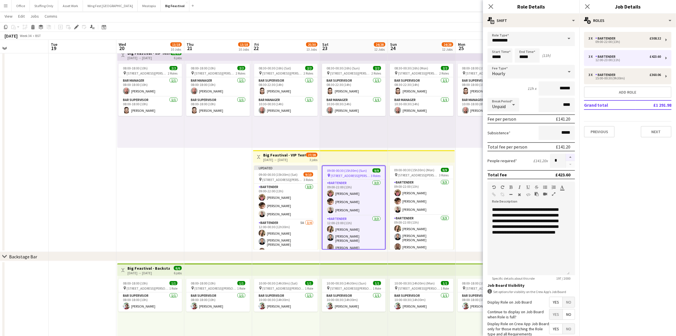
click at [566, 155] on button "button" at bounding box center [570, 156] width 9 height 7
type input "*"
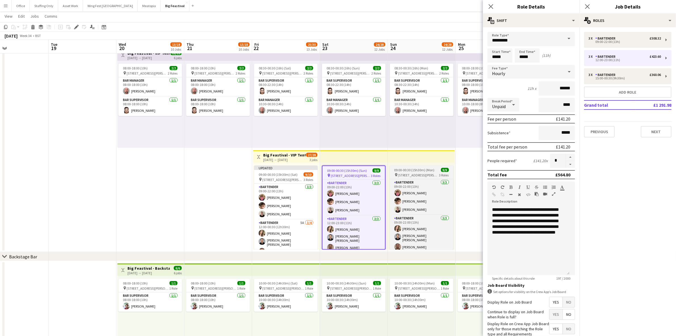
click at [417, 173] on span "[STREET_ADDRESS][PERSON_NAME]" at bounding box center [418, 175] width 41 height 4
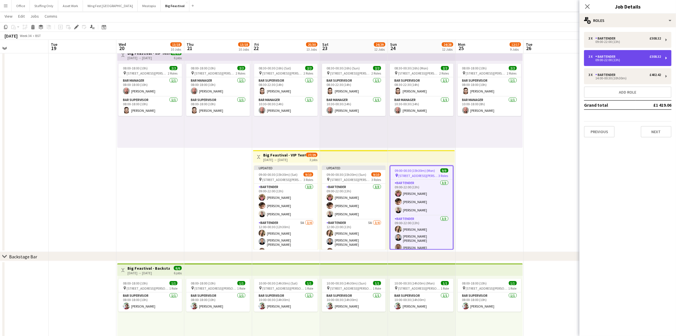
click at [609, 64] on div "3 x Bartender £508.32 09:00-22:00 (13h)" at bounding box center [628, 58] width 88 height 16
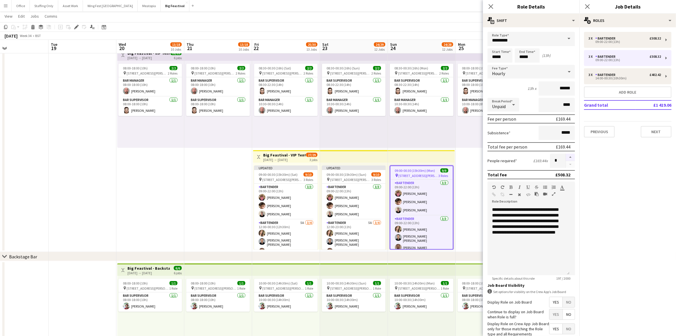
click at [566, 154] on button "button" at bounding box center [570, 156] width 9 height 7
type input "*"
click at [588, 5] on icon "Close pop-in" at bounding box center [587, 6] width 5 height 5
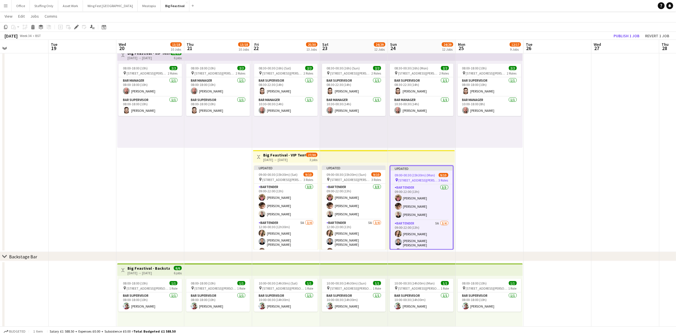
click at [530, 186] on app-date-cell at bounding box center [558, 149] width 68 height 206
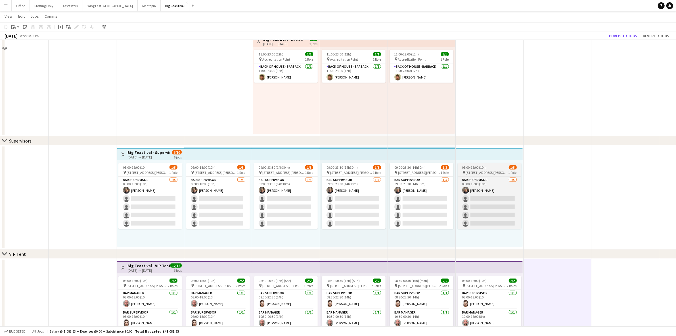
scroll to position [665, 0]
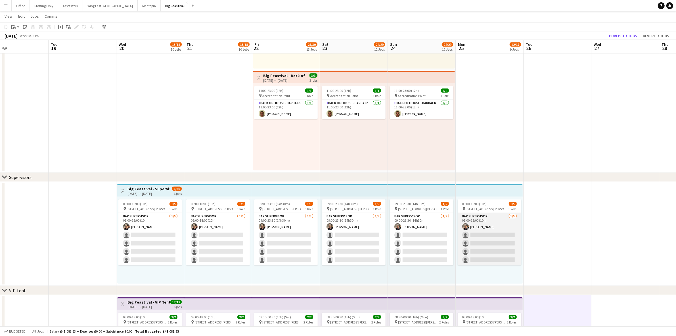
click at [486, 225] on app-card-role "Bar Supervisor 1/5 08:00-18:00 (10h) Klara Dowds single-neutral-actions single-…" at bounding box center [490, 239] width 64 height 52
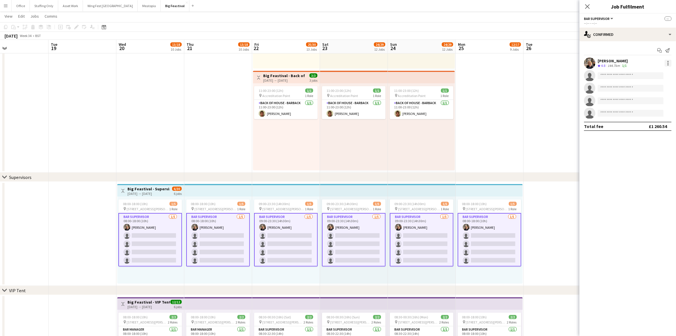
click at [669, 63] on div at bounding box center [668, 63] width 7 height 7
click at [651, 116] on span "Remove" at bounding box center [649, 114] width 35 height 5
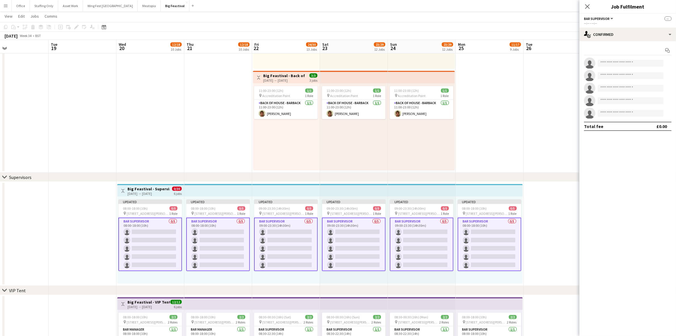
click at [553, 206] on app-date-cell at bounding box center [558, 234] width 68 height 104
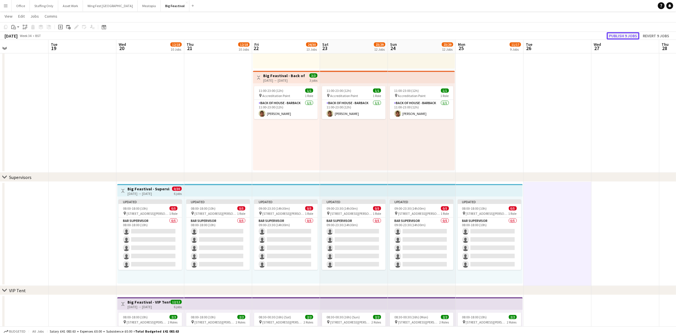
click at [630, 36] on button "Publish 9 jobs" at bounding box center [623, 35] width 33 height 7
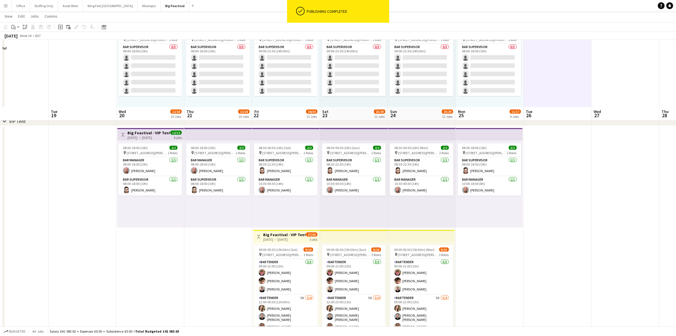
scroll to position [913, 0]
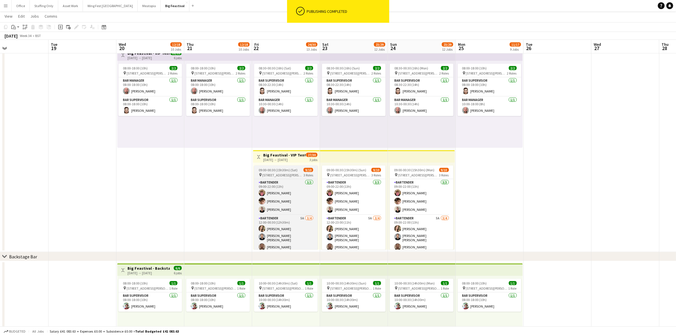
click at [284, 168] on span "09:00-00:30 (15h30m) (Sat)" at bounding box center [278, 170] width 39 height 4
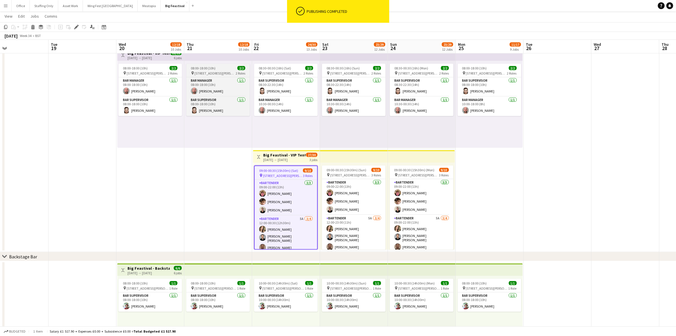
click at [76, 27] on icon at bounding box center [76, 27] width 3 height 3
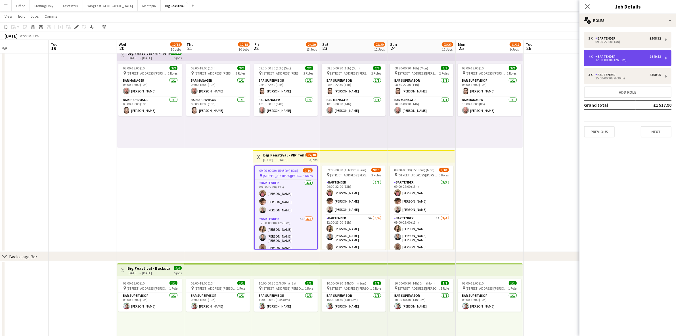
click at [620, 61] on div "12:00-00:30 (12h30m)" at bounding box center [625, 60] width 72 height 3
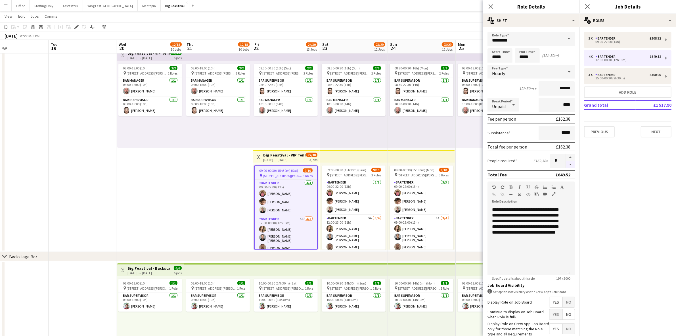
click at [566, 162] on button "button" at bounding box center [570, 164] width 9 height 7
type input "*"
click at [614, 39] on div "Bartender" at bounding box center [607, 38] width 22 height 4
type input "*****"
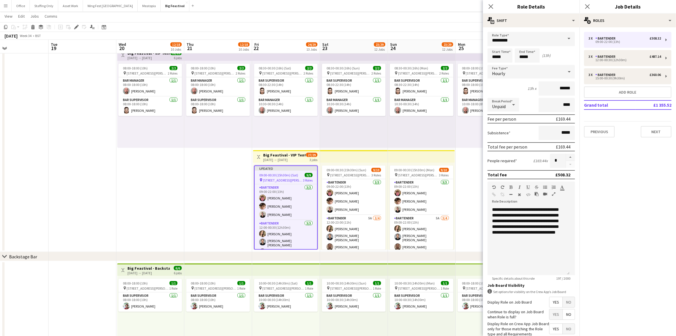
click at [567, 155] on button "button" at bounding box center [570, 156] width 9 height 7
type input "*"
click at [344, 173] on span "[STREET_ADDRESS][PERSON_NAME]" at bounding box center [350, 175] width 41 height 4
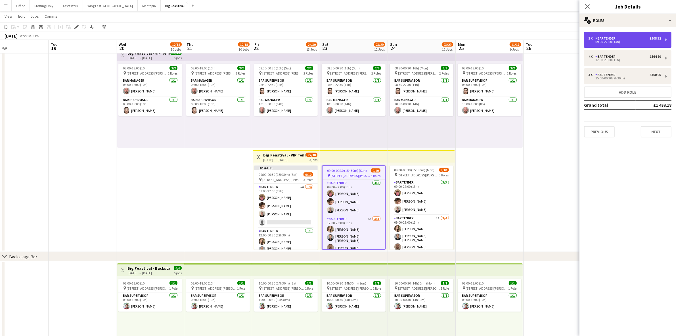
click at [607, 42] on div "09:00-22:00 (13h)" at bounding box center [625, 41] width 72 height 3
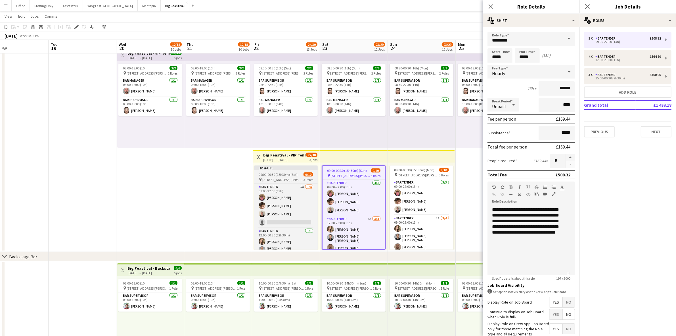
click at [288, 177] on span "[STREET_ADDRESS][PERSON_NAME]" at bounding box center [283, 179] width 41 height 4
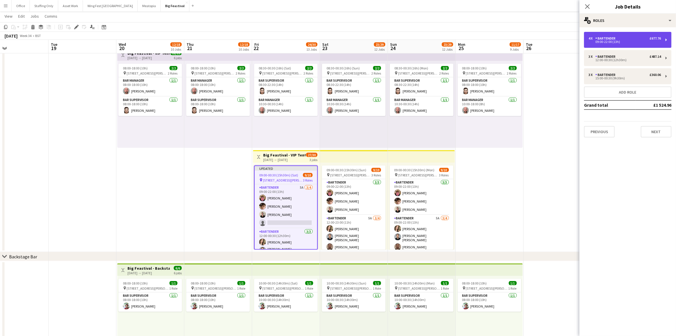
click at [613, 38] on div "Bartender" at bounding box center [607, 38] width 22 height 4
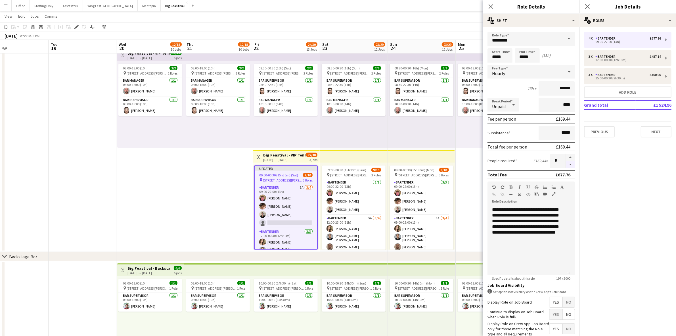
click at [566, 163] on button "button" at bounding box center [570, 164] width 9 height 7
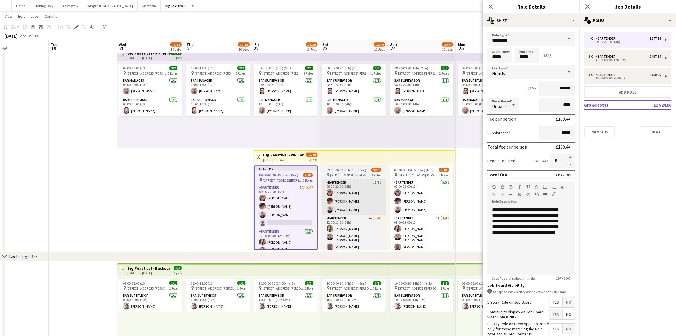
type input "*"
click at [339, 173] on span "[STREET_ADDRESS][PERSON_NAME]" at bounding box center [350, 175] width 41 height 4
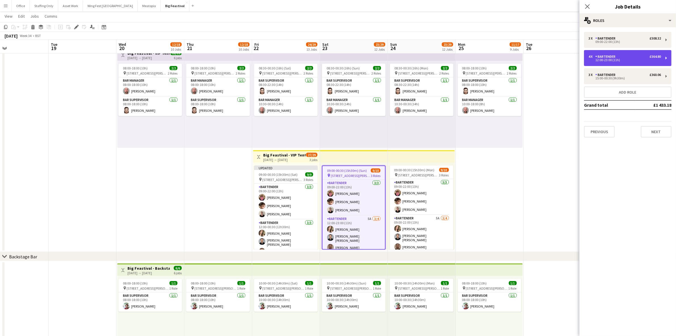
click at [598, 60] on div "12:00-23:00 (11h)" at bounding box center [625, 60] width 72 height 3
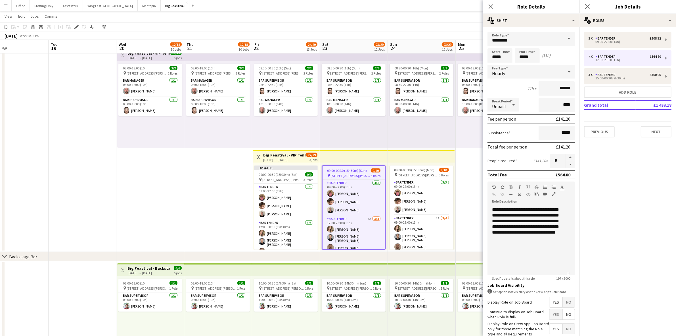
click at [566, 164] on button "button" at bounding box center [570, 164] width 9 height 7
type input "*"
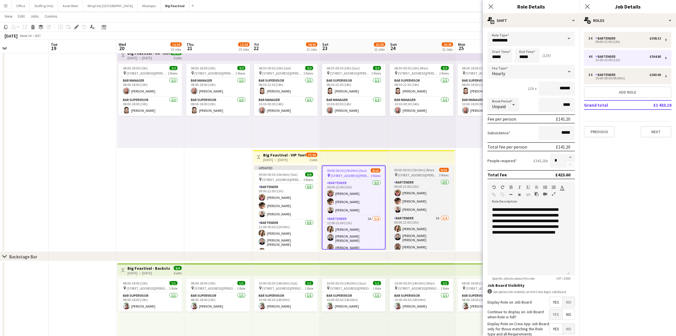
click at [421, 170] on span "09:00-00:30 (15h30m) (Mon)" at bounding box center [415, 170] width 40 height 4
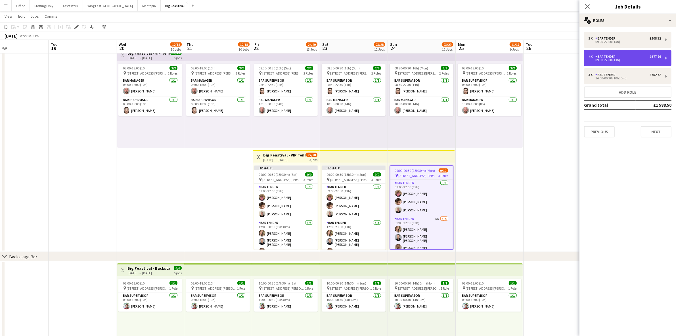
click at [612, 61] on div "09:00-22:00 (13h)" at bounding box center [625, 60] width 72 height 3
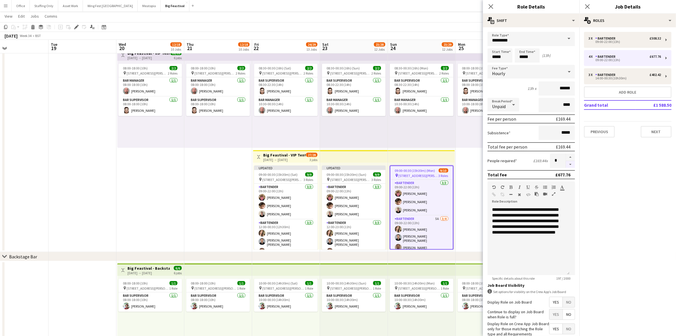
click at [566, 163] on button "button" at bounding box center [570, 164] width 9 height 7
type input "*"
click at [469, 165] on app-date-cell "08:00-18:00 (10h) 2/2 pin 6 Station Rd, Kingham, Chipping Norton OX7 6UP, UK 2 …" at bounding box center [490, 149] width 68 height 206
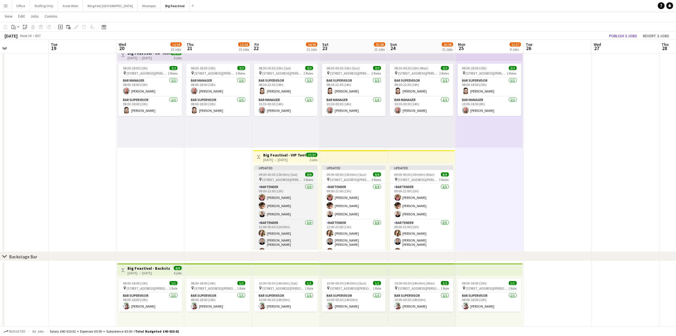
click at [272, 172] on span "09:00-00:30 (15h30m) (Sat)" at bounding box center [278, 174] width 39 height 4
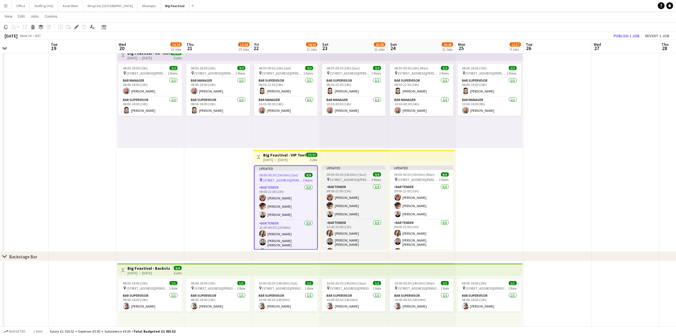
click at [348, 175] on span "09:00-00:30 (15h30m) (Sun)" at bounding box center [347, 174] width 40 height 4
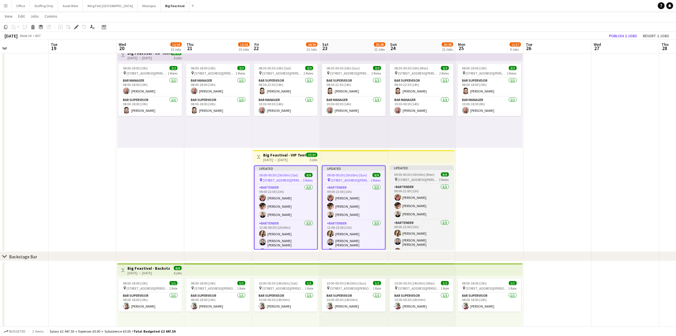
click at [423, 178] on span "[STREET_ADDRESS][PERSON_NAME]" at bounding box center [418, 179] width 41 height 4
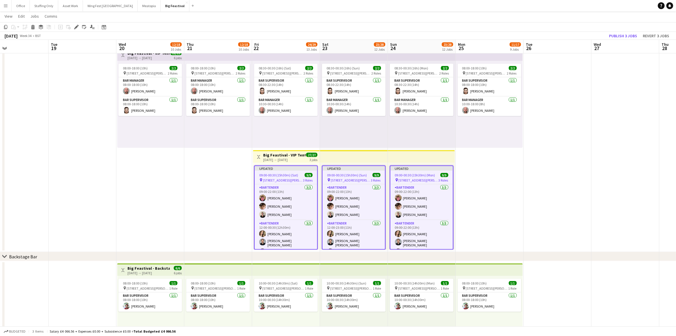
click at [191, 166] on app-date-cell "08:00-18:00 (10h) 2/2 pin 6 Station Rd, Kingham, Chipping Norton OX7 6UP, UK 2 …" at bounding box center [218, 149] width 68 height 206
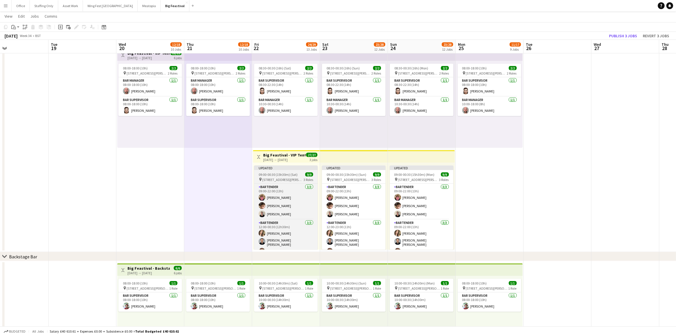
click at [286, 177] on div "pin 6 Station Rd, Kingham, Chipping Norton OX7 6UP, UK 3 Roles" at bounding box center [286, 179] width 64 height 5
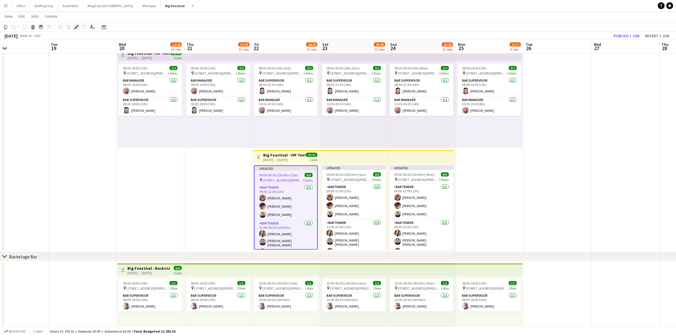
click at [77, 27] on icon at bounding box center [76, 27] width 3 height 3
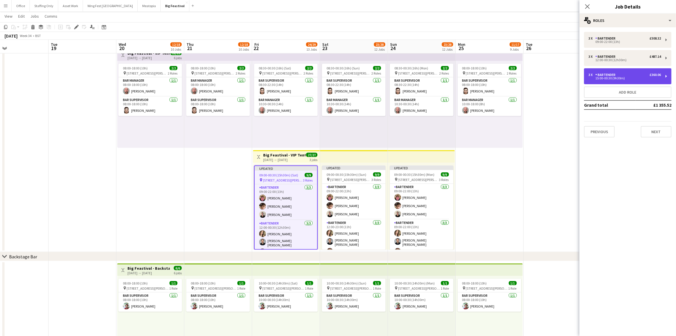
click at [601, 77] on div "15:00-00:30 (9h30m)" at bounding box center [625, 78] width 72 height 3
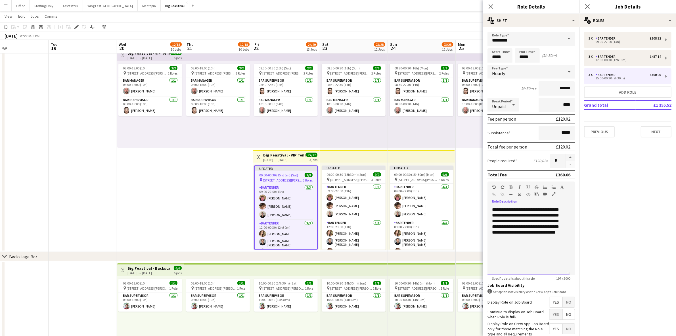
drag, startPoint x: 534, startPoint y: 235, endPoint x: 472, endPoint y: 202, distance: 69.9
copy div "**********"
click at [624, 90] on button "Add role" at bounding box center [628, 91] width 88 height 11
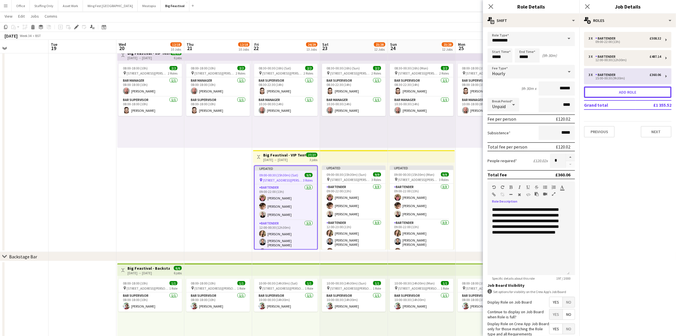
type input "**********"
type input "*****"
type input "***"
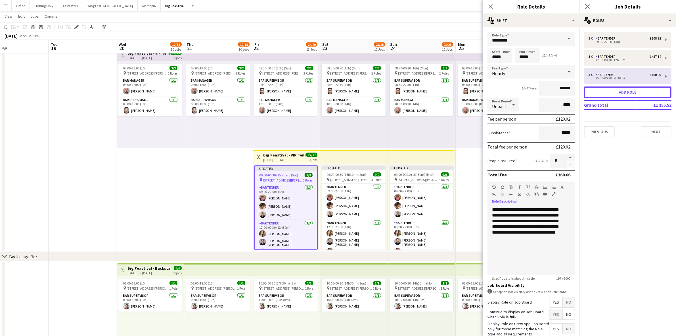
type input "*"
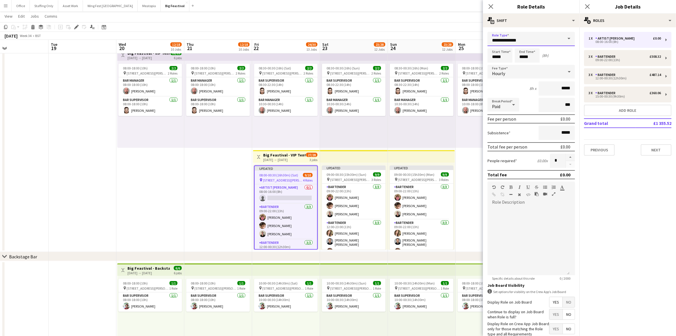
drag, startPoint x: 526, startPoint y: 41, endPoint x: 451, endPoint y: 45, distance: 75.7
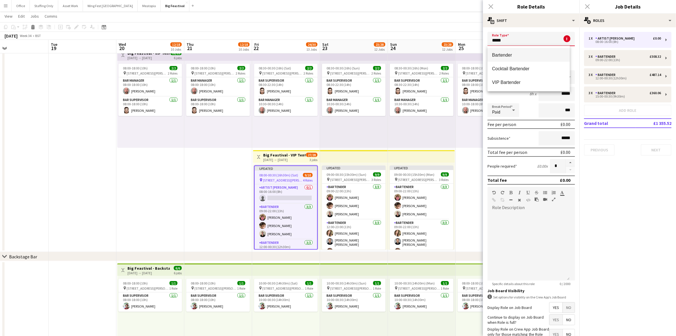
click at [497, 54] on span "Bartender" at bounding box center [528, 54] width 73 height 5
type input "*********"
type input "******"
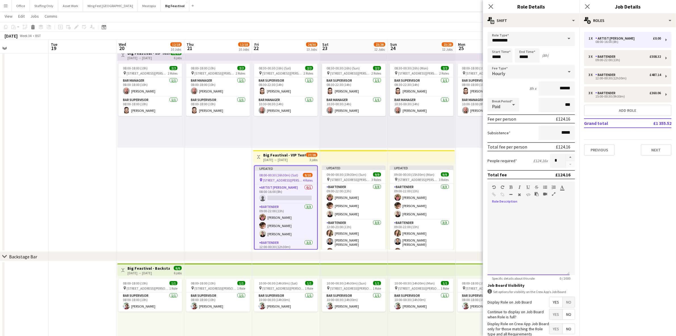
click at [521, 213] on div at bounding box center [529, 241] width 82 height 68
paste div
click at [509, 104] on div at bounding box center [513, 104] width 11 height 11
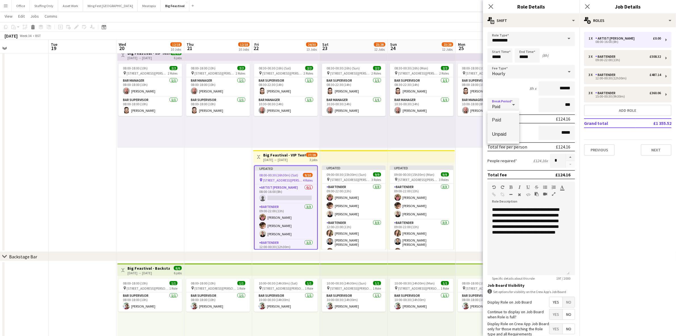
click at [505, 132] on span "Unpaid" at bounding box center [503, 133] width 23 height 5
click at [533, 105] on div "Break Period Unpaid ***" at bounding box center [532, 105] width 88 height 14
click at [550, 100] on input "***" at bounding box center [557, 105] width 36 height 14
type input "****"
drag, startPoint x: 554, startPoint y: 86, endPoint x: 538, endPoint y: 84, distance: 16.6
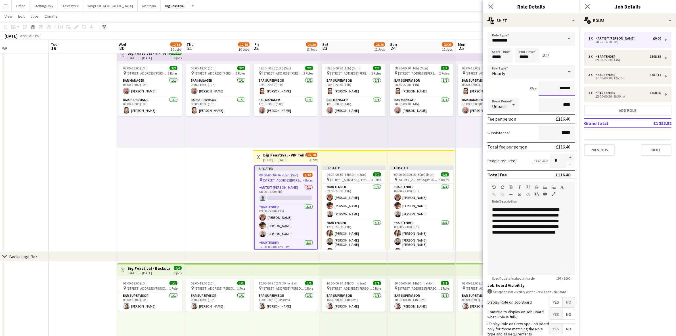
click at [539, 84] on input "******" at bounding box center [557, 88] width 36 height 14
type input "******"
drag, startPoint x: 505, startPoint y: 57, endPoint x: 472, endPoint y: 53, distance: 33.0
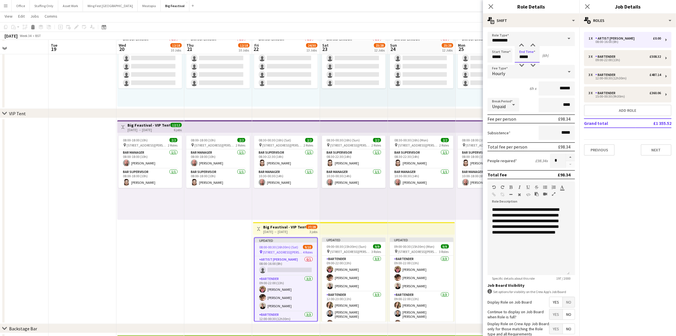
scroll to position [842, 0]
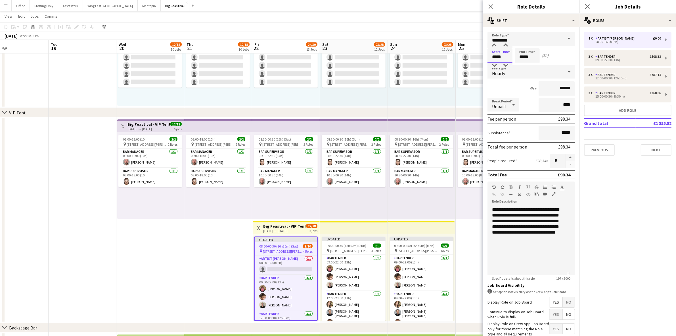
drag, startPoint x: 504, startPoint y: 57, endPoint x: 476, endPoint y: 47, distance: 29.5
type input "*****"
drag, startPoint x: 547, startPoint y: 239, endPoint x: 470, endPoint y: 199, distance: 86.5
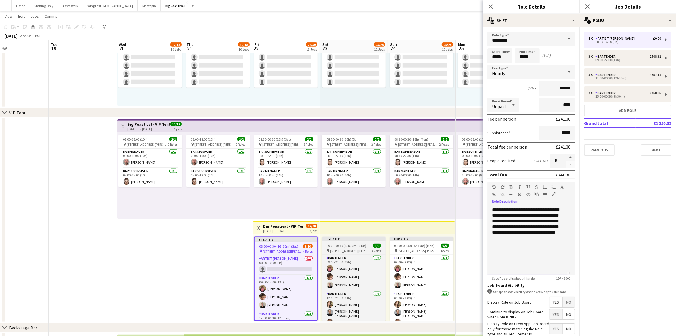
copy span "**********"
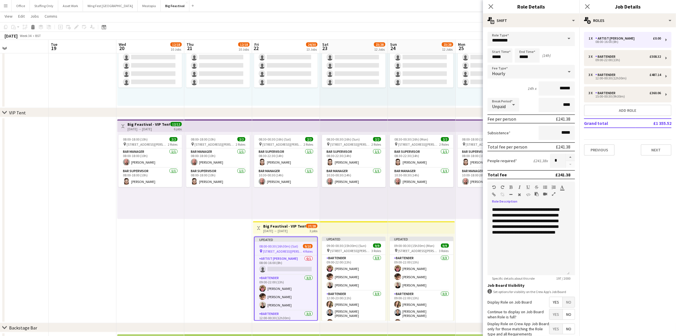
click at [564, 301] on span "No" at bounding box center [569, 302] width 12 height 10
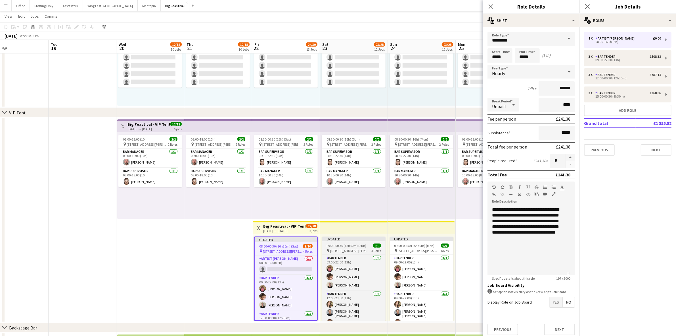
click at [341, 243] on span "09:00-00:30 (15h30m) (Sun)" at bounding box center [347, 245] width 40 height 4
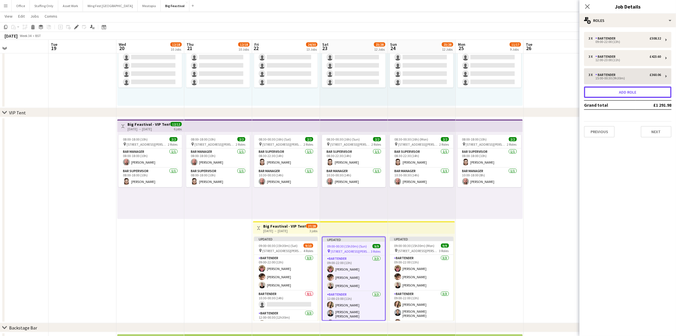
click at [644, 96] on button "Add role" at bounding box center [628, 91] width 88 height 11
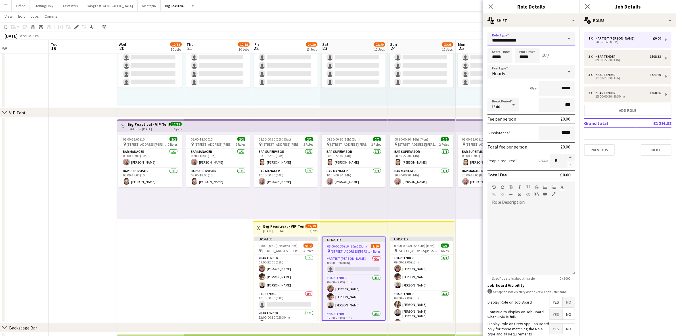
drag, startPoint x: 515, startPoint y: 36, endPoint x: 477, endPoint y: 31, distance: 38.5
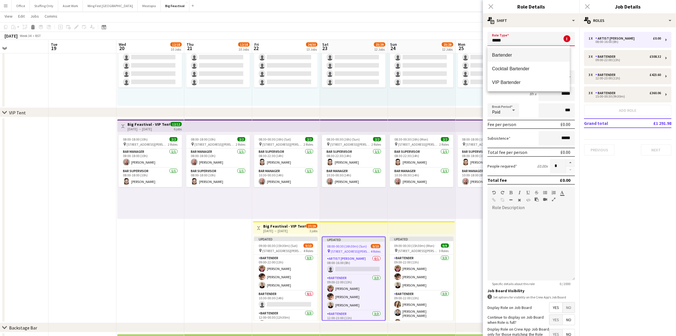
click at [539, 53] on span "Bartender" at bounding box center [528, 54] width 73 height 5
type input "*********"
type input "******"
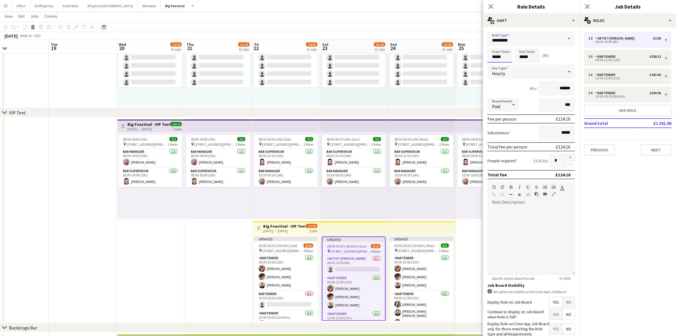
drag, startPoint x: 484, startPoint y: 50, endPoint x: 470, endPoint y: 45, distance: 14.4
type input "*****"
click at [499, 110] on div "Paid" at bounding box center [498, 105] width 20 height 14
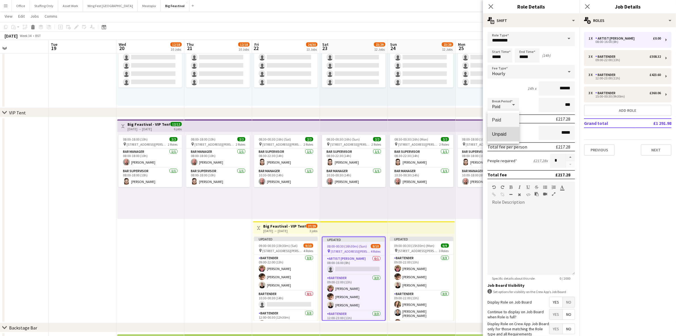
click at [502, 133] on span "Unpaid" at bounding box center [503, 133] width 23 height 5
click at [546, 100] on input "***" at bounding box center [557, 105] width 36 height 14
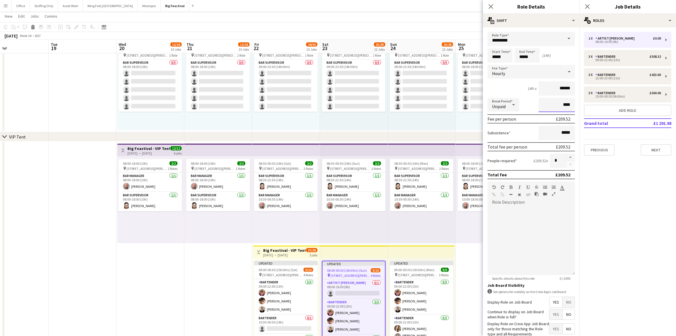
scroll to position [807, 0]
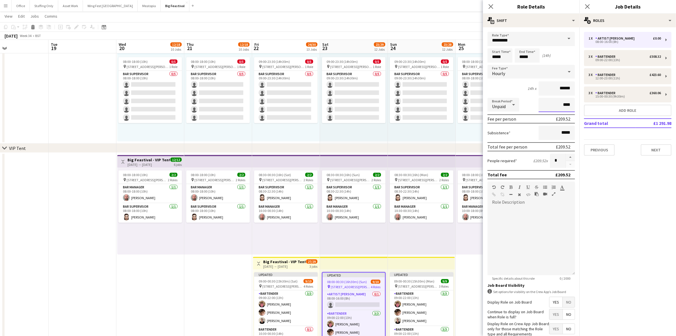
type input "****"
drag, startPoint x: 566, startPoint y: 88, endPoint x: 534, endPoint y: 79, distance: 32.9
click at [534, 79] on form "Role Type ********* Start Time ***** End Time ***** (14h) Fee Type Hourly 14h x…" at bounding box center [531, 200] width 97 height 337
type input "******"
click at [518, 223] on div at bounding box center [532, 241] width 88 height 68
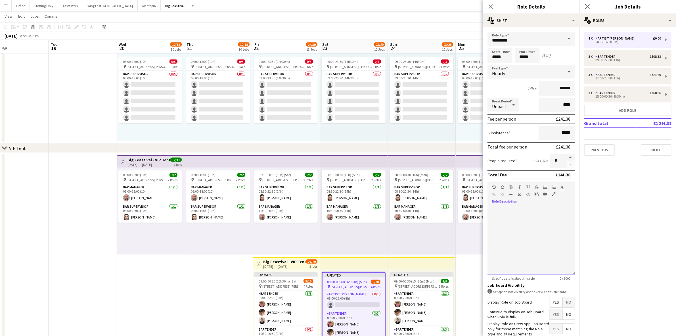
paste div
click at [567, 303] on span "No" at bounding box center [569, 302] width 12 height 10
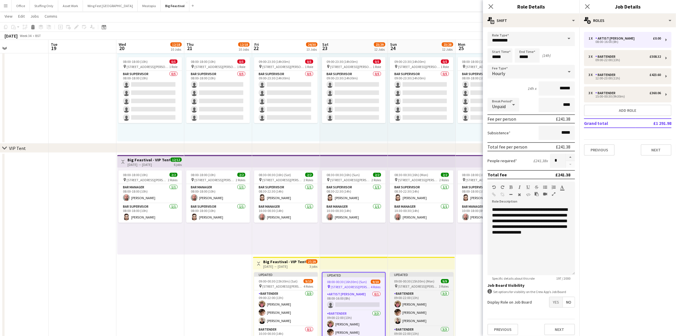
click at [398, 275] on div "Updated" at bounding box center [422, 274] width 64 height 5
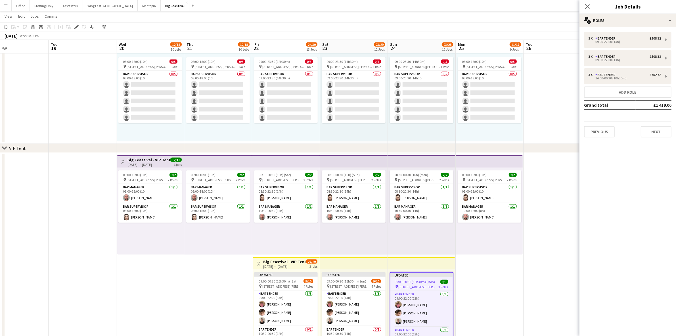
click at [612, 98] on div "3 x Bartender £508.32 09:00-22:00 (13h) 3 x Bartender £508.32 09:00-22:00 (13h)…" at bounding box center [628, 84] width 97 height 105
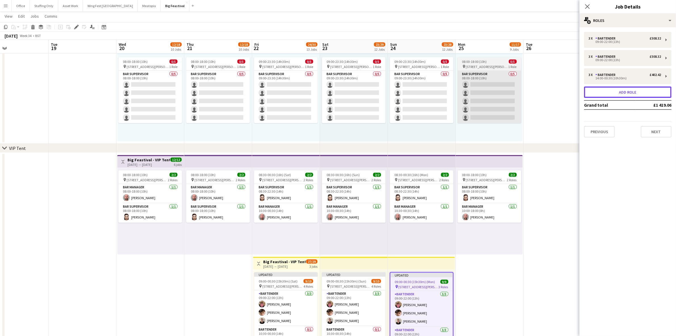
click at [608, 92] on button "Add role" at bounding box center [628, 91] width 88 height 11
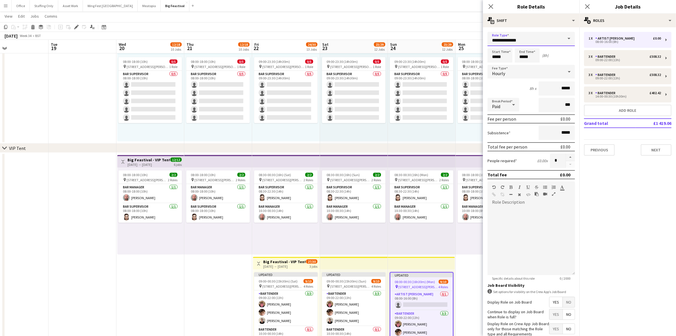
drag, startPoint x: 523, startPoint y: 40, endPoint x: 422, endPoint y: 36, distance: 100.4
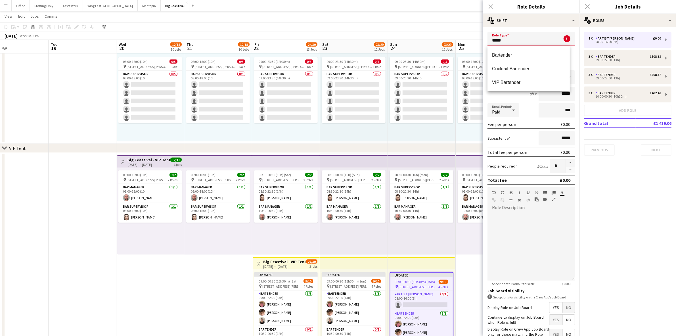
click at [507, 54] on span "Bartender" at bounding box center [528, 54] width 73 height 5
type input "*********"
type input "******"
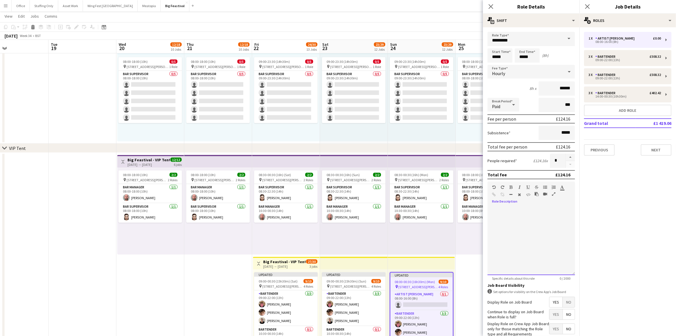
click at [526, 225] on div at bounding box center [532, 241] width 88 height 68
paste div
drag, startPoint x: 503, startPoint y: 56, endPoint x: 473, endPoint y: 51, distance: 30.5
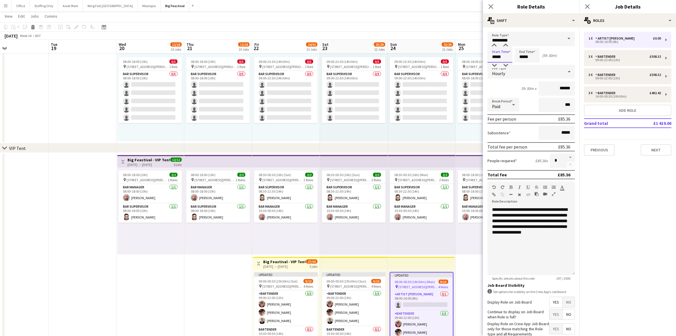
type input "*****"
click at [509, 106] on div at bounding box center [513, 104] width 11 height 11
click at [506, 132] on span "Unpaid" at bounding box center [503, 133] width 23 height 5
click at [553, 101] on input "***" at bounding box center [557, 105] width 36 height 14
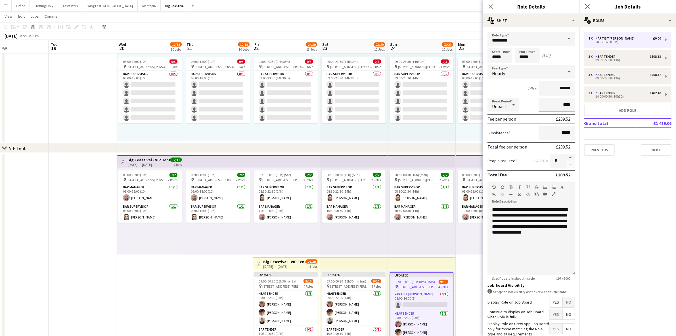
type input "****"
drag, startPoint x: 568, startPoint y: 87, endPoint x: 503, endPoint y: 80, distance: 65.4
click at [503, 80] on form "**********" at bounding box center [531, 200] width 97 height 337
type input "******"
click at [563, 299] on span "No" at bounding box center [569, 302] width 12 height 10
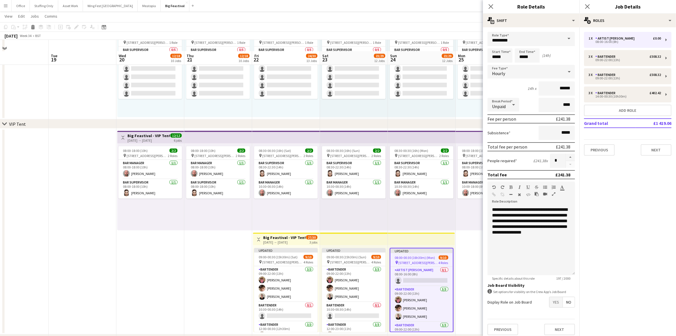
scroll to position [842, 0]
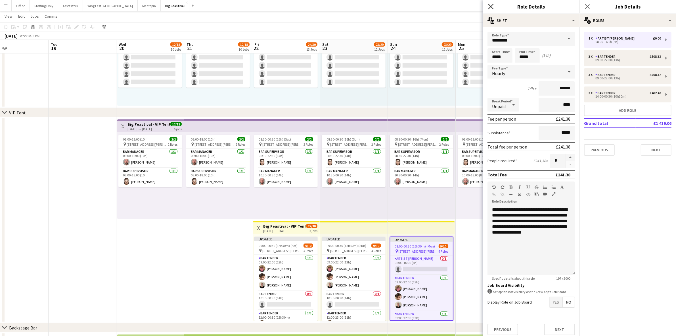
click at [491, 5] on icon "Close pop-in" at bounding box center [490, 6] width 5 height 5
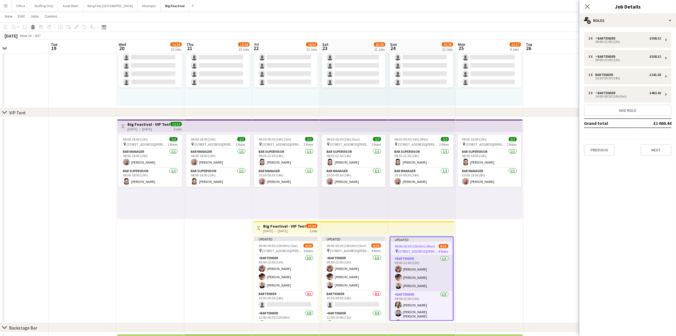
click at [495, 258] on app-date-cell "08:00-18:00 (10h) 2/2 pin 6 Station Rd, Kingham, Chipping Norton OX7 6UP, UK 2 …" at bounding box center [490, 220] width 68 height 206
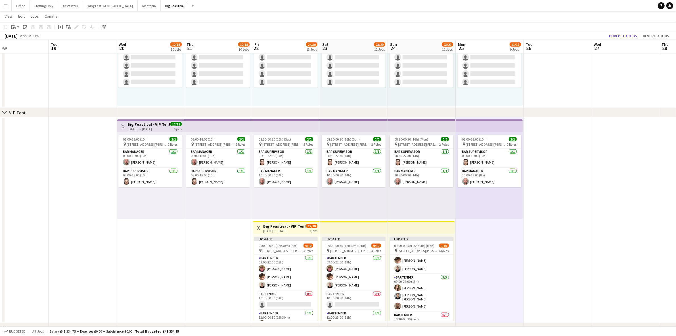
scroll to position [0, 0]
click at [620, 36] on button "Publish 3 jobs" at bounding box center [623, 35] width 33 height 7
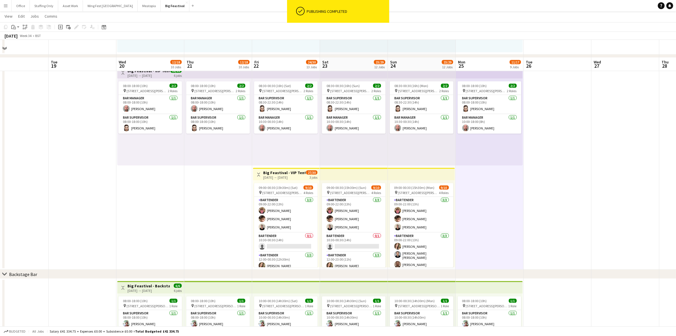
scroll to position [913, 0]
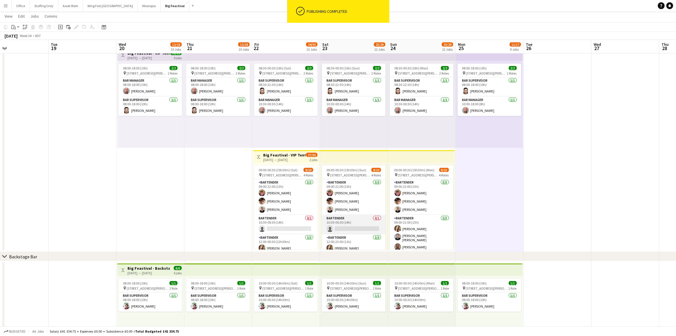
click at [348, 226] on app-card-role "Bartender 0/1 10:30-00:30 (14h) single-neutral-actions" at bounding box center [354, 224] width 64 height 19
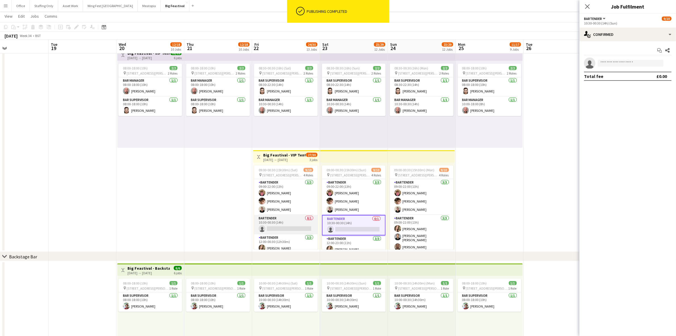
click at [286, 222] on app-card-role "Bartender 0/1 10:30-00:30 (14h) single-neutral-actions" at bounding box center [286, 224] width 64 height 19
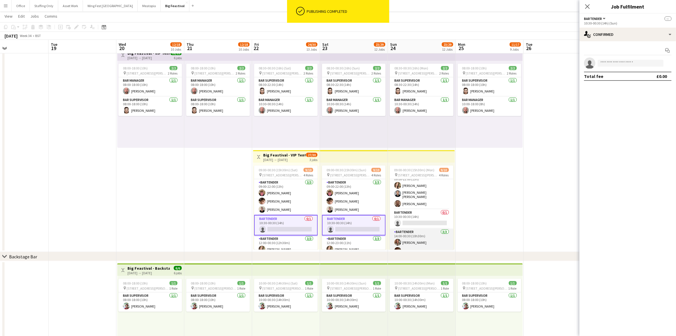
scroll to position [57, 0]
click at [422, 202] on app-card-role "Bartender 0/1 10:30-00:30 (14h) single-neutral-actions" at bounding box center [422, 204] width 64 height 19
click at [623, 59] on app-invite-slot "single-neutral-actions" at bounding box center [628, 62] width 97 height 11
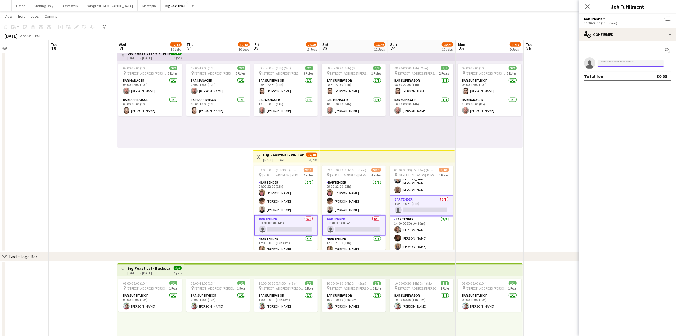
click at [626, 62] on input at bounding box center [631, 63] width 66 height 7
type input "*****"
click at [625, 74] on span "klaradowds@gmail.com" at bounding box center [631, 76] width 57 height 5
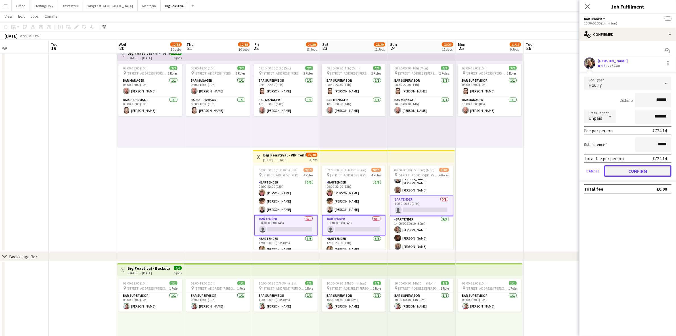
click at [649, 169] on button "Confirm" at bounding box center [638, 170] width 67 height 11
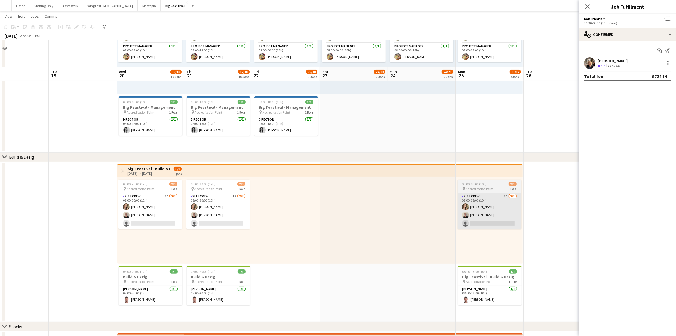
scroll to position [97, 0]
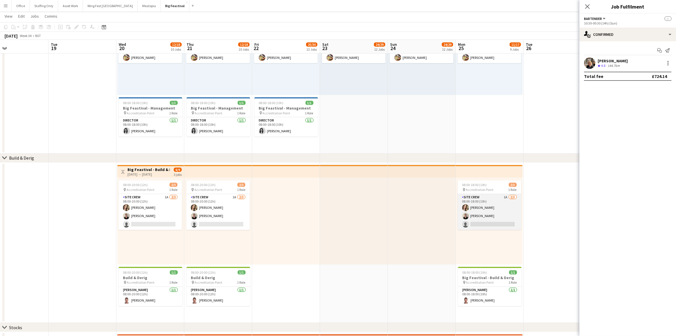
click at [492, 217] on app-card-role "Site Crew 1A [DATE] 08:00-18:00 (10h) [PERSON_NAME] [PERSON_NAME] single-neutra…" at bounding box center [490, 212] width 64 height 36
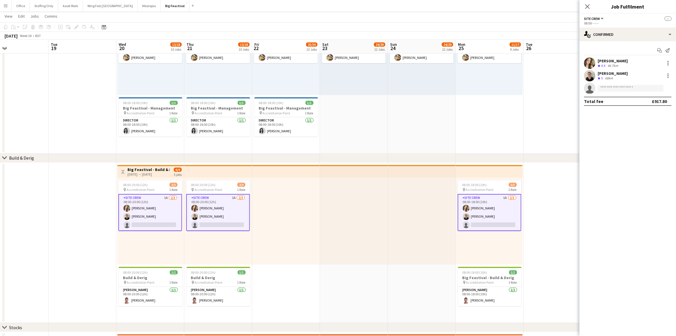
click at [610, 91] on app-invite-slot "single-neutral-actions" at bounding box center [628, 87] width 97 height 11
click at [610, 86] on input at bounding box center [631, 88] width 66 height 7
type input "*****"
click at [622, 97] on span "[PERSON_NAME]" at bounding box center [619, 96] width 33 height 5
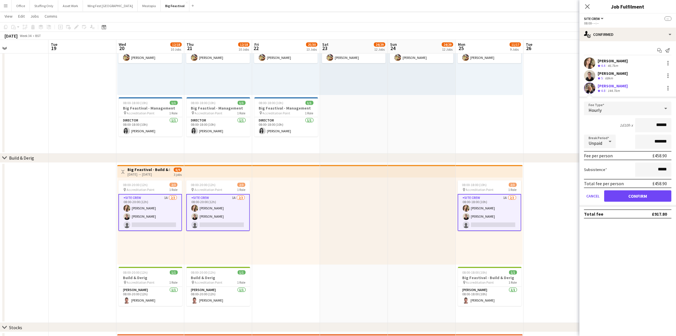
drag, startPoint x: 651, startPoint y: 124, endPoint x: 636, endPoint y: 124, distance: 15.6
click at [636, 124] on input "******" at bounding box center [654, 125] width 36 height 14
type input "******"
click at [640, 193] on button "Confirm" at bounding box center [638, 195] width 67 height 11
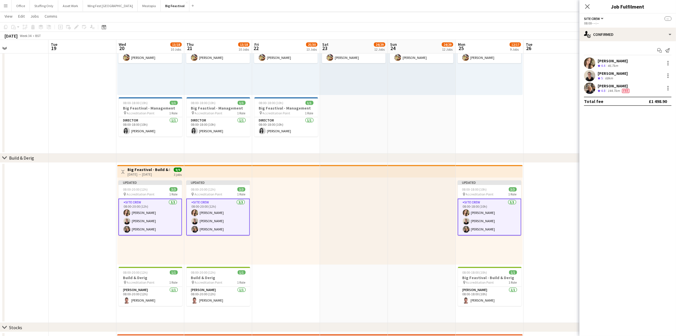
click at [543, 196] on app-date-cell at bounding box center [558, 243] width 68 height 160
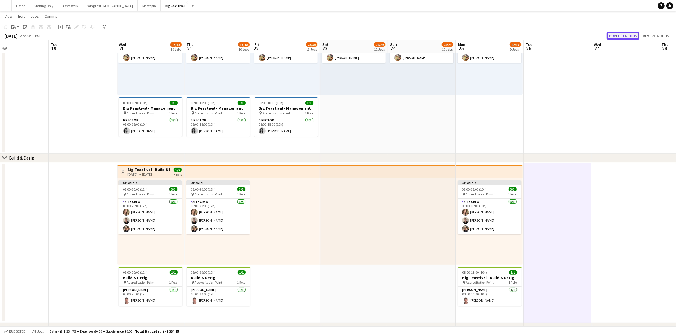
click at [618, 34] on button "Publish 6 jobs" at bounding box center [623, 35] width 33 height 7
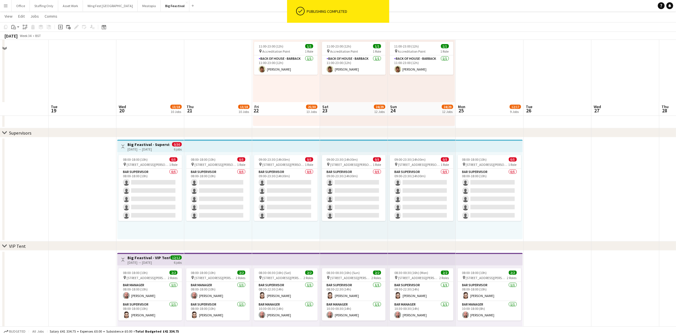
scroll to position [771, 0]
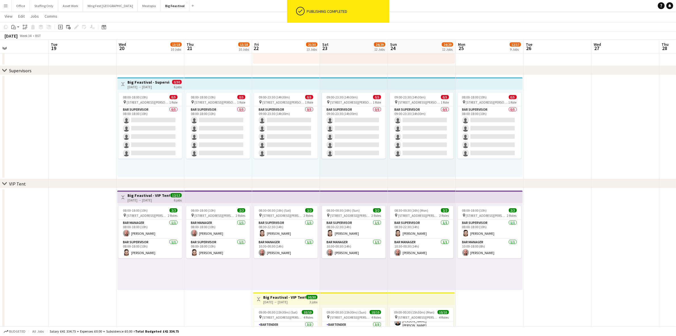
click at [149, 85] on div "[DATE] → [DATE]" at bounding box center [149, 87] width 42 height 4
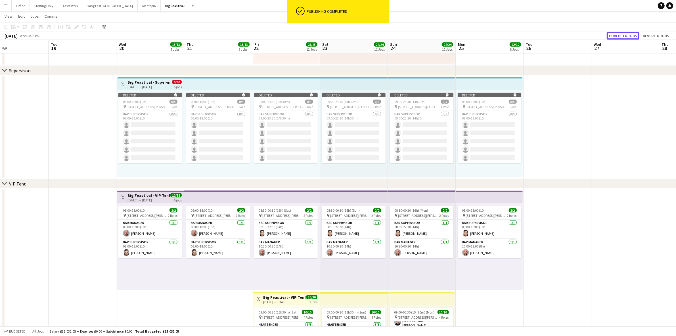
click at [626, 36] on button "Publish 6 jobs" at bounding box center [623, 35] width 33 height 7
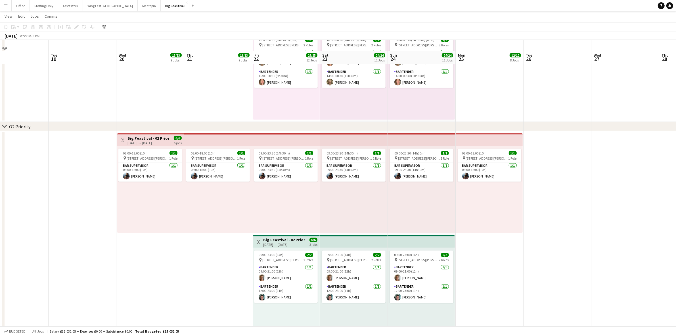
scroll to position [1182, 0]
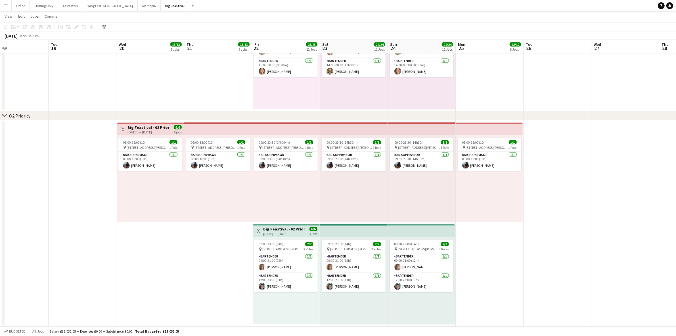
click at [303, 130] on app-top-bar at bounding box center [286, 128] width 68 height 13
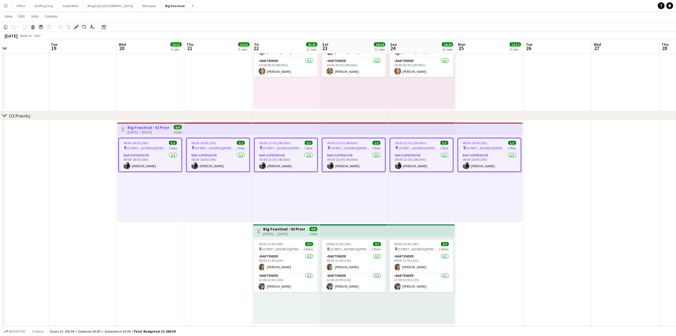
click at [74, 27] on icon "Edit" at bounding box center [76, 27] width 5 height 5
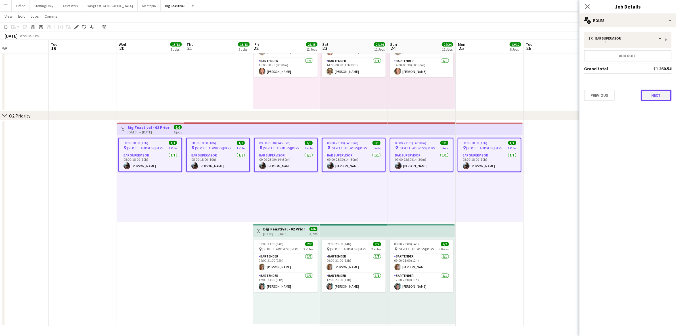
click at [661, 92] on button "Next" at bounding box center [656, 94] width 31 height 11
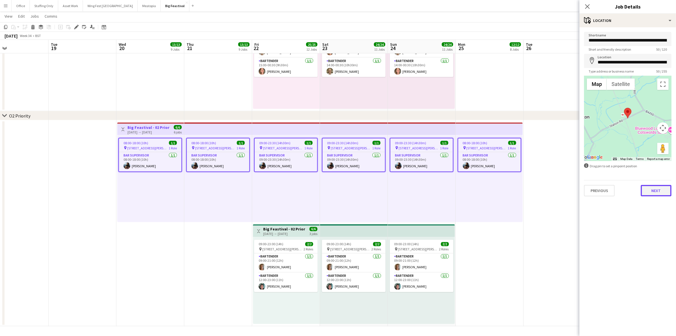
click at [656, 193] on button "Next" at bounding box center [656, 190] width 31 height 11
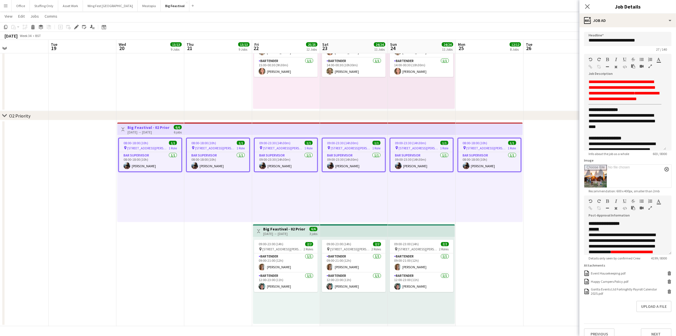
drag, startPoint x: 669, startPoint y: 111, endPoint x: 671, endPoint y: 151, distance: 40.4
click at [671, 151] on form "**********" at bounding box center [628, 185] width 97 height 307
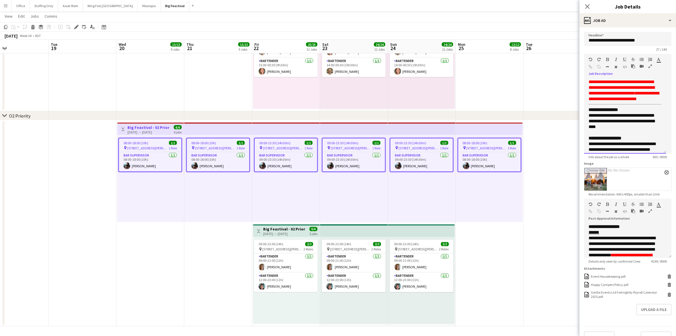
drag, startPoint x: 603, startPoint y: 127, endPoint x: 595, endPoint y: 127, distance: 7.4
click at [595, 127] on span "**********" at bounding box center [622, 121] width 67 height 16
drag, startPoint x: 604, startPoint y: 132, endPoint x: 581, endPoint y: 121, distance: 25.2
click at [581, 121] on form "**********" at bounding box center [628, 187] width 97 height 311
copy p "**********"
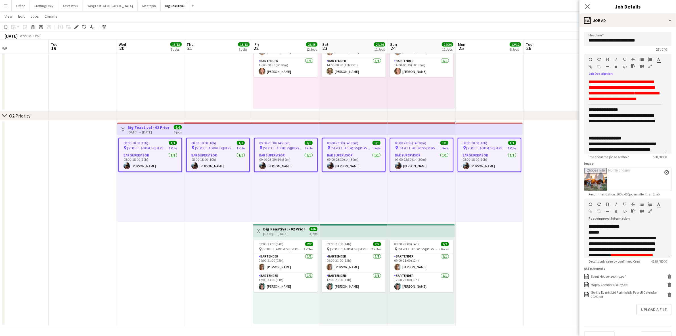
click at [294, 232] on div "[DATE] → [DATE]" at bounding box center [284, 234] width 42 height 4
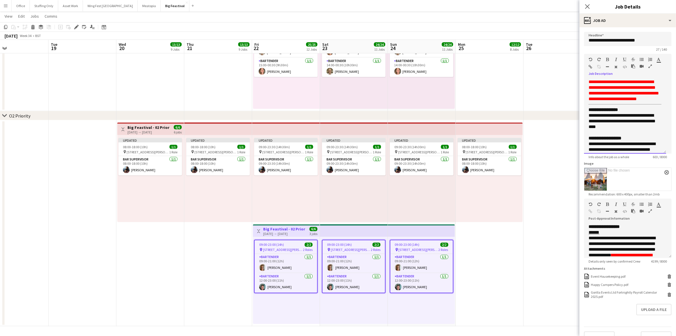
drag, startPoint x: 628, startPoint y: 131, endPoint x: 586, endPoint y: 120, distance: 43.8
click at [586, 120] on div "**********" at bounding box center [625, 116] width 82 height 74
click at [549, 205] on app-date-cell at bounding box center [558, 223] width 68 height 206
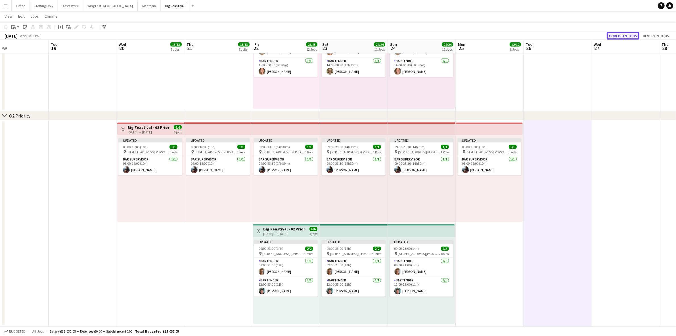
click at [621, 35] on button "Publish 9 jobs" at bounding box center [623, 35] width 33 height 7
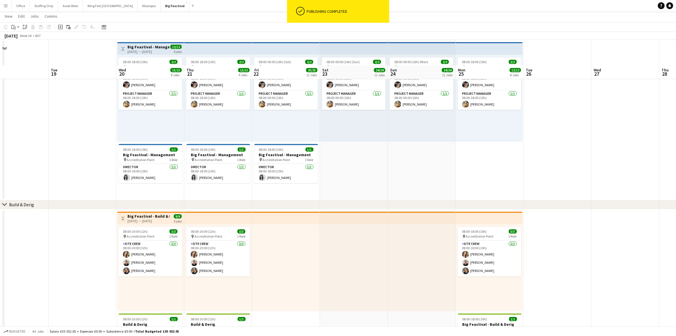
scroll to position [0, 0]
